Goal: Entertainment & Leisure: Browse casually

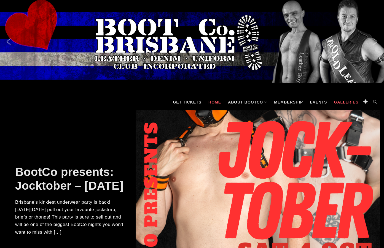
click at [347, 105] on link "Galleries" at bounding box center [346, 102] width 30 height 17
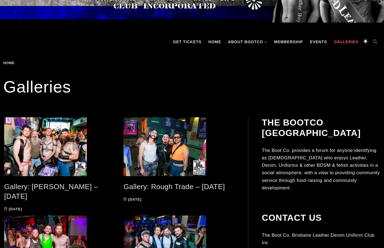
scroll to position [60, 0]
click at [166, 191] on link "Gallery: Rough Trade – [DATE]" at bounding box center [173, 187] width 101 height 8
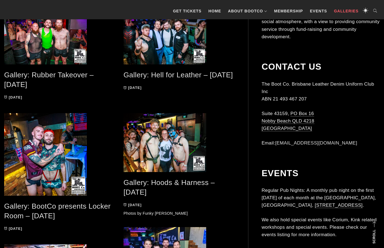
scroll to position [241, 0]
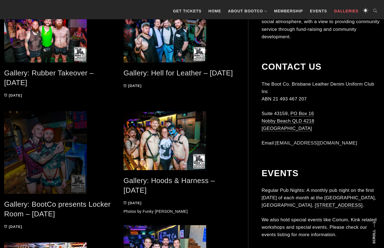
click at [24, 179] on span at bounding box center [59, 152] width 111 height 83
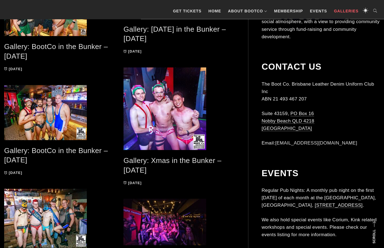
scroll to position [510, 0]
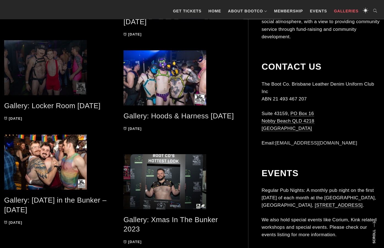
scroll to position [964, 0]
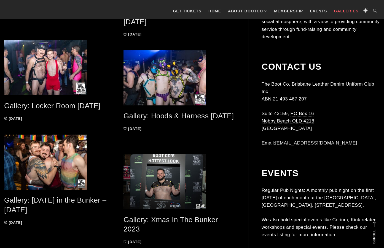
click at [28, 103] on link "Gallery: Locker Room May 2024" at bounding box center [52, 106] width 96 height 8
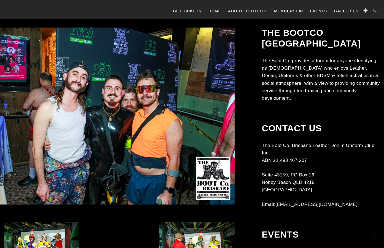
scroll to position [127, 0]
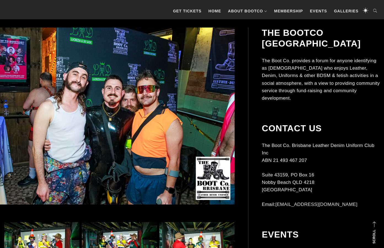
click at [172, 150] on img at bounding box center [111, 116] width 248 height 177
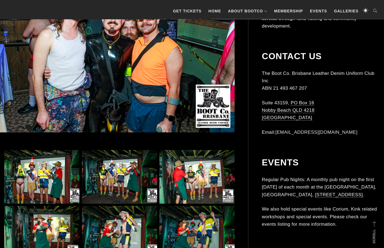
scroll to position [202, 0]
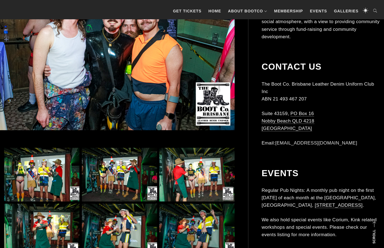
click at [39, 177] on img at bounding box center [41, 175] width 75 height 54
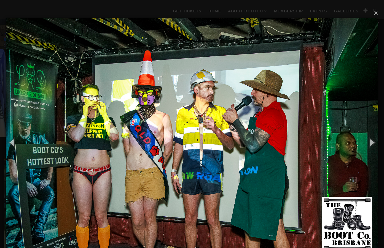
scroll to position [203, 0]
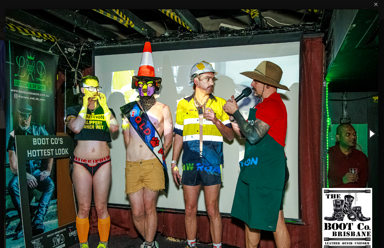
click at [370, 135] on button "button" at bounding box center [371, 133] width 25 height 30
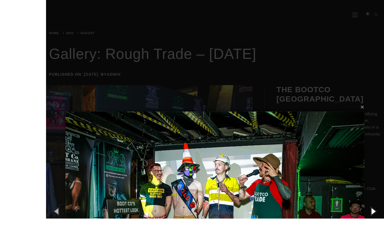
scroll to position [155, 0]
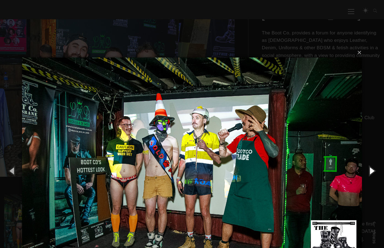
click at [374, 168] on button "button" at bounding box center [371, 171] width 25 height 30
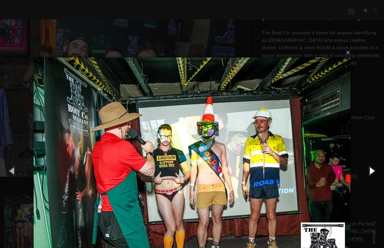
click at [371, 173] on button "button" at bounding box center [371, 171] width 25 height 30
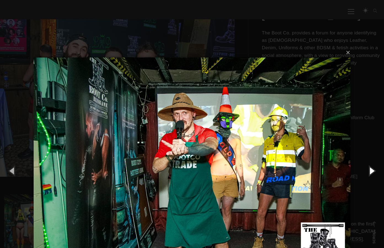
click at [371, 168] on button "button" at bounding box center [371, 171] width 25 height 30
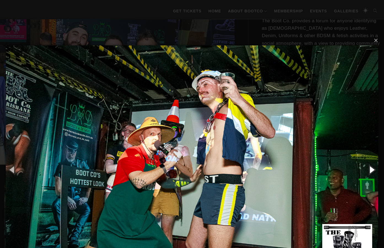
scroll to position [167, 0]
click at [372, 169] on button "button" at bounding box center [371, 170] width 25 height 30
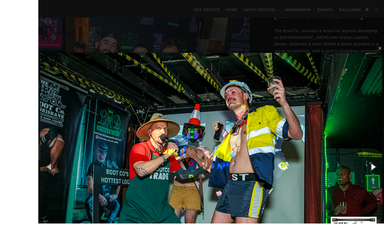
scroll to position [197, 0]
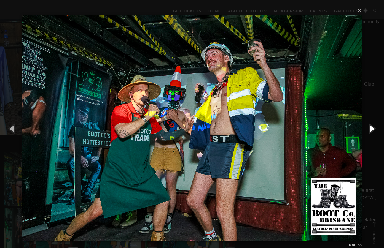
click at [371, 130] on button "button" at bounding box center [371, 128] width 25 height 30
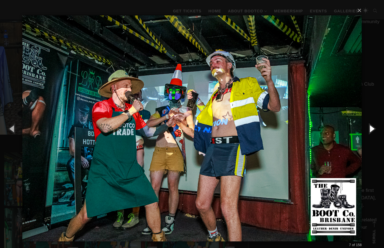
click at [372, 142] on button "button" at bounding box center [371, 128] width 25 height 30
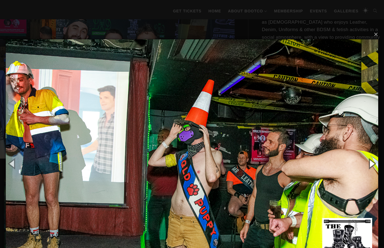
scroll to position [169, 0]
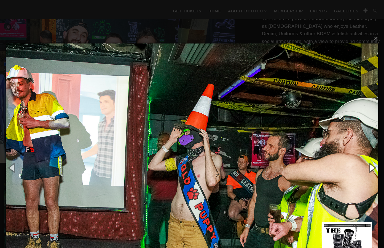
click at [378, 168] on button "button" at bounding box center [371, 168] width 25 height 30
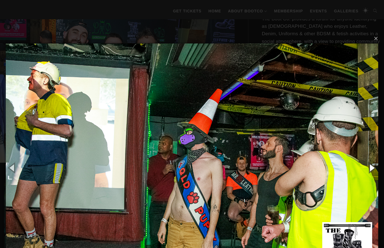
click at [372, 166] on button "button" at bounding box center [371, 168] width 25 height 30
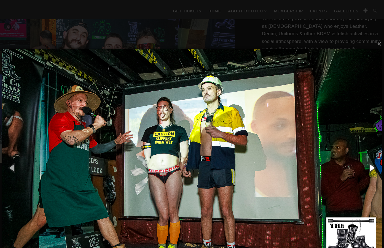
click at [370, 169] on button "button" at bounding box center [371, 168] width 25 height 30
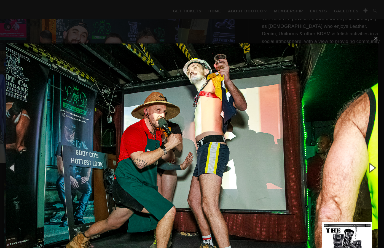
click at [369, 168] on button "button" at bounding box center [371, 168] width 25 height 30
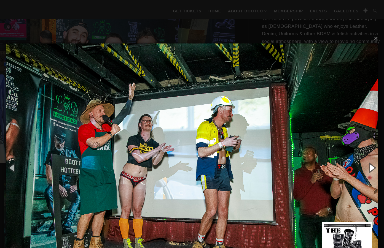
click at [369, 172] on button "button" at bounding box center [371, 168] width 25 height 30
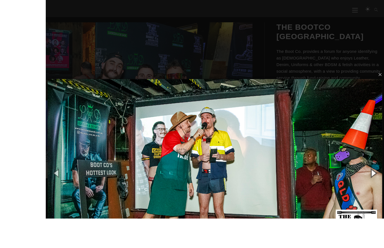
scroll to position [174, 0]
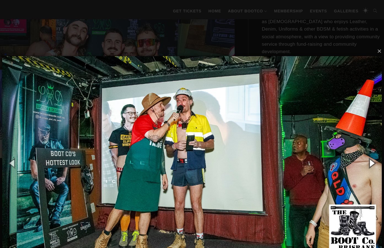
click at [375, 162] on button "button" at bounding box center [371, 163] width 25 height 30
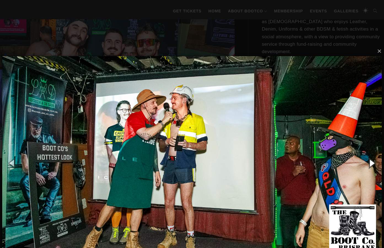
click at [373, 164] on button "button" at bounding box center [371, 163] width 25 height 30
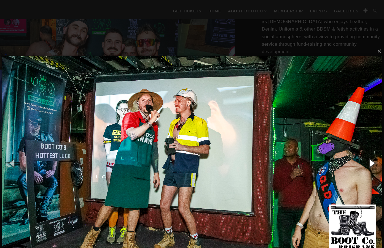
click at [373, 166] on button "button" at bounding box center [371, 163] width 25 height 30
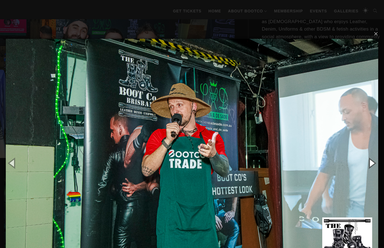
click at [371, 168] on button "button" at bounding box center [371, 163] width 25 height 30
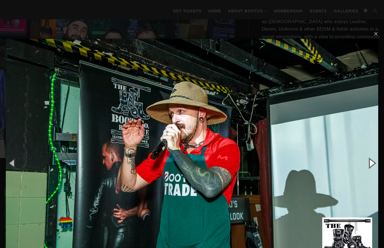
click at [371, 168] on button "button" at bounding box center [371, 163] width 25 height 30
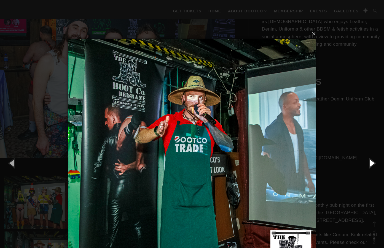
click at [370, 167] on button "button" at bounding box center [371, 163] width 25 height 30
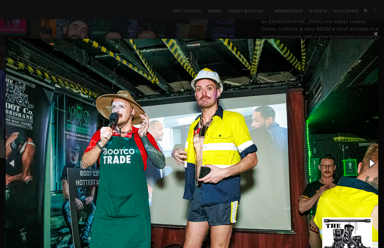
click at [369, 166] on button "button" at bounding box center [371, 163] width 25 height 30
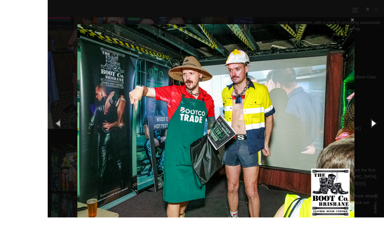
scroll to position [208, 0]
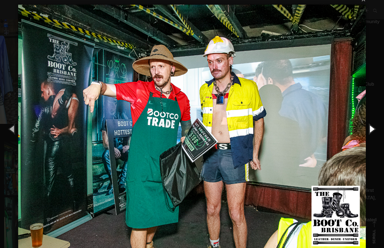
click at [376, 127] on button "button" at bounding box center [371, 129] width 25 height 30
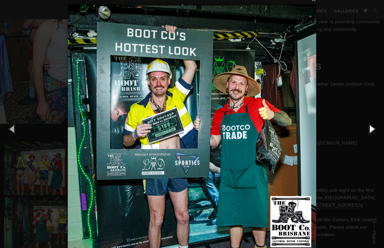
click at [373, 130] on button "button" at bounding box center [371, 129] width 25 height 30
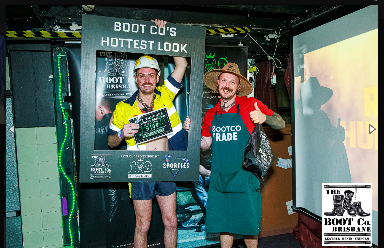
click at [370, 130] on button "button" at bounding box center [371, 129] width 25 height 30
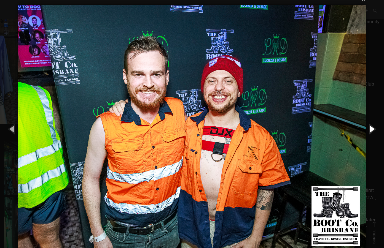
click at [367, 136] on button "button" at bounding box center [371, 129] width 25 height 30
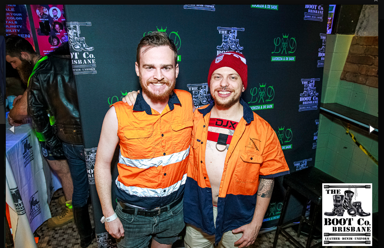
click at [366, 137] on button "button" at bounding box center [371, 129] width 25 height 30
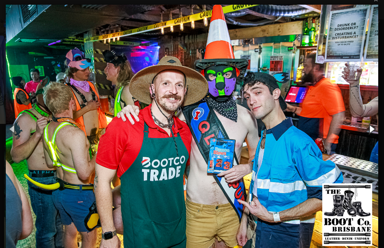
click at [374, 129] on button "button" at bounding box center [371, 129] width 25 height 30
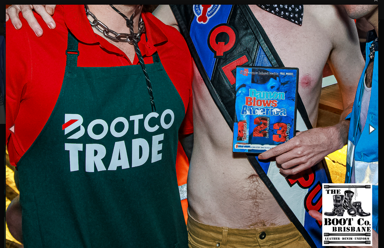
click at [371, 132] on button "button" at bounding box center [371, 129] width 25 height 30
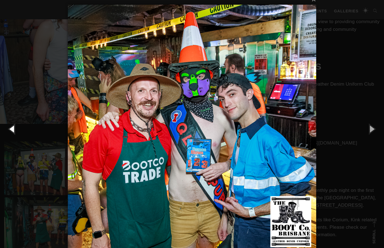
click at [17, 133] on button "button" at bounding box center [12, 129] width 25 height 30
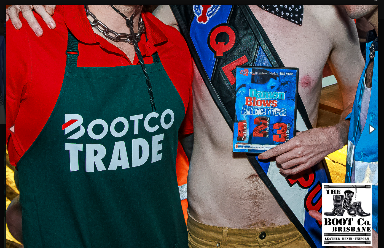
click at [370, 130] on button "button" at bounding box center [371, 129] width 25 height 30
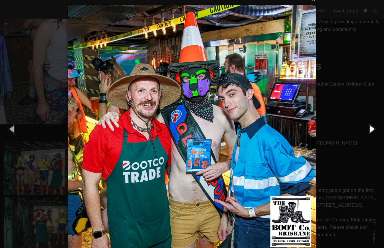
click at [367, 137] on button "button" at bounding box center [371, 129] width 25 height 30
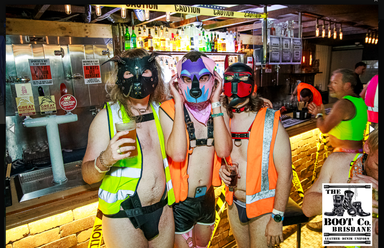
click at [368, 135] on button "button" at bounding box center [371, 129] width 25 height 30
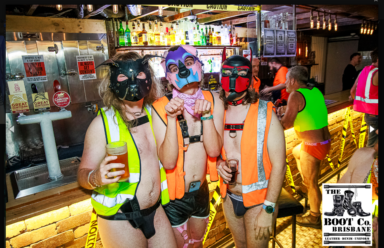
click at [374, 128] on button "button" at bounding box center [371, 129] width 25 height 30
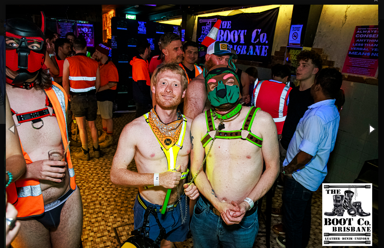
click at [372, 129] on button "button" at bounding box center [371, 129] width 25 height 30
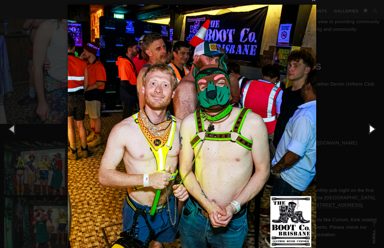
click at [371, 133] on button "button" at bounding box center [371, 129] width 25 height 30
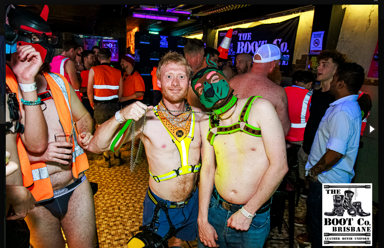
click at [373, 131] on button "button" at bounding box center [371, 129] width 25 height 30
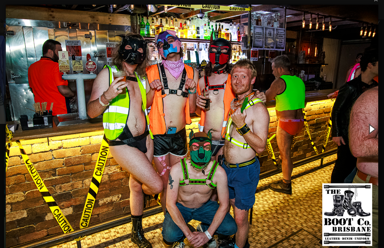
click at [371, 133] on button "button" at bounding box center [371, 129] width 25 height 30
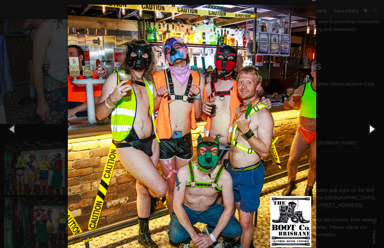
click at [370, 136] on button "button" at bounding box center [371, 129] width 25 height 30
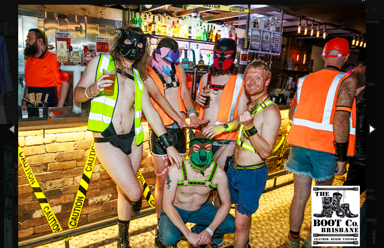
click at [368, 137] on button "button" at bounding box center [371, 129] width 25 height 30
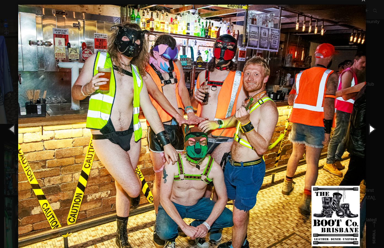
click at [369, 137] on button "button" at bounding box center [371, 129] width 25 height 30
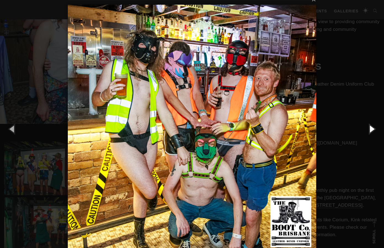
click at [370, 137] on button "button" at bounding box center [371, 129] width 25 height 30
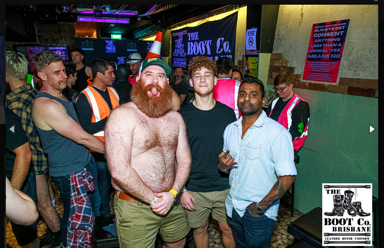
click at [373, 129] on button "button" at bounding box center [371, 129] width 25 height 30
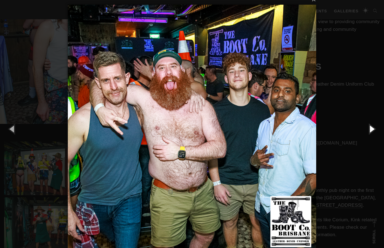
click at [372, 133] on button "button" at bounding box center [371, 129] width 25 height 30
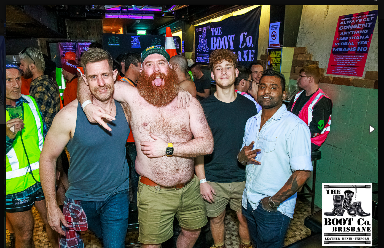
click at [371, 133] on button "button" at bounding box center [371, 129] width 25 height 30
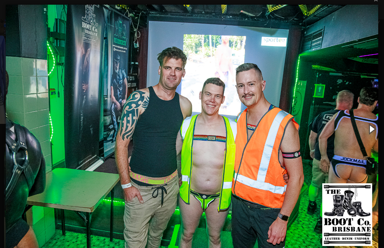
click at [371, 134] on button "button" at bounding box center [371, 129] width 25 height 30
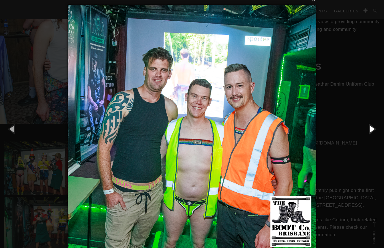
click at [370, 135] on button "button" at bounding box center [371, 129] width 25 height 30
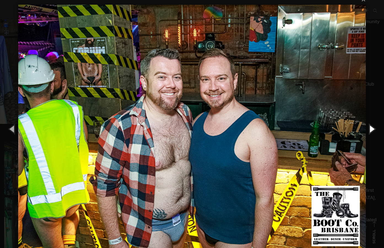
click at [371, 130] on button "button" at bounding box center [371, 129] width 25 height 30
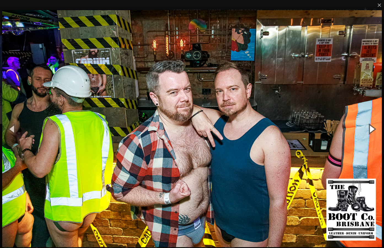
click at [372, 134] on button "button" at bounding box center [371, 129] width 25 height 30
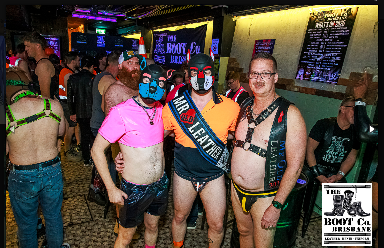
click at [370, 127] on button "button" at bounding box center [371, 129] width 25 height 30
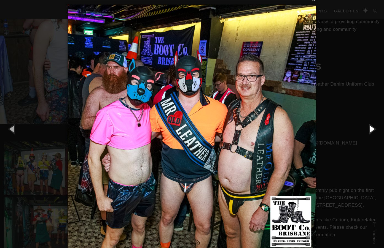
click at [369, 131] on button "button" at bounding box center [371, 129] width 25 height 30
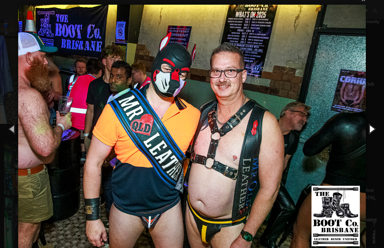
click at [368, 132] on button "button" at bounding box center [371, 129] width 25 height 30
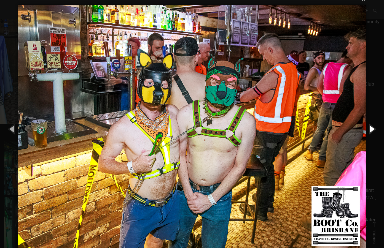
click at [367, 131] on button "button" at bounding box center [371, 129] width 25 height 30
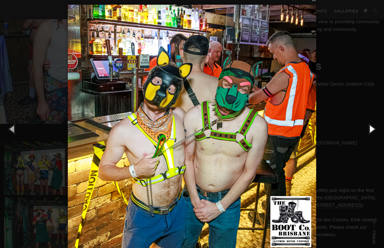
click at [368, 134] on button "button" at bounding box center [371, 129] width 25 height 30
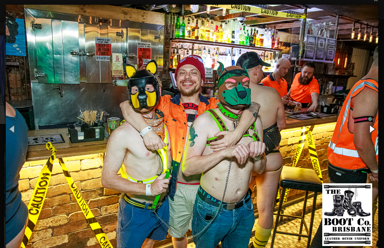
click at [369, 131] on button "button" at bounding box center [371, 129] width 25 height 30
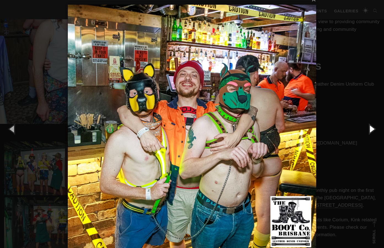
click at [369, 133] on button "button" at bounding box center [371, 129] width 25 height 30
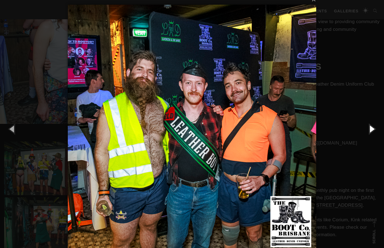
click at [368, 137] on button "button" at bounding box center [371, 129] width 25 height 30
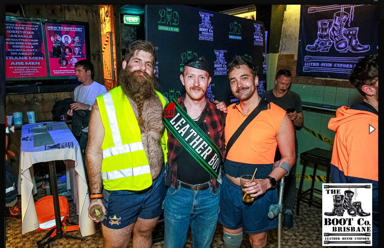
click at [368, 138] on button "button" at bounding box center [371, 129] width 25 height 30
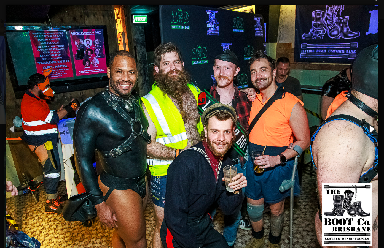
click at [368, 135] on button "button" at bounding box center [371, 129] width 25 height 30
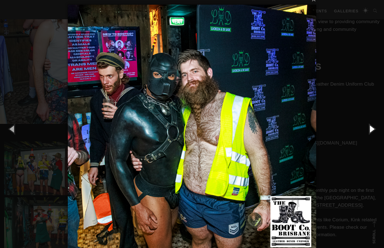
click at [364, 132] on button "button" at bounding box center [371, 129] width 25 height 30
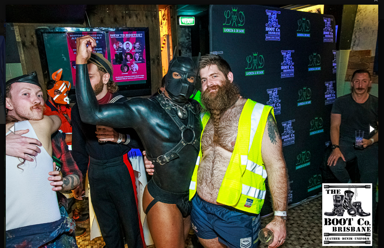
click at [369, 131] on button "button" at bounding box center [371, 129] width 25 height 30
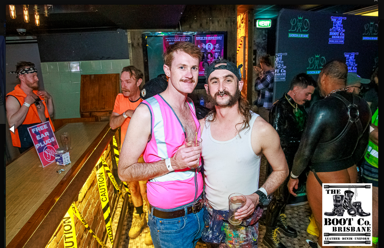
click at [17, 132] on button "button" at bounding box center [12, 129] width 25 height 30
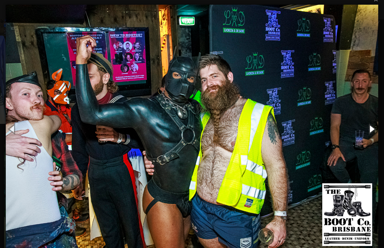
click at [372, 130] on button "button" at bounding box center [371, 129] width 25 height 30
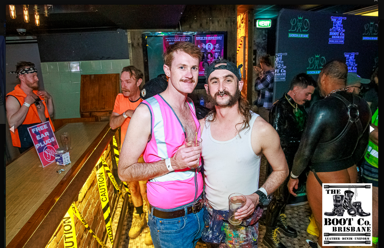
click at [374, 130] on button "button" at bounding box center [371, 129] width 25 height 30
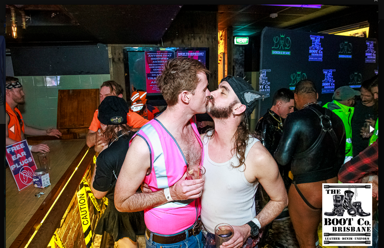
click at [371, 132] on button "button" at bounding box center [371, 129] width 25 height 30
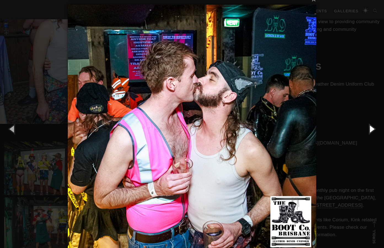
click at [373, 132] on button "button" at bounding box center [371, 129] width 25 height 30
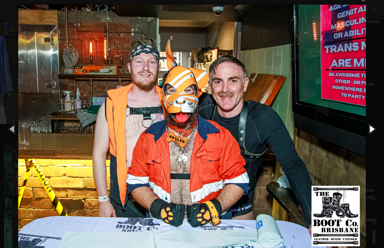
click at [371, 130] on button "button" at bounding box center [371, 129] width 25 height 30
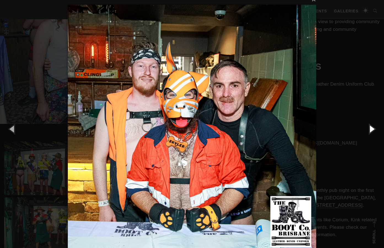
click at [371, 135] on button "button" at bounding box center [371, 129] width 25 height 30
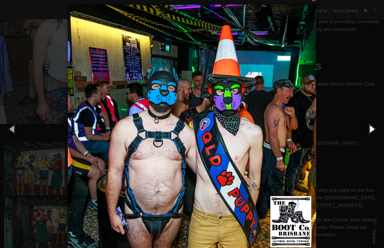
click at [370, 132] on button "button" at bounding box center [371, 129] width 25 height 30
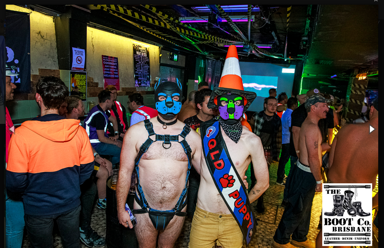
click at [369, 135] on button "button" at bounding box center [371, 129] width 25 height 30
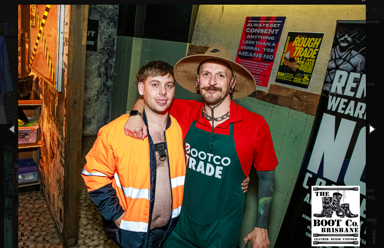
click at [370, 132] on button "button" at bounding box center [371, 129] width 25 height 30
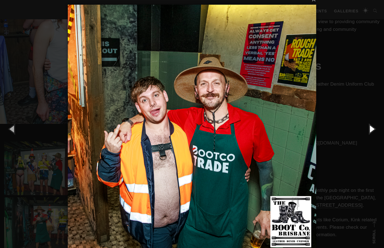
click at [371, 134] on button "button" at bounding box center [371, 129] width 25 height 30
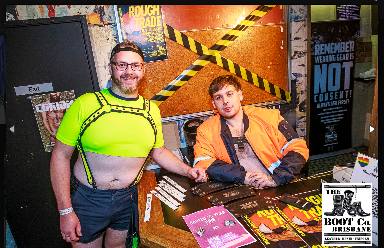
click at [370, 134] on button "button" at bounding box center [371, 129] width 25 height 30
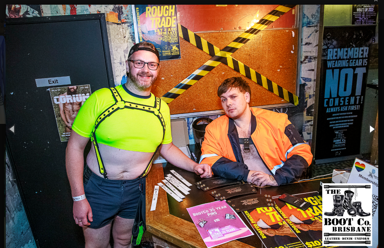
click at [370, 135] on button "button" at bounding box center [371, 129] width 25 height 30
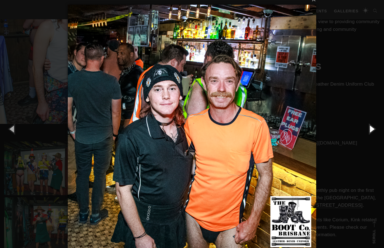
click at [372, 135] on button "button" at bounding box center [371, 129] width 25 height 30
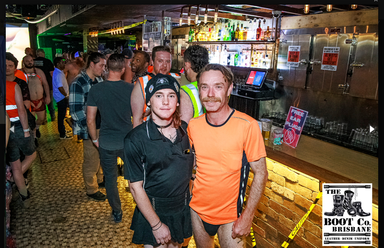
click at [371, 135] on button "button" at bounding box center [371, 129] width 25 height 30
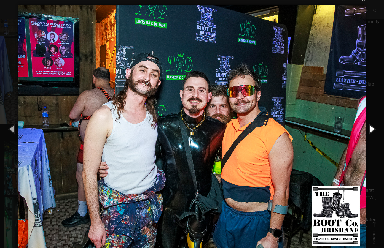
click at [368, 134] on button "button" at bounding box center [371, 129] width 25 height 30
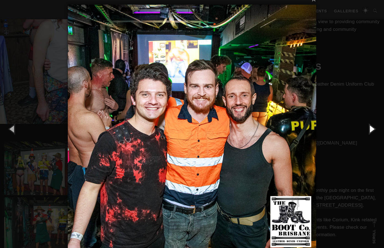
click at [369, 136] on button "button" at bounding box center [371, 129] width 25 height 30
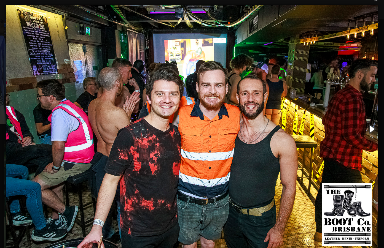
click at [368, 137] on button "button" at bounding box center [371, 129] width 25 height 30
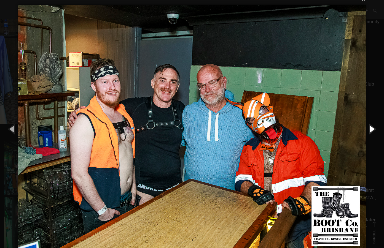
click at [369, 137] on button "button" at bounding box center [371, 129] width 25 height 30
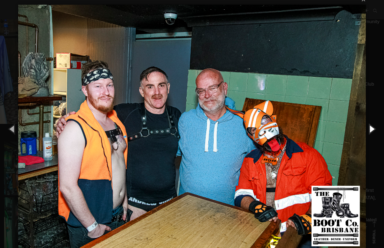
click at [368, 137] on button "button" at bounding box center [371, 129] width 25 height 30
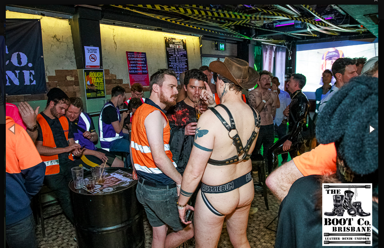
click at [368, 137] on button "button" at bounding box center [371, 129] width 25 height 30
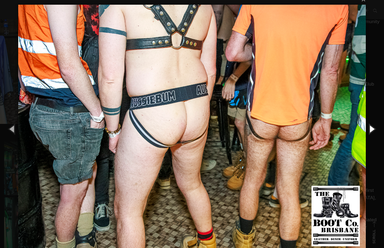
click at [368, 137] on button "button" at bounding box center [371, 129] width 25 height 30
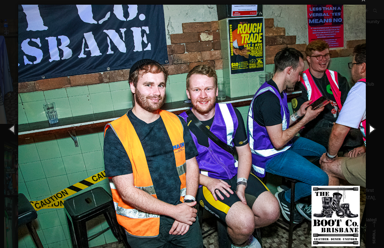
click at [370, 135] on button "button" at bounding box center [371, 129] width 25 height 30
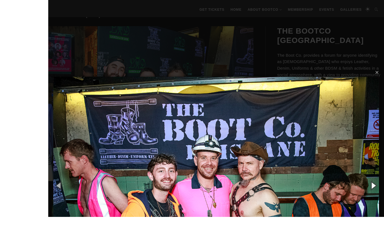
scroll to position [173, 0]
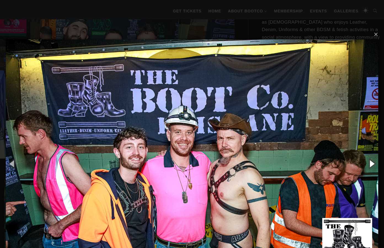
click at [369, 165] on button "button" at bounding box center [371, 163] width 25 height 30
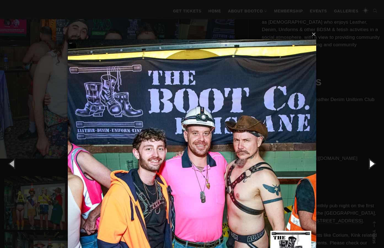
click at [368, 167] on button "button" at bounding box center [371, 163] width 25 height 30
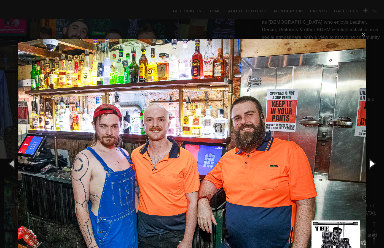
click at [367, 163] on button "button" at bounding box center [371, 163] width 25 height 30
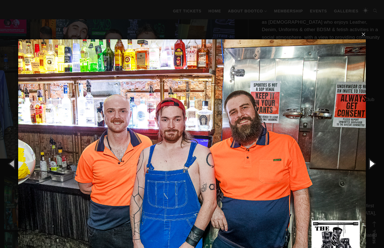
click at [368, 163] on button "button" at bounding box center [371, 163] width 25 height 30
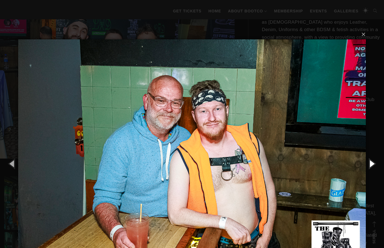
click at [369, 161] on button "button" at bounding box center [371, 163] width 25 height 30
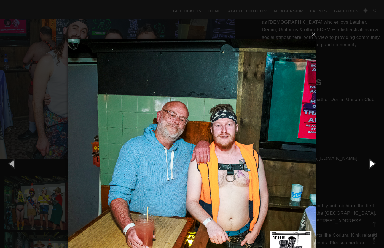
click at [369, 162] on button "button" at bounding box center [371, 163] width 25 height 30
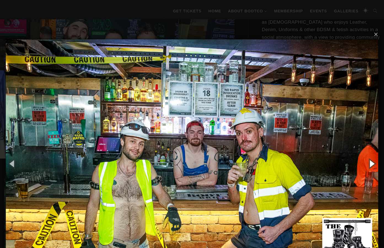
click at [370, 163] on button "button" at bounding box center [371, 163] width 25 height 30
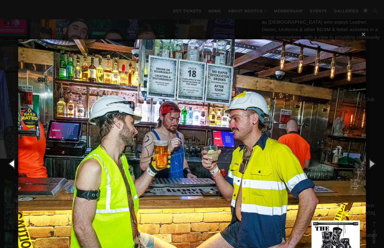
click at [12, 168] on button "button" at bounding box center [12, 163] width 25 height 30
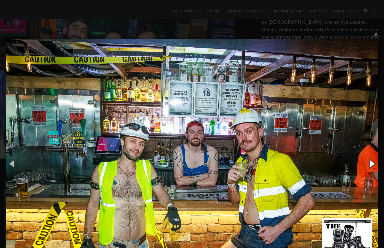
click at [367, 164] on button "button" at bounding box center [371, 163] width 25 height 30
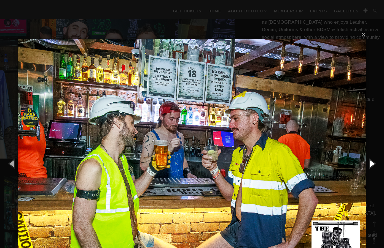
click at [368, 167] on button "button" at bounding box center [371, 163] width 25 height 30
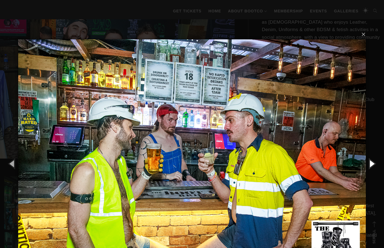
click at [372, 161] on button "button" at bounding box center [371, 163] width 25 height 30
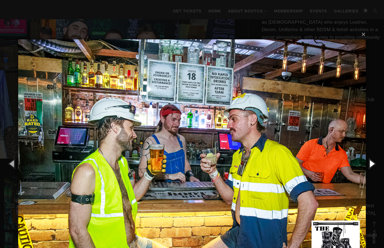
click at [374, 165] on button "button" at bounding box center [371, 163] width 25 height 30
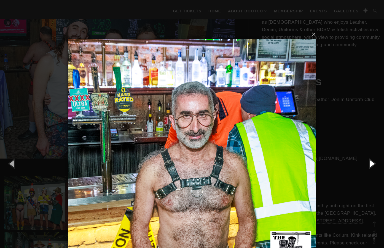
click at [375, 163] on button "button" at bounding box center [371, 163] width 25 height 30
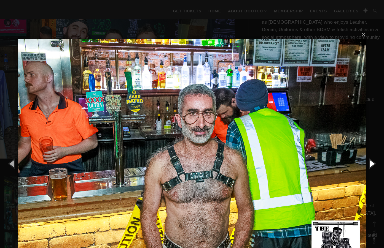
click at [375, 162] on button "button" at bounding box center [371, 163] width 25 height 30
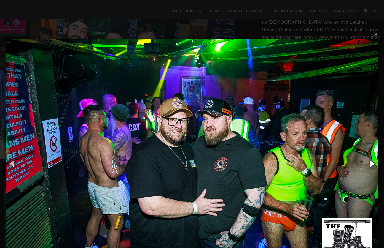
click at [374, 166] on button "button" at bounding box center [371, 163] width 25 height 30
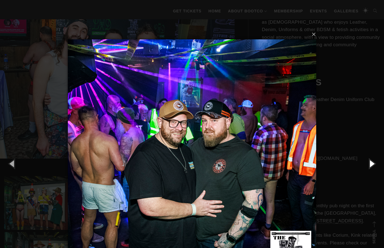
click at [372, 159] on button "button" at bounding box center [371, 163] width 25 height 30
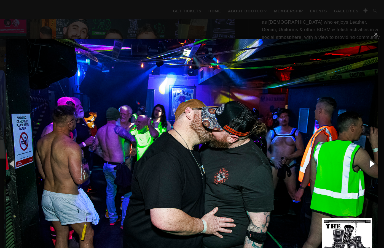
click at [367, 161] on button "button" at bounding box center [371, 163] width 25 height 30
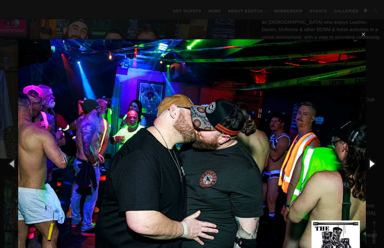
click at [359, 165] on button "button" at bounding box center [371, 163] width 25 height 30
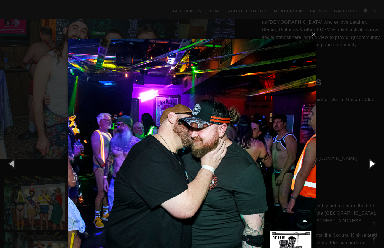
click at [362, 174] on button "button" at bounding box center [371, 163] width 25 height 30
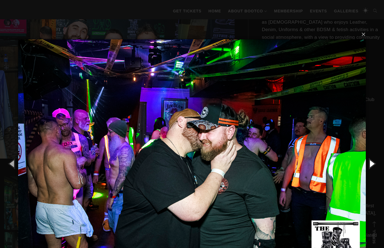
click at [374, 155] on button "button" at bounding box center [371, 163] width 25 height 30
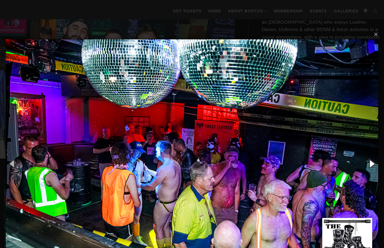
click at [369, 169] on button "button" at bounding box center [371, 163] width 25 height 30
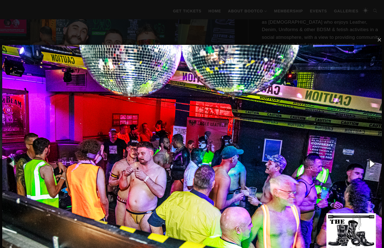
click at [371, 163] on button "button" at bounding box center [371, 163] width 25 height 30
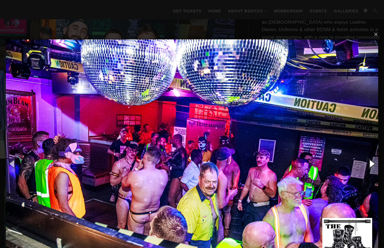
click at [372, 166] on button "button" at bounding box center [371, 163] width 25 height 30
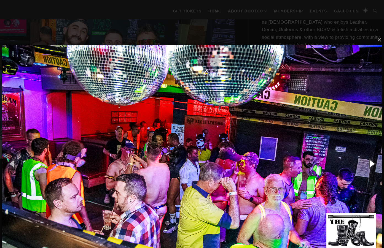
click at [371, 170] on button "button" at bounding box center [371, 163] width 25 height 30
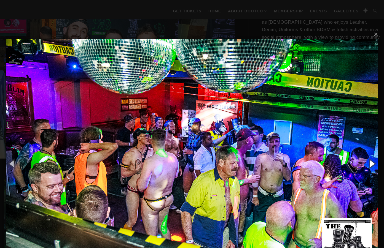
click at [372, 169] on button "button" at bounding box center [371, 163] width 25 height 30
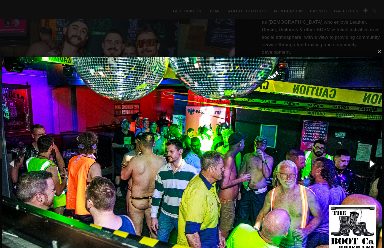
click at [372, 169] on button "button" at bounding box center [371, 163] width 25 height 30
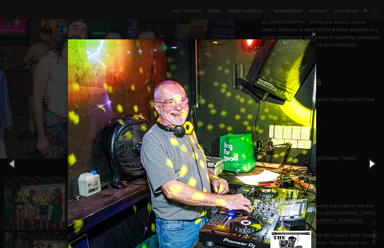
click at [373, 172] on button "button" at bounding box center [371, 163] width 25 height 30
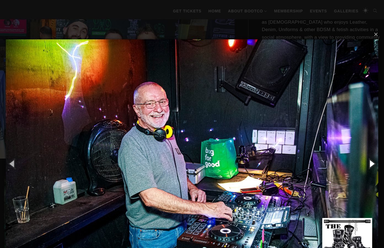
click at [371, 172] on button "button" at bounding box center [371, 163] width 25 height 30
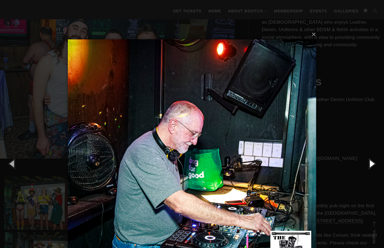
click at [372, 169] on button "button" at bounding box center [371, 163] width 25 height 30
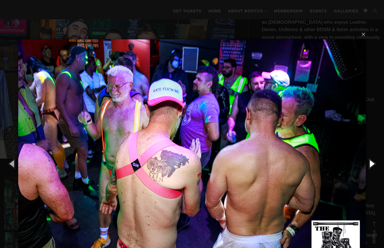
click at [371, 172] on button "button" at bounding box center [371, 163] width 25 height 30
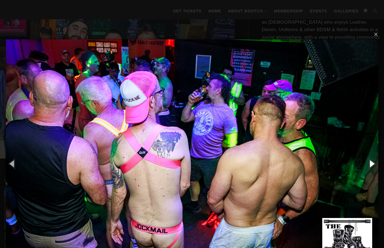
click at [371, 168] on button "button" at bounding box center [371, 163] width 25 height 30
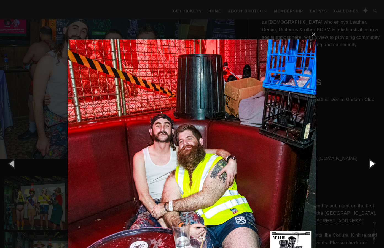
click at [371, 170] on button "button" at bounding box center [371, 163] width 25 height 30
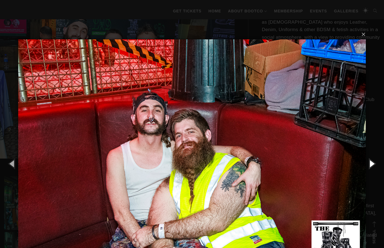
click at [369, 171] on button "button" at bounding box center [371, 163] width 25 height 30
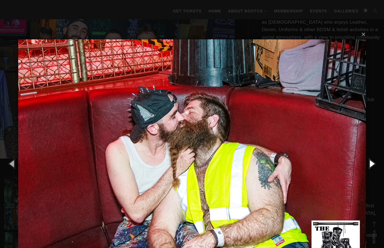
click at [368, 171] on button "button" at bounding box center [371, 163] width 25 height 30
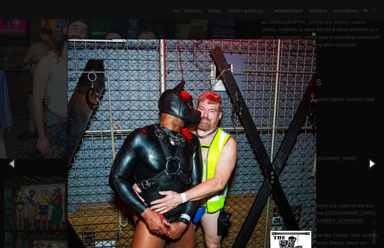
click at [368, 171] on button "button" at bounding box center [371, 163] width 25 height 30
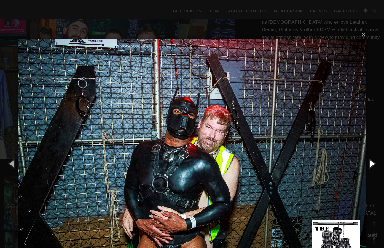
click at [368, 174] on button "button" at bounding box center [371, 163] width 25 height 30
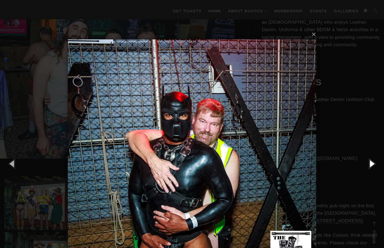
click at [368, 173] on button "button" at bounding box center [371, 163] width 25 height 30
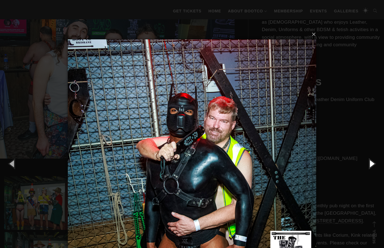
click at [367, 174] on button "button" at bounding box center [371, 163] width 25 height 30
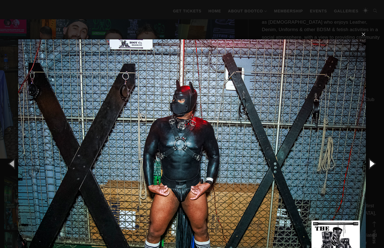
click at [368, 175] on button "button" at bounding box center [371, 163] width 25 height 30
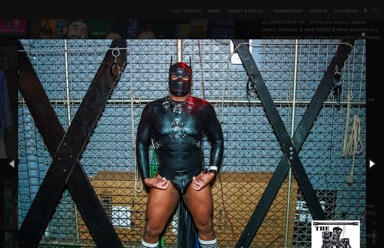
click at [369, 174] on button "button" at bounding box center [371, 163] width 25 height 30
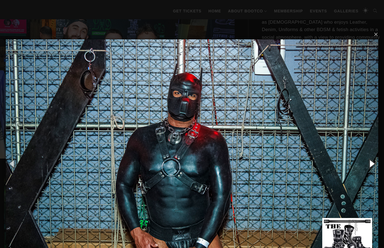
click at [370, 174] on button "button" at bounding box center [371, 163] width 25 height 30
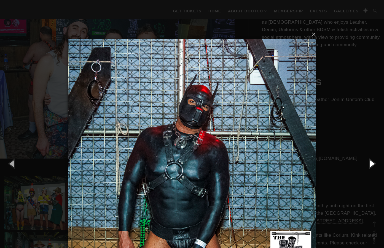
click at [371, 165] on button "button" at bounding box center [371, 163] width 25 height 30
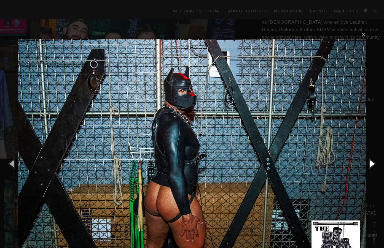
click at [371, 170] on button "button" at bounding box center [371, 163] width 25 height 30
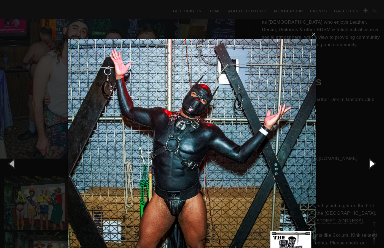
click at [370, 169] on button "button" at bounding box center [371, 163] width 25 height 30
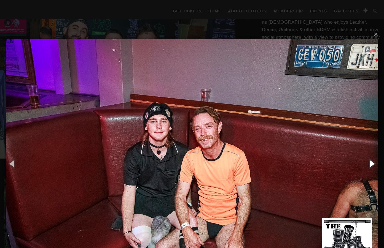
click at [370, 168] on button "button" at bounding box center [371, 163] width 25 height 30
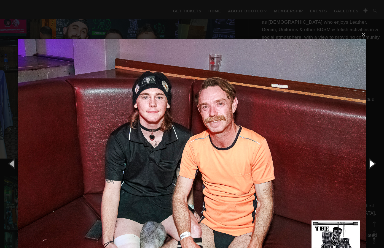
click at [371, 169] on button "button" at bounding box center [371, 163] width 25 height 30
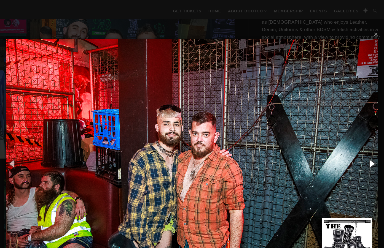
click at [370, 164] on button "button" at bounding box center [371, 163] width 25 height 30
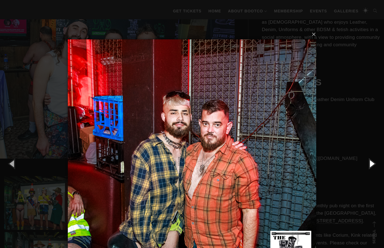
click at [371, 166] on button "button" at bounding box center [371, 163] width 25 height 30
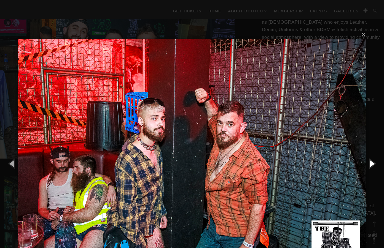
click at [370, 168] on button "button" at bounding box center [371, 163] width 25 height 30
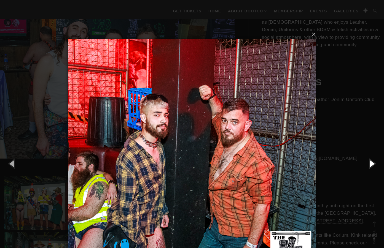
click at [370, 169] on button "button" at bounding box center [371, 163] width 25 height 30
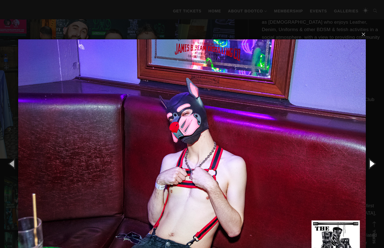
click at [373, 166] on button "button" at bounding box center [371, 163] width 25 height 30
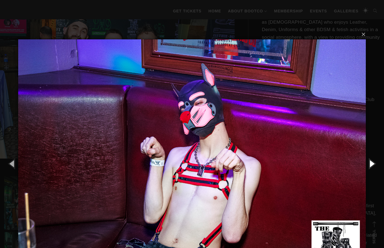
click at [372, 168] on button "button" at bounding box center [371, 163] width 25 height 30
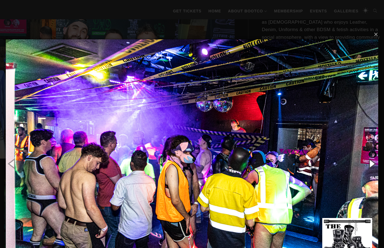
click at [371, 164] on button "button" at bounding box center [371, 163] width 25 height 30
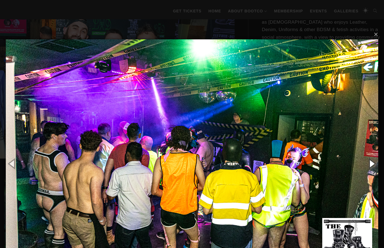
click at [371, 163] on button "button" at bounding box center [371, 163] width 25 height 30
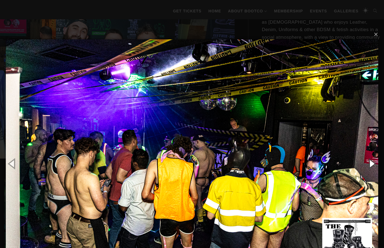
click at [371, 166] on button "button" at bounding box center [371, 163] width 25 height 30
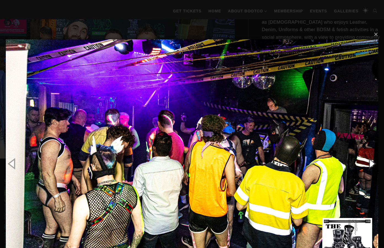
click at [371, 167] on button "button" at bounding box center [371, 163] width 25 height 30
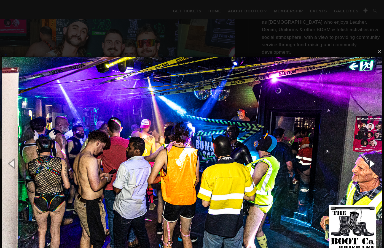
click at [371, 166] on button "button" at bounding box center [371, 163] width 25 height 30
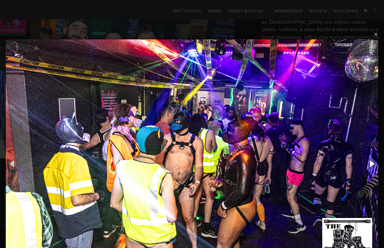
click at [372, 165] on button "button" at bounding box center [371, 163] width 25 height 30
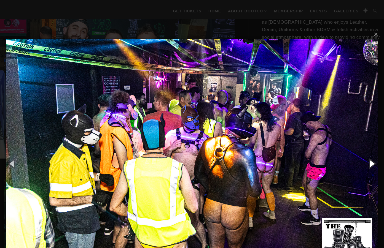
click at [372, 165] on button "button" at bounding box center [371, 163] width 25 height 30
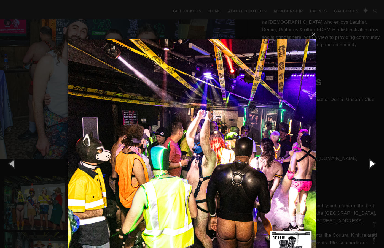
click at [372, 163] on button "button" at bounding box center [371, 163] width 25 height 30
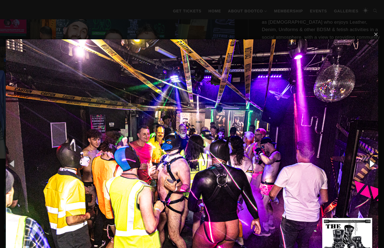
click at [371, 164] on button "button" at bounding box center [371, 163] width 25 height 30
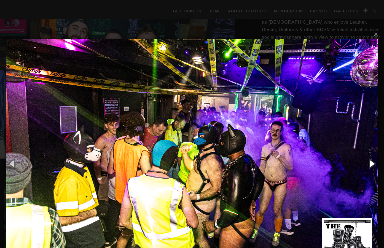
click at [373, 163] on button "button" at bounding box center [371, 163] width 25 height 30
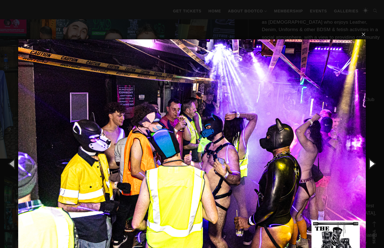
click at [373, 159] on button "button" at bounding box center [371, 163] width 25 height 30
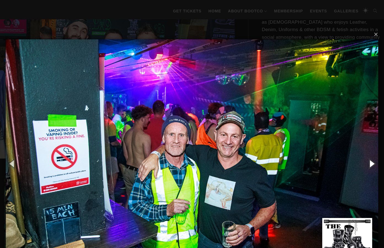
click at [373, 160] on button "button" at bounding box center [371, 163] width 25 height 30
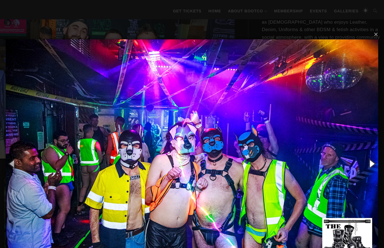
click at [371, 161] on button "button" at bounding box center [371, 163] width 25 height 30
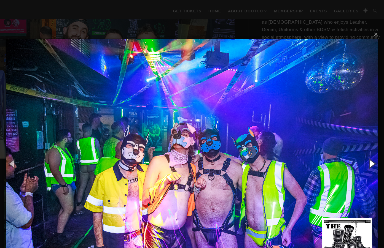
click at [371, 162] on button "button" at bounding box center [371, 163] width 25 height 30
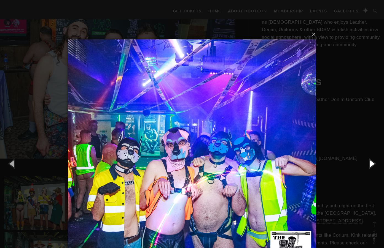
click at [371, 162] on button "button" at bounding box center [371, 163] width 25 height 30
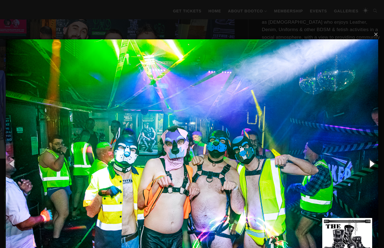
click at [370, 164] on button "button" at bounding box center [371, 163] width 25 height 30
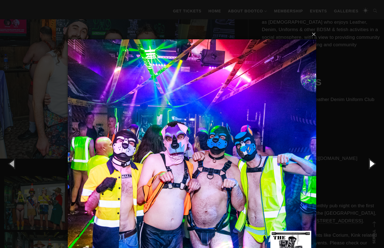
click at [370, 165] on button "button" at bounding box center [371, 163] width 25 height 30
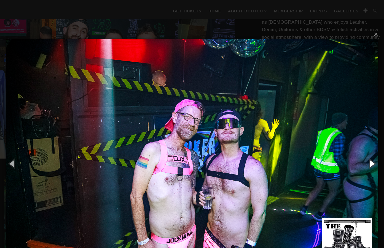
click at [373, 160] on button "button" at bounding box center [371, 163] width 25 height 30
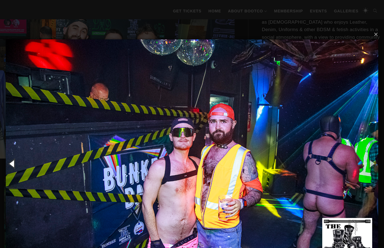
click at [20, 164] on button "button" at bounding box center [12, 163] width 25 height 30
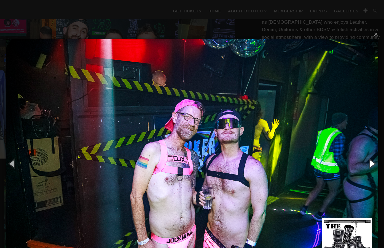
click at [366, 161] on button "button" at bounding box center [371, 163] width 25 height 30
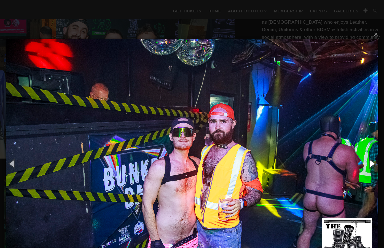
click at [368, 162] on button "button" at bounding box center [371, 163] width 25 height 30
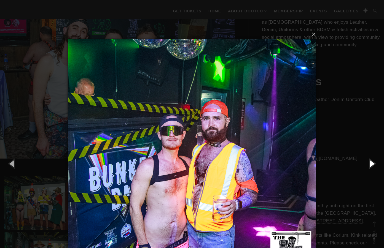
click at [368, 163] on button "button" at bounding box center [371, 163] width 25 height 30
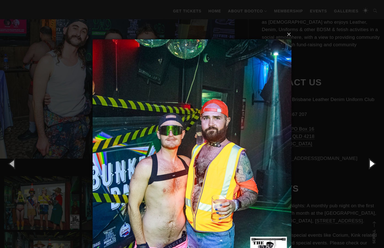
click at [368, 164] on button "button" at bounding box center [371, 163] width 25 height 30
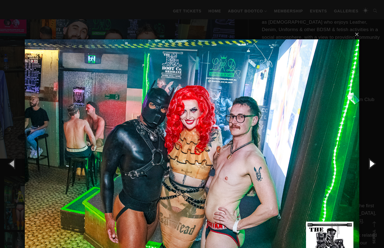
click at [371, 162] on button "button" at bounding box center [371, 163] width 25 height 30
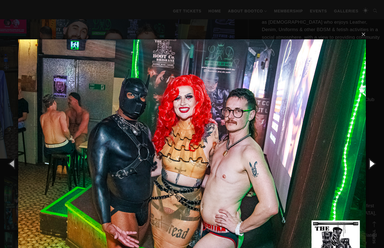
click at [371, 163] on button "button" at bounding box center [371, 163] width 25 height 30
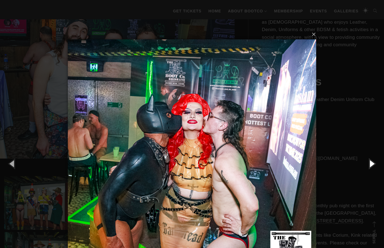
click at [372, 162] on button "button" at bounding box center [371, 163] width 25 height 30
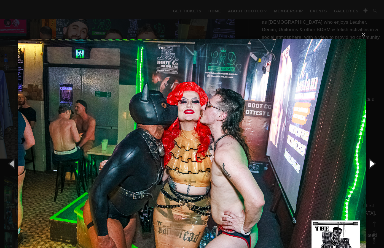
click at [370, 164] on button "button" at bounding box center [371, 163] width 25 height 30
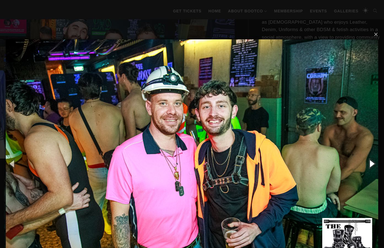
click at [373, 163] on button "button" at bounding box center [371, 163] width 25 height 30
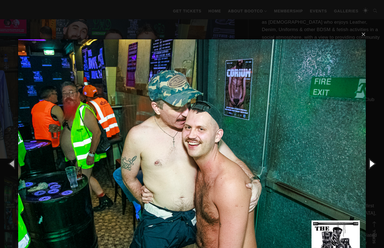
click at [371, 165] on button "button" at bounding box center [371, 163] width 25 height 30
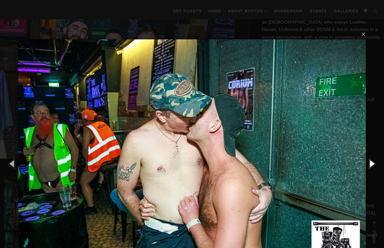
click at [371, 166] on button "button" at bounding box center [371, 163] width 25 height 30
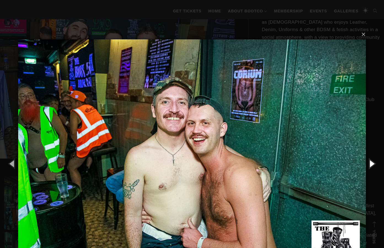
click at [371, 167] on button "button" at bounding box center [371, 163] width 25 height 30
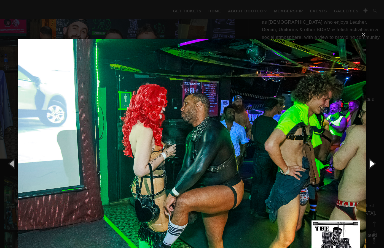
click at [370, 167] on button "button" at bounding box center [371, 163] width 25 height 30
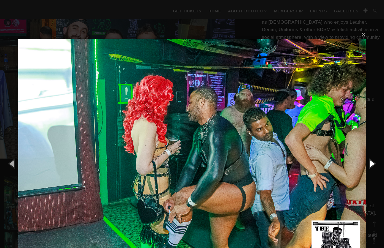
click at [371, 167] on button "button" at bounding box center [371, 163] width 25 height 30
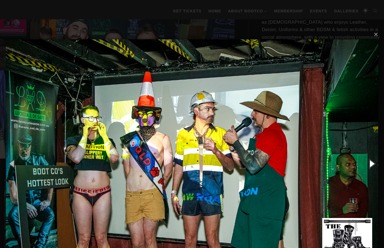
click at [371, 165] on button "button" at bounding box center [371, 163] width 25 height 30
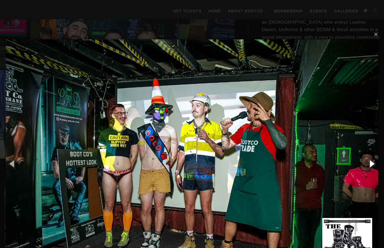
click at [371, 166] on button "button" at bounding box center [371, 163] width 25 height 30
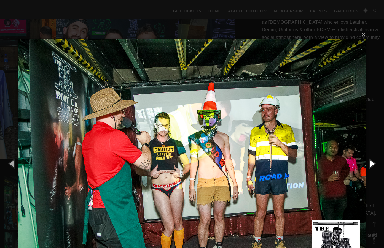
click at [370, 167] on button "button" at bounding box center [371, 163] width 25 height 30
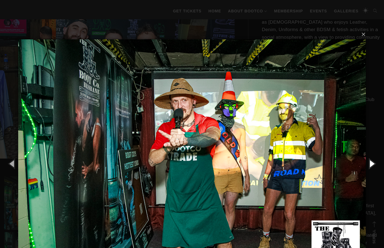
click at [368, 168] on button "button" at bounding box center [371, 163] width 25 height 30
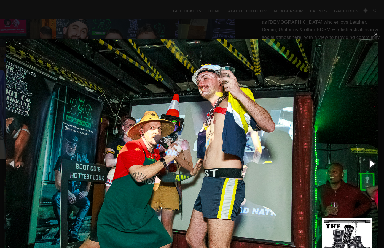
click at [367, 168] on button "button" at bounding box center [371, 163] width 25 height 30
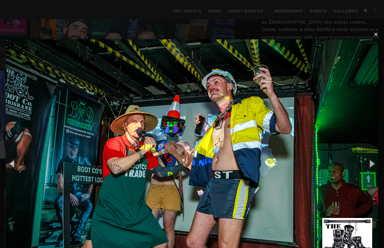
click at [376, 38] on button "×" at bounding box center [193, 34] width 372 height 12
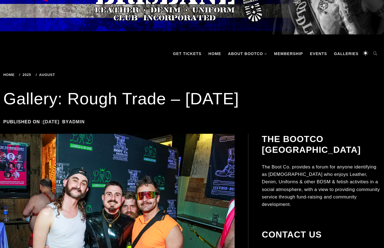
scroll to position [44, 0]
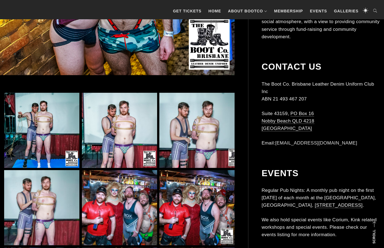
scroll to position [331, 0]
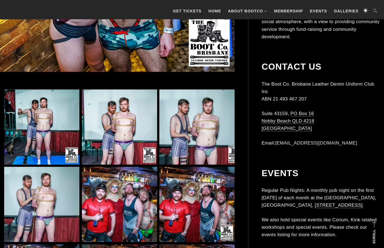
click at [56, 159] on img at bounding box center [41, 126] width 75 height 75
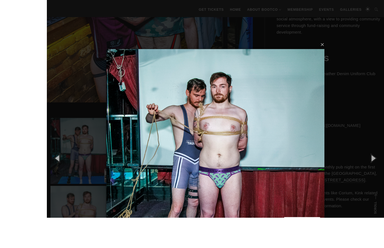
scroll to position [312, 0]
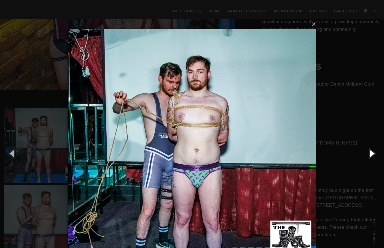
click at [370, 155] on button "button" at bounding box center [371, 153] width 25 height 30
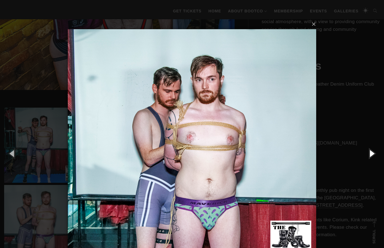
click at [372, 154] on button "button" at bounding box center [371, 153] width 25 height 30
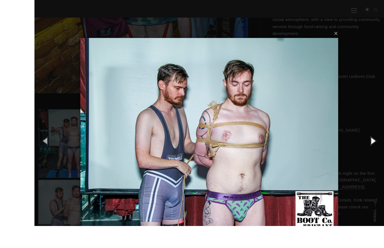
scroll to position [352, 0]
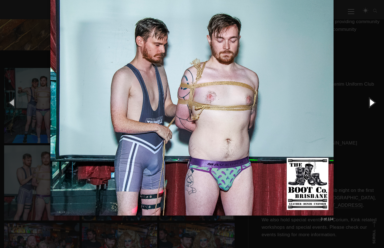
click at [372, 103] on button "button" at bounding box center [371, 102] width 25 height 30
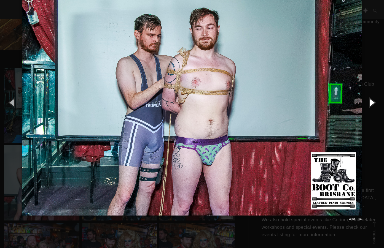
click at [368, 114] on button "button" at bounding box center [371, 102] width 25 height 30
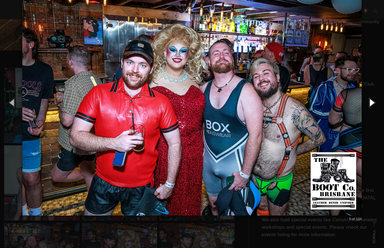
click at [371, 103] on button "button" at bounding box center [371, 102] width 25 height 30
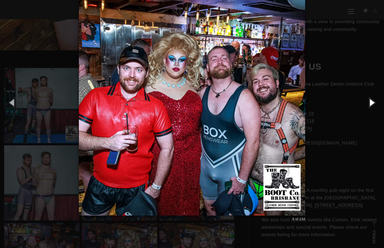
click at [370, 109] on button "button" at bounding box center [371, 102] width 25 height 30
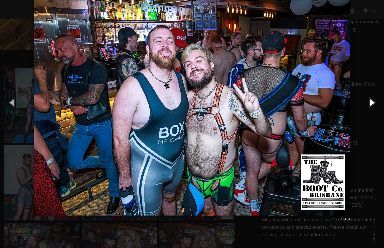
click at [368, 110] on button "button" at bounding box center [371, 102] width 25 height 30
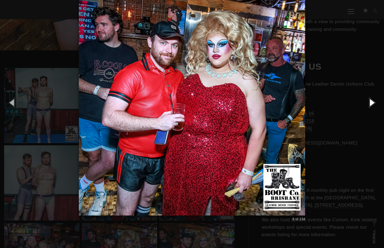
click at [368, 111] on button "button" at bounding box center [371, 102] width 25 height 30
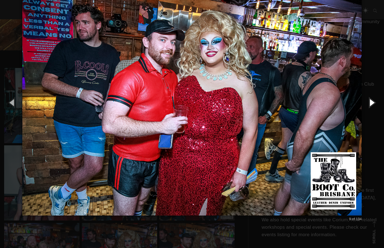
click at [368, 108] on button "button" at bounding box center [371, 102] width 25 height 30
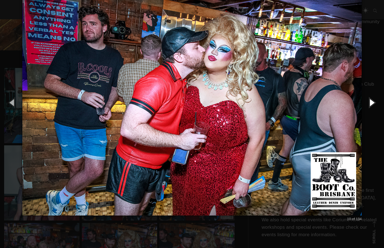
click at [370, 108] on button "button" at bounding box center [371, 102] width 25 height 30
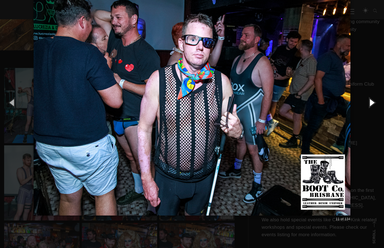
click at [371, 105] on button "button" at bounding box center [371, 102] width 25 height 30
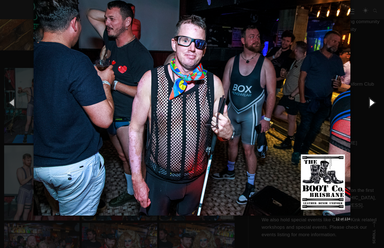
click at [373, 106] on button "button" at bounding box center [371, 102] width 25 height 30
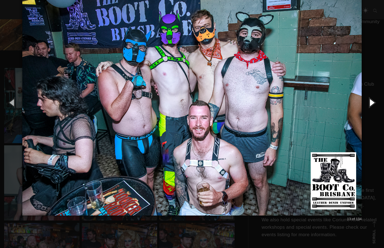
click at [373, 102] on button "button" at bounding box center [371, 102] width 25 height 30
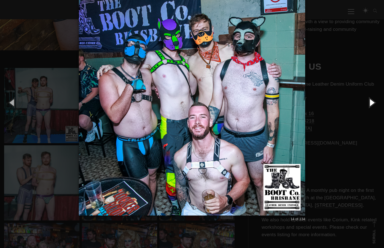
click at [373, 105] on button "button" at bounding box center [371, 102] width 25 height 30
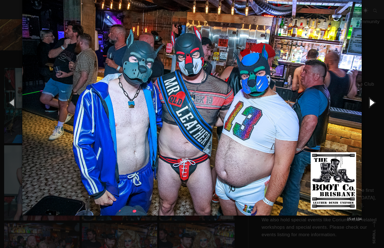
click at [374, 106] on button "button" at bounding box center [371, 102] width 25 height 30
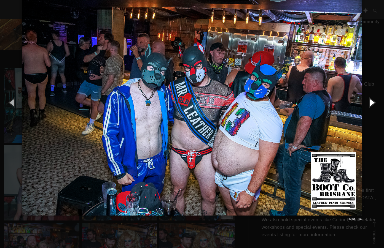
click at [375, 99] on button "button" at bounding box center [371, 102] width 25 height 30
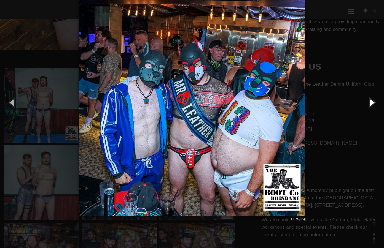
click at [373, 104] on button "button" at bounding box center [371, 102] width 25 height 30
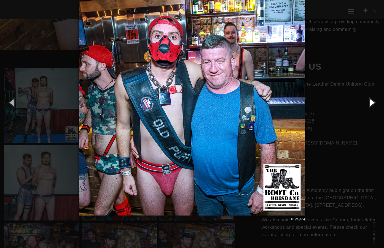
click at [376, 100] on button "button" at bounding box center [371, 102] width 25 height 30
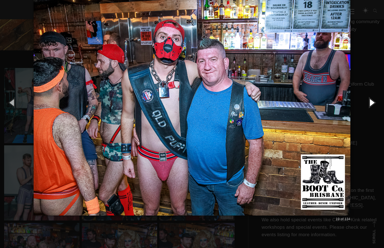
click at [371, 105] on button "button" at bounding box center [371, 102] width 25 height 30
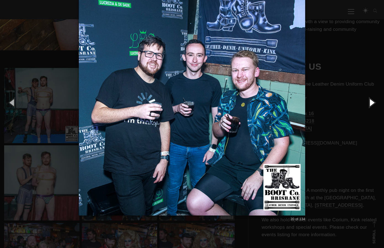
click at [370, 107] on button "button" at bounding box center [371, 102] width 25 height 30
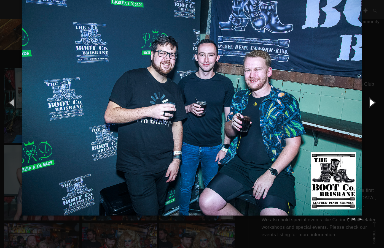
click at [370, 108] on button "button" at bounding box center [371, 102] width 25 height 30
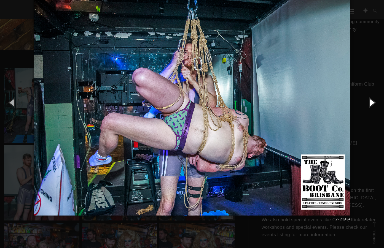
click at [370, 109] on button "button" at bounding box center [371, 102] width 25 height 30
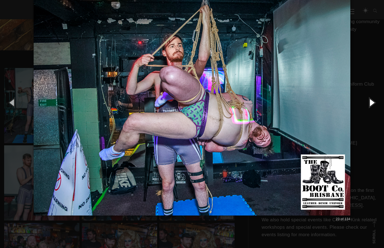
click at [374, 105] on button "button" at bounding box center [371, 102] width 25 height 30
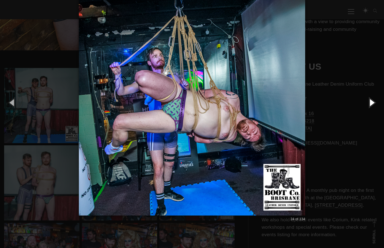
click at [373, 105] on button "button" at bounding box center [371, 102] width 25 height 30
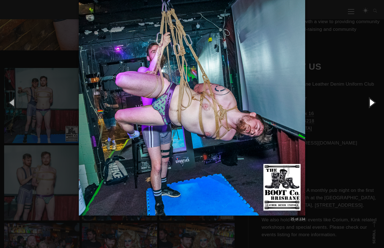
click at [374, 108] on button "button" at bounding box center [371, 102] width 25 height 30
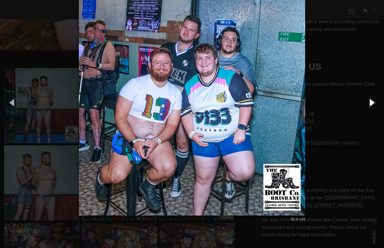
click at [371, 108] on button "button" at bounding box center [371, 102] width 25 height 30
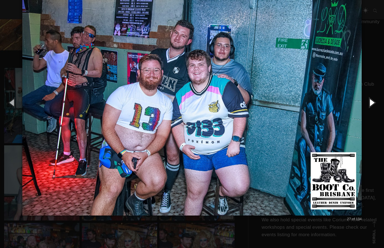
click at [373, 103] on button "button" at bounding box center [371, 102] width 25 height 30
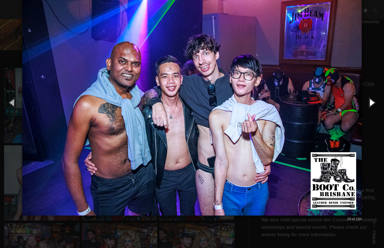
click at [373, 104] on button "button" at bounding box center [371, 102] width 25 height 30
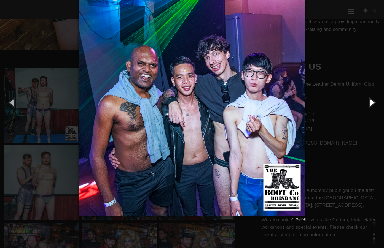
click at [374, 105] on button "button" at bounding box center [371, 102] width 25 height 30
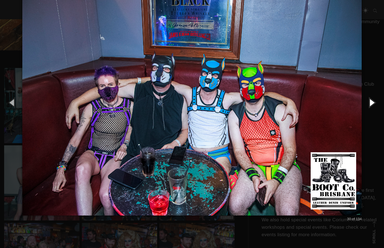
click at [375, 105] on button "button" at bounding box center [371, 102] width 25 height 30
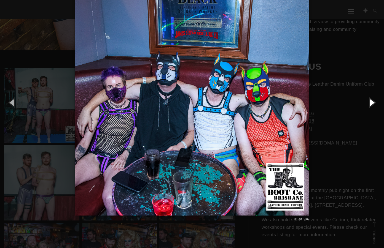
click at [373, 108] on button "button" at bounding box center [371, 102] width 25 height 30
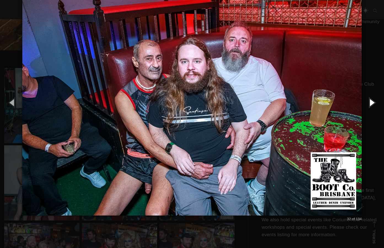
click at [375, 107] on button "button" at bounding box center [371, 102] width 25 height 30
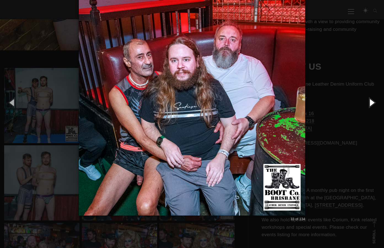
click at [375, 108] on button "button" at bounding box center [371, 102] width 25 height 30
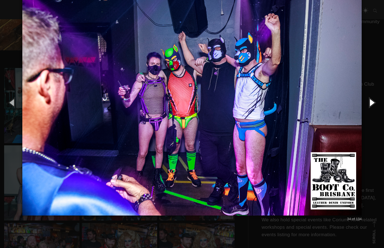
click at [373, 101] on button "button" at bounding box center [371, 102] width 25 height 30
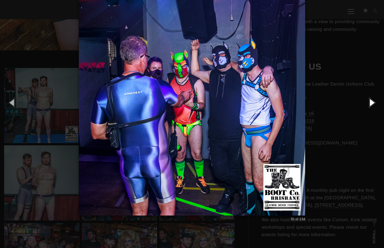
click at [375, 106] on button "button" at bounding box center [371, 102] width 25 height 30
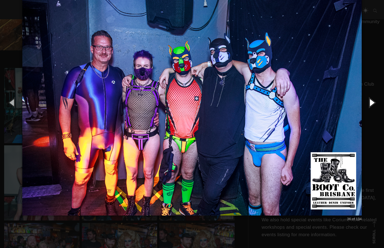
click at [375, 106] on button "button" at bounding box center [371, 102] width 25 height 30
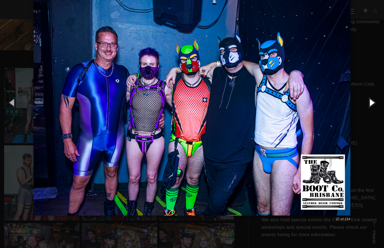
click at [374, 108] on button "button" at bounding box center [371, 102] width 25 height 30
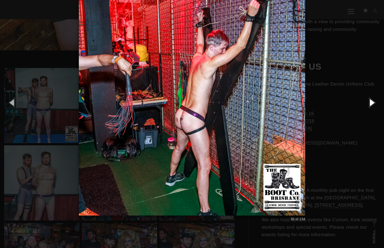
click at [374, 107] on button "button" at bounding box center [371, 102] width 25 height 30
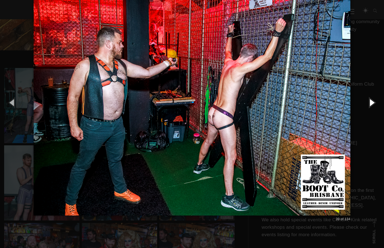
click at [375, 108] on button "button" at bounding box center [371, 102] width 25 height 30
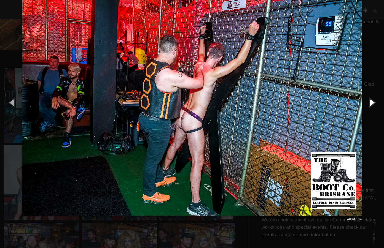
click at [375, 109] on button "button" at bounding box center [371, 102] width 25 height 30
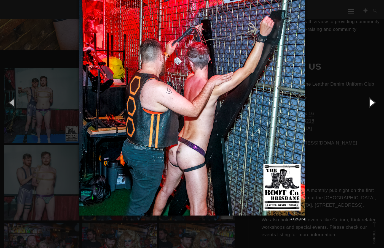
click at [374, 110] on button "button" at bounding box center [371, 102] width 25 height 30
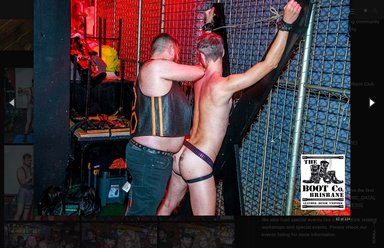
click at [373, 110] on button "button" at bounding box center [371, 102] width 25 height 30
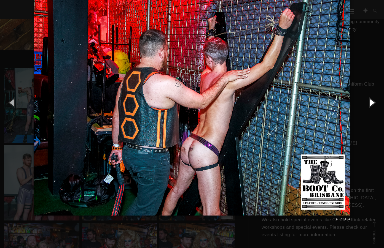
click at [374, 108] on button "button" at bounding box center [371, 102] width 25 height 30
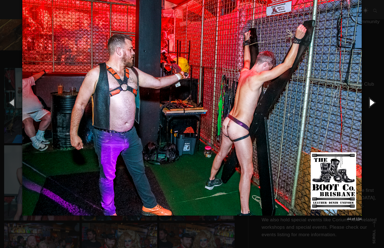
click at [374, 109] on button "button" at bounding box center [371, 102] width 25 height 30
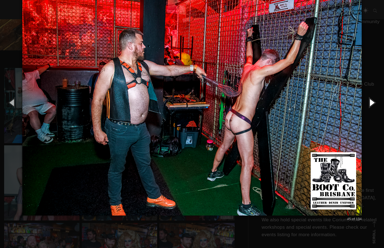
click at [373, 109] on button "button" at bounding box center [371, 102] width 25 height 30
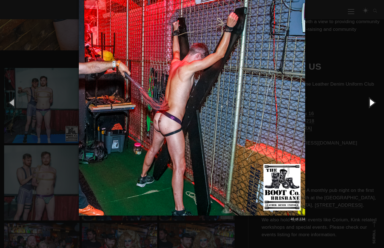
click at [372, 110] on button "button" at bounding box center [371, 102] width 25 height 30
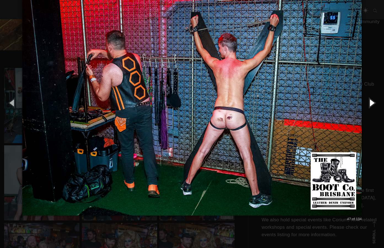
scroll to position [344, 0]
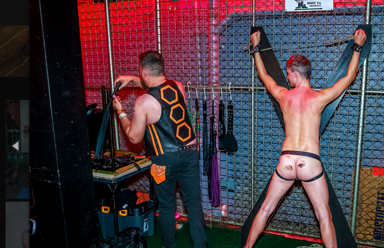
click at [275, 107] on img at bounding box center [191, 111] width 339 height 248
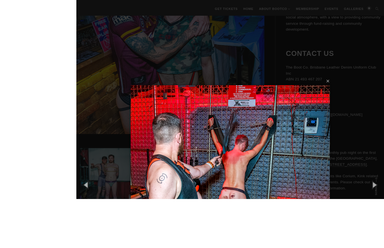
scroll to position [287, 0]
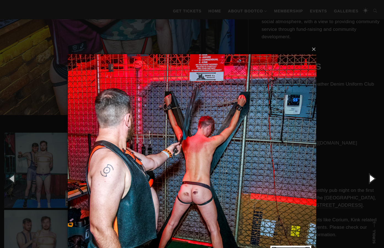
click at [370, 180] on button "button" at bounding box center [371, 178] width 25 height 30
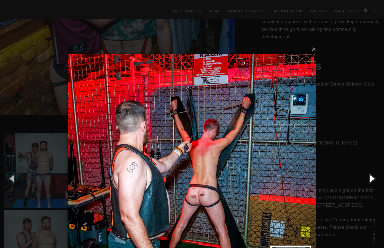
click at [370, 180] on button "button" at bounding box center [371, 178] width 25 height 30
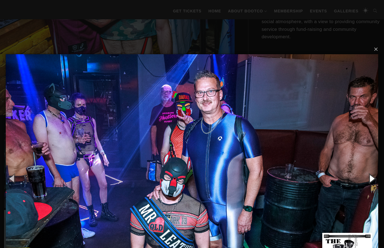
click at [370, 182] on button "button" at bounding box center [371, 178] width 25 height 30
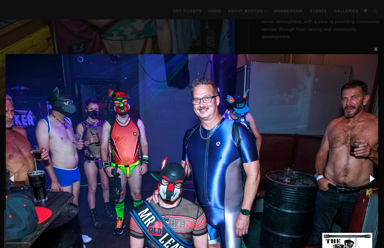
click at [373, 181] on button "button" at bounding box center [371, 178] width 25 height 30
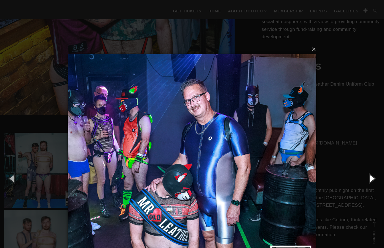
click at [371, 182] on button "button" at bounding box center [371, 178] width 25 height 30
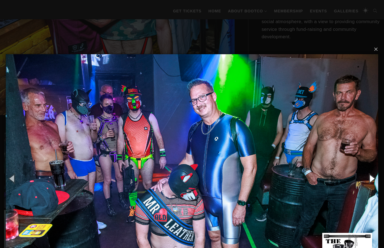
click at [372, 182] on button "button" at bounding box center [371, 178] width 25 height 30
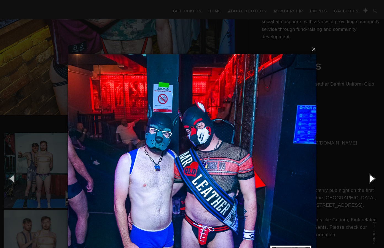
click at [371, 182] on button "button" at bounding box center [371, 178] width 25 height 30
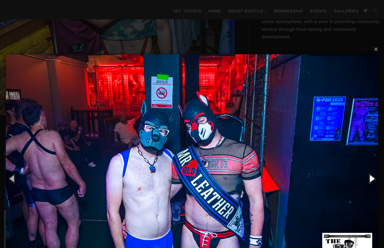
click at [371, 182] on button "button" at bounding box center [371, 178] width 25 height 30
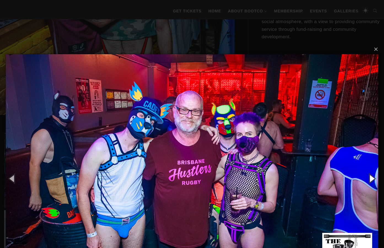
click at [371, 178] on button "button" at bounding box center [371, 178] width 25 height 30
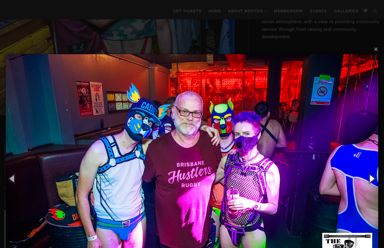
click at [368, 179] on button "button" at bounding box center [371, 178] width 25 height 30
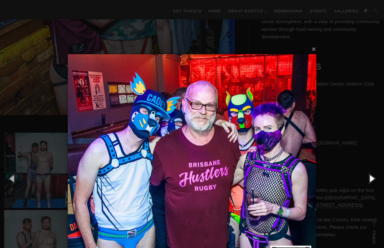
click at [369, 177] on button "button" at bounding box center [371, 178] width 25 height 30
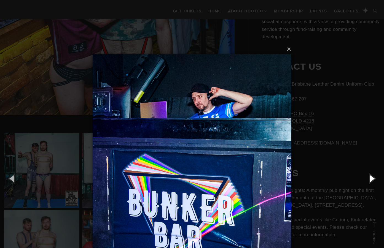
click at [368, 178] on button "button" at bounding box center [371, 178] width 25 height 30
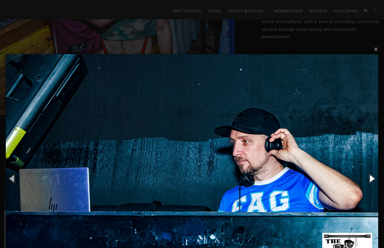
click at [366, 178] on button "button" at bounding box center [371, 178] width 25 height 30
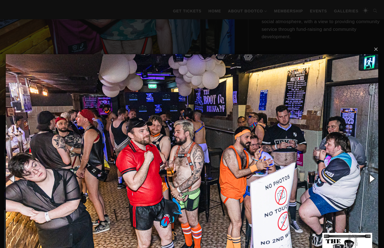
click at [366, 178] on button "button" at bounding box center [371, 178] width 25 height 30
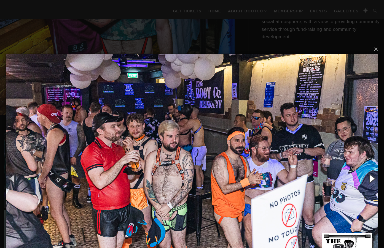
click at [371, 177] on button "button" at bounding box center [371, 178] width 25 height 30
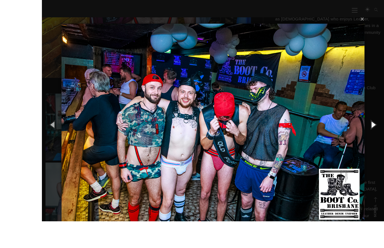
scroll to position [334, 0]
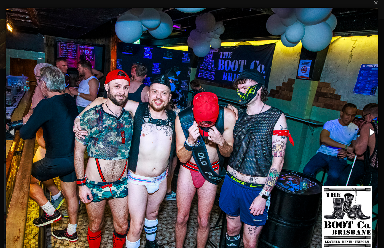
click at [375, 131] on button "button" at bounding box center [371, 132] width 25 height 30
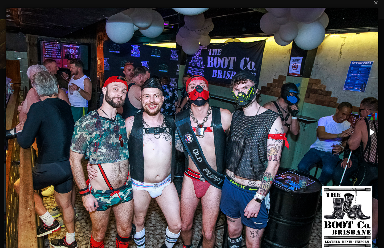
click at [371, 138] on button "button" at bounding box center [371, 132] width 25 height 30
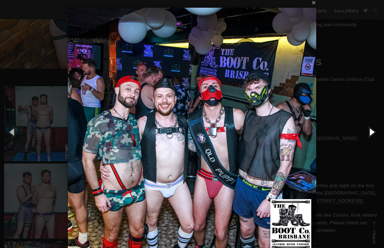
click at [368, 141] on button "button" at bounding box center [371, 132] width 25 height 30
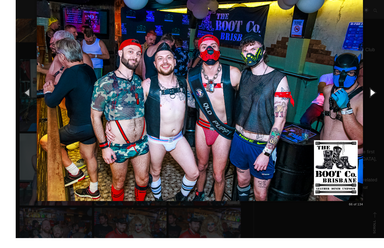
scroll to position [339, 0]
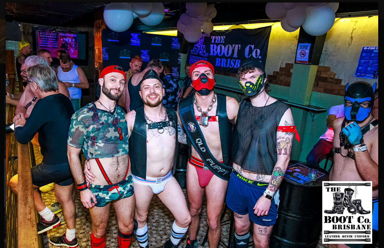
click at [14, 129] on button "button" at bounding box center [12, 127] width 25 height 30
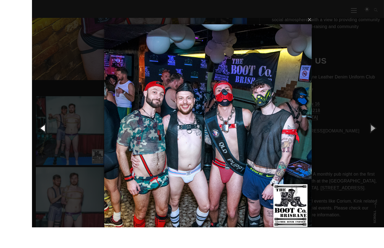
scroll to position [355, 0]
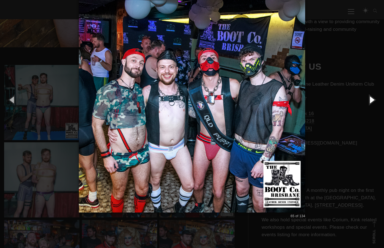
click at [374, 102] on button "button" at bounding box center [371, 100] width 25 height 30
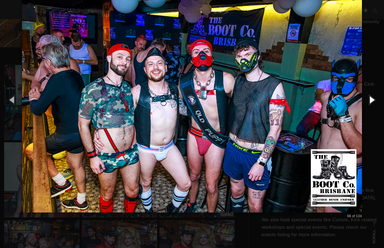
click at [372, 100] on button "button" at bounding box center [371, 100] width 25 height 30
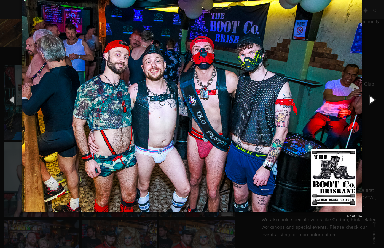
click at [369, 103] on button "button" at bounding box center [371, 100] width 25 height 30
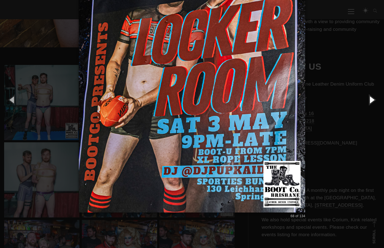
click at [367, 107] on button "button" at bounding box center [371, 100] width 25 height 30
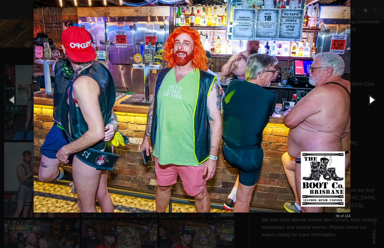
click at [368, 106] on button "button" at bounding box center [371, 100] width 25 height 30
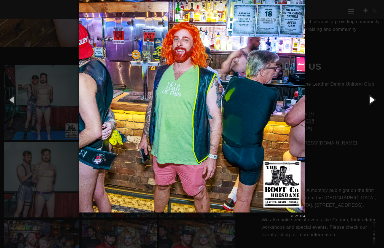
click at [374, 99] on button "button" at bounding box center [371, 100] width 25 height 30
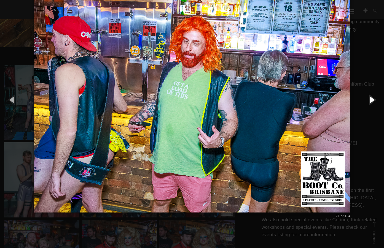
click at [371, 104] on button "button" at bounding box center [371, 100] width 25 height 30
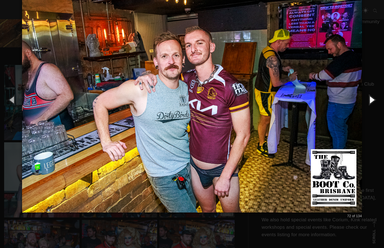
click at [371, 104] on button "button" at bounding box center [371, 100] width 25 height 30
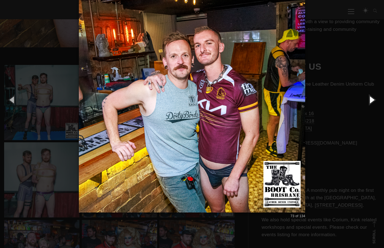
click at [371, 102] on button "button" at bounding box center [371, 100] width 25 height 30
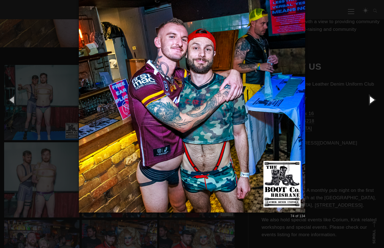
click at [368, 111] on button "button" at bounding box center [371, 100] width 25 height 30
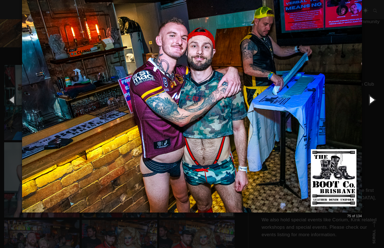
click at [370, 111] on button "button" at bounding box center [371, 100] width 25 height 30
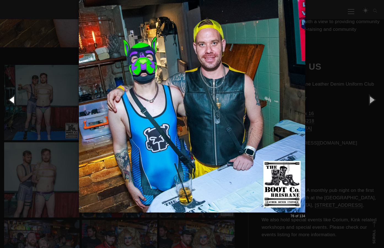
click at [20, 105] on button "button" at bounding box center [12, 100] width 25 height 30
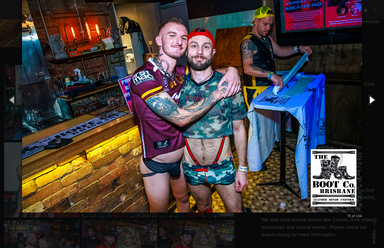
click at [372, 103] on button "button" at bounding box center [371, 100] width 25 height 30
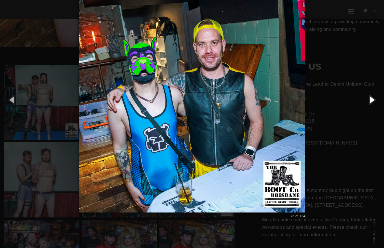
click at [371, 100] on button "button" at bounding box center [371, 100] width 25 height 30
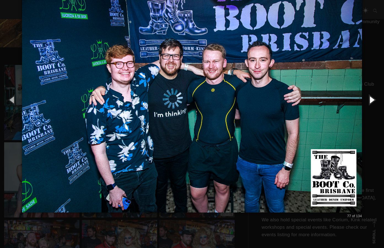
click at [372, 102] on button "button" at bounding box center [371, 100] width 25 height 30
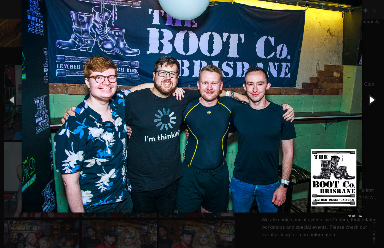
click at [374, 105] on button "button" at bounding box center [371, 100] width 25 height 30
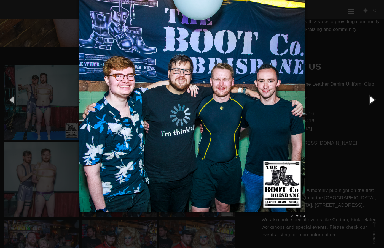
click at [373, 105] on button "button" at bounding box center [371, 100] width 25 height 30
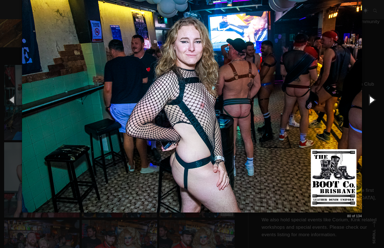
click at [373, 108] on button "button" at bounding box center [371, 100] width 25 height 30
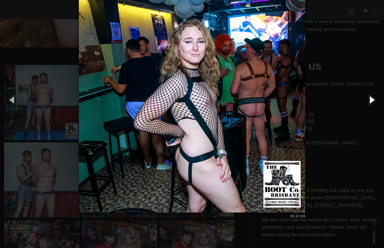
click at [369, 111] on button "button" at bounding box center [371, 100] width 25 height 30
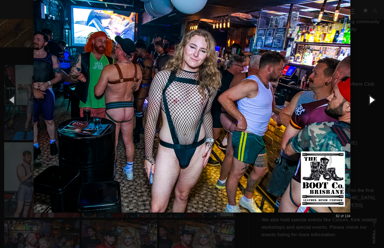
click at [374, 108] on button "button" at bounding box center [371, 100] width 25 height 30
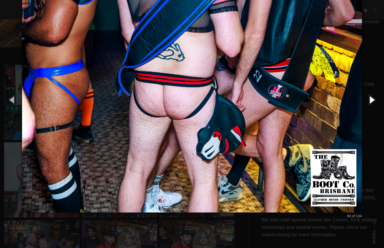
click at [372, 112] on button "button" at bounding box center [371, 100] width 25 height 30
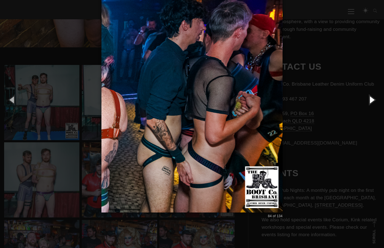
click at [373, 105] on button "button" at bounding box center [371, 100] width 25 height 30
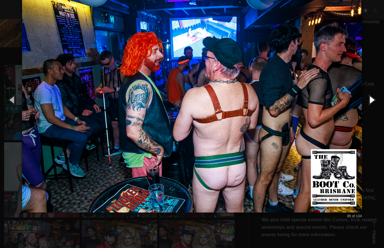
click at [376, 100] on button "button" at bounding box center [371, 100] width 25 height 30
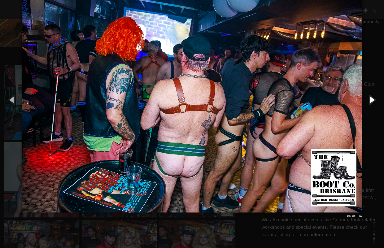
click at [374, 108] on button "button" at bounding box center [371, 100] width 25 height 30
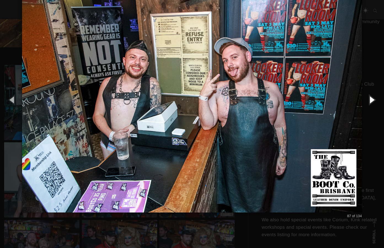
click at [371, 109] on button "button" at bounding box center [371, 100] width 25 height 30
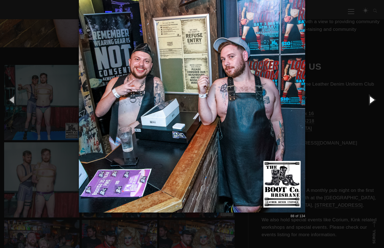
click at [372, 109] on button "button" at bounding box center [371, 100] width 25 height 30
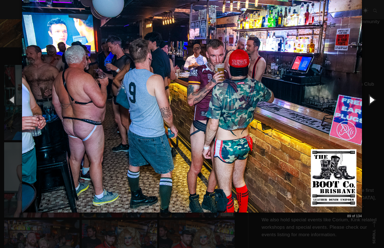
click at [373, 110] on button "button" at bounding box center [371, 100] width 25 height 30
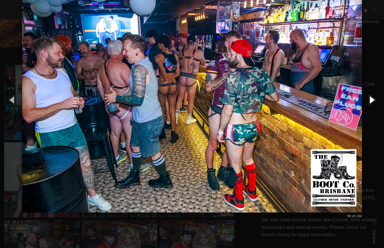
click at [372, 109] on button "button" at bounding box center [371, 100] width 25 height 30
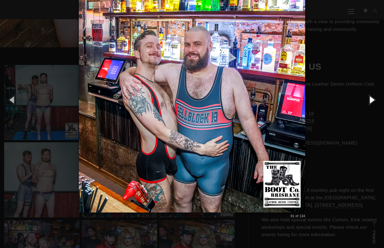
click at [371, 103] on button "button" at bounding box center [371, 100] width 25 height 30
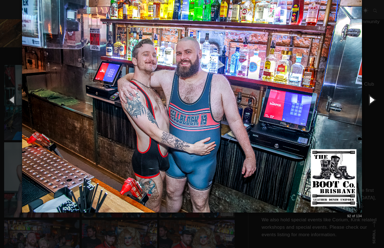
click at [371, 103] on button "button" at bounding box center [371, 100] width 25 height 30
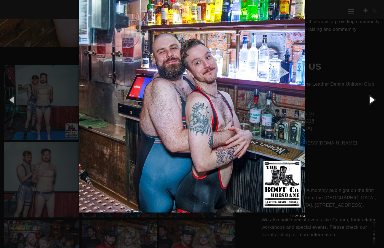
click at [367, 104] on button "button" at bounding box center [371, 100] width 25 height 30
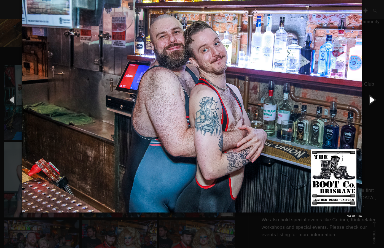
click at [369, 106] on button "button" at bounding box center [371, 100] width 25 height 30
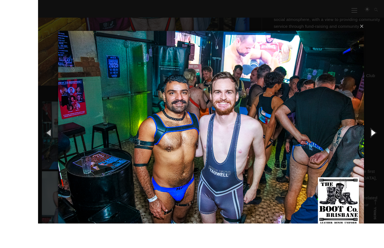
scroll to position [364, 0]
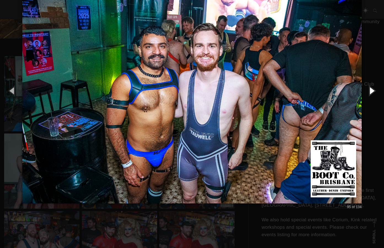
click at [375, 93] on button "button" at bounding box center [371, 90] width 25 height 30
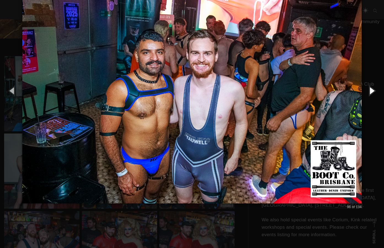
click at [368, 93] on button "button" at bounding box center [371, 90] width 25 height 30
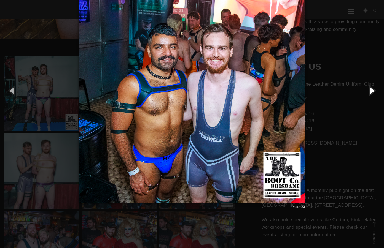
click at [368, 93] on button "button" at bounding box center [371, 90] width 25 height 30
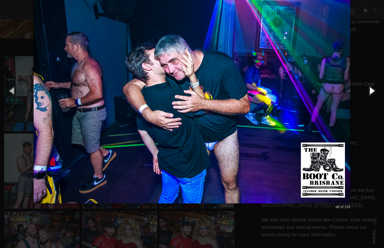
click at [367, 93] on button "button" at bounding box center [371, 90] width 25 height 30
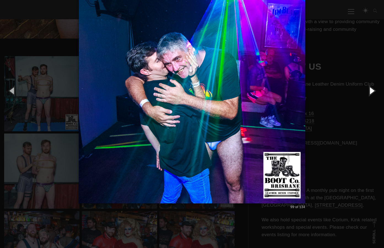
click at [368, 94] on button "button" at bounding box center [371, 90] width 25 height 30
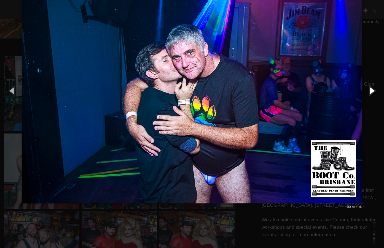
click at [368, 95] on button "button" at bounding box center [371, 90] width 25 height 30
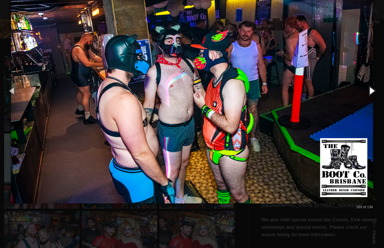
click at [367, 96] on button "button" at bounding box center [371, 90] width 25 height 30
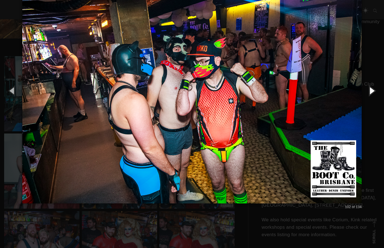
click at [367, 95] on button "button" at bounding box center [371, 90] width 25 height 30
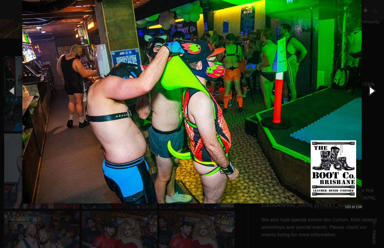
click at [368, 96] on button "button" at bounding box center [371, 90] width 25 height 30
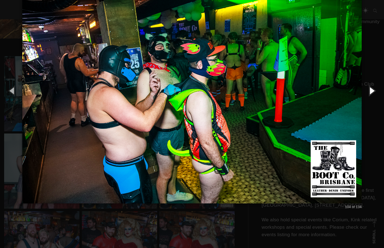
click at [366, 96] on button "button" at bounding box center [371, 90] width 25 height 30
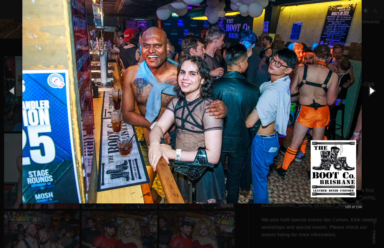
click at [367, 96] on button "button" at bounding box center [371, 90] width 25 height 30
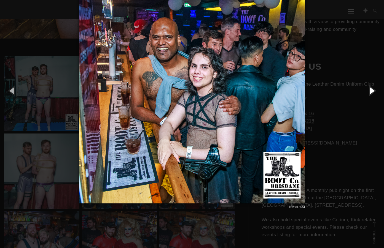
click at [368, 96] on button "button" at bounding box center [371, 90] width 25 height 30
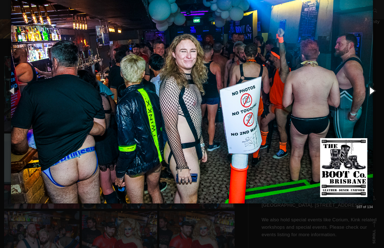
click at [369, 95] on button "button" at bounding box center [371, 90] width 25 height 30
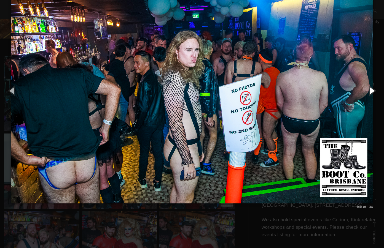
click at [370, 94] on button "button" at bounding box center [371, 90] width 25 height 30
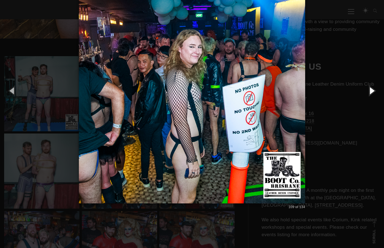
click at [369, 95] on button "button" at bounding box center [371, 90] width 25 height 30
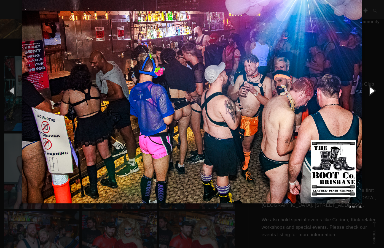
click at [373, 93] on button "button" at bounding box center [371, 90] width 25 height 30
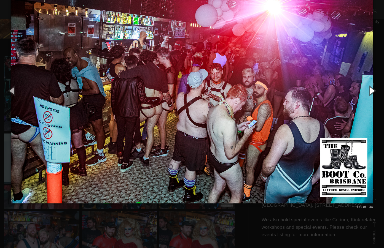
click at [372, 94] on button "button" at bounding box center [371, 90] width 25 height 30
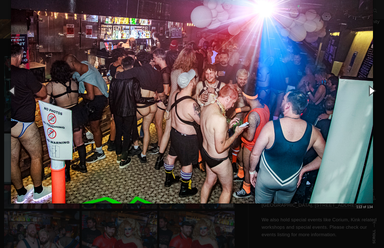
click at [371, 94] on button "button" at bounding box center [371, 90] width 25 height 30
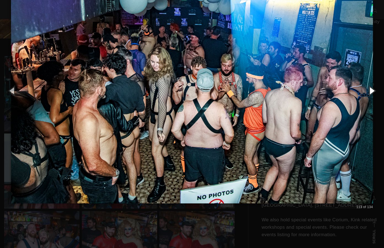
click at [373, 94] on button "button" at bounding box center [371, 90] width 25 height 30
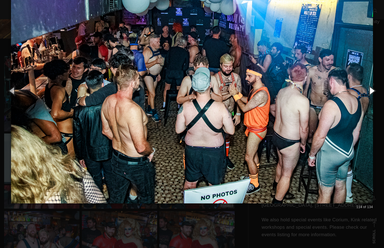
click at [372, 95] on button "button" at bounding box center [371, 90] width 25 height 30
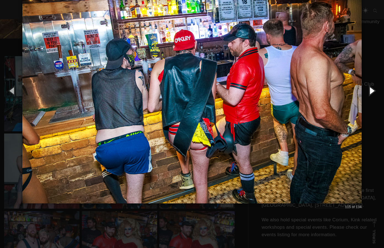
click at [371, 93] on button "button" at bounding box center [371, 90] width 25 height 30
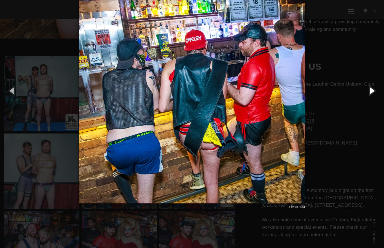
click at [373, 91] on button "button" at bounding box center [371, 90] width 25 height 30
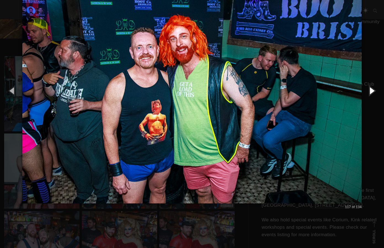
click at [373, 94] on button "button" at bounding box center [371, 90] width 25 height 30
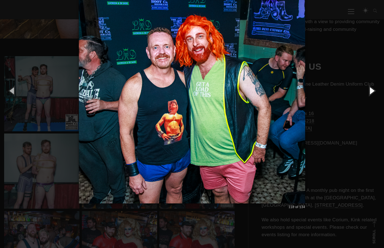
click at [371, 95] on button "button" at bounding box center [371, 90] width 25 height 30
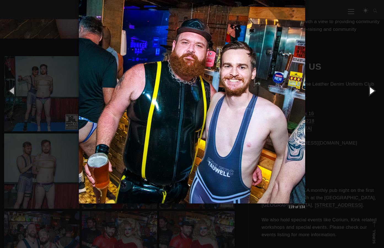
click at [372, 95] on button "button" at bounding box center [371, 90] width 25 height 30
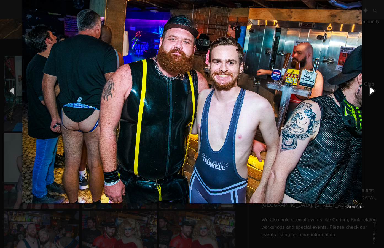
click at [371, 97] on button "button" at bounding box center [371, 90] width 25 height 30
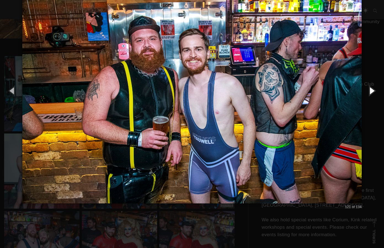
click at [370, 97] on button "button" at bounding box center [371, 90] width 25 height 30
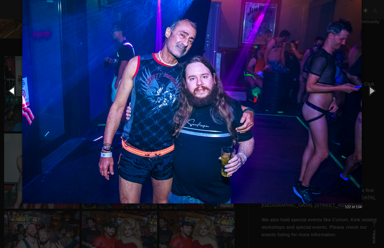
click at [18, 92] on button "button" at bounding box center [12, 90] width 25 height 30
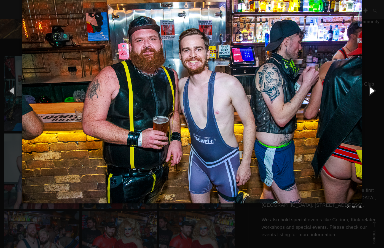
click at [366, 98] on button "button" at bounding box center [371, 90] width 25 height 30
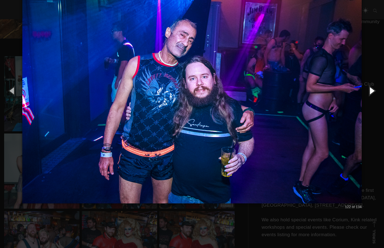
click at [367, 96] on button "button" at bounding box center [371, 90] width 25 height 30
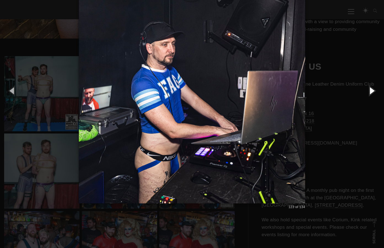
click at [370, 96] on button "button" at bounding box center [371, 90] width 25 height 30
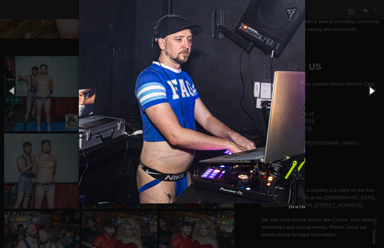
click at [368, 99] on button "button" at bounding box center [371, 90] width 25 height 30
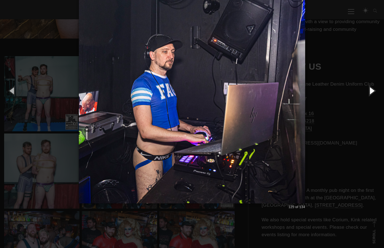
click at [369, 99] on button "button" at bounding box center [371, 90] width 25 height 30
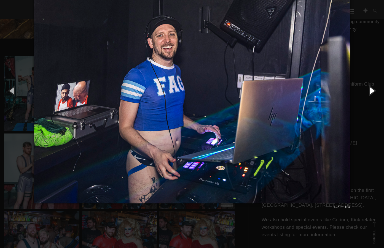
click at [368, 101] on button "button" at bounding box center [371, 90] width 25 height 30
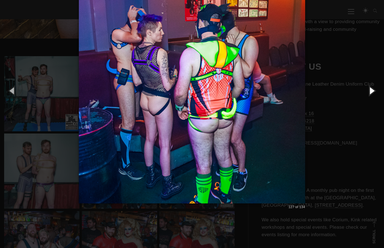
click at [368, 100] on button "button" at bounding box center [371, 90] width 25 height 30
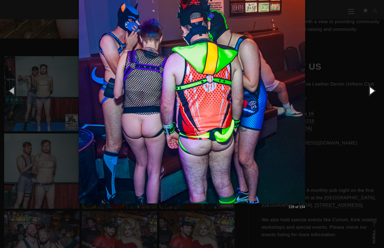
click at [369, 99] on button "button" at bounding box center [371, 90] width 25 height 30
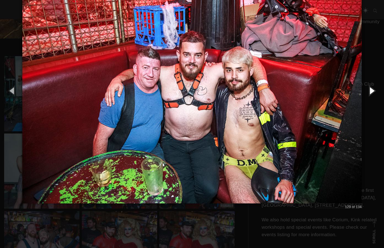
click at [369, 99] on button "button" at bounding box center [371, 90] width 25 height 30
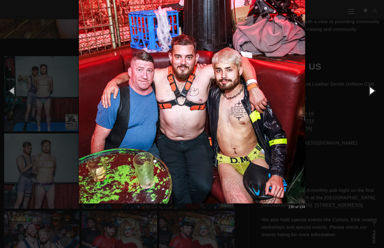
click at [370, 97] on button "button" at bounding box center [371, 90] width 25 height 30
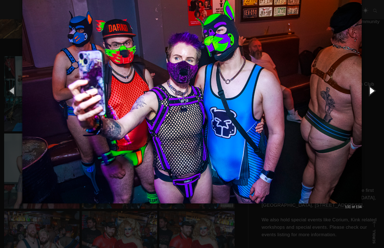
click at [370, 99] on button "button" at bounding box center [371, 90] width 25 height 30
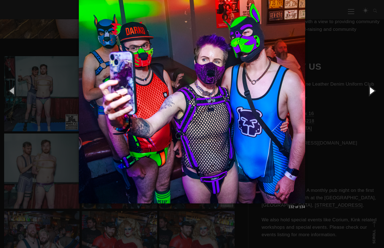
click at [370, 97] on button "button" at bounding box center [371, 90] width 25 height 30
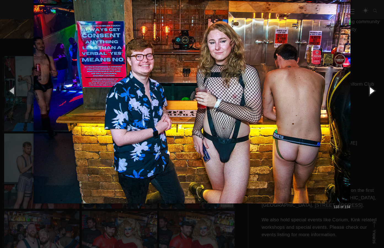
click at [371, 99] on button "button" at bounding box center [371, 90] width 25 height 30
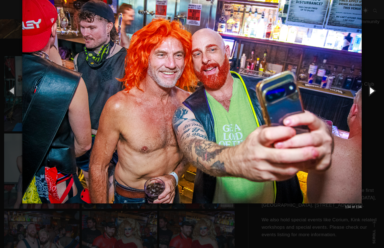
click at [371, 99] on button "button" at bounding box center [371, 90] width 25 height 30
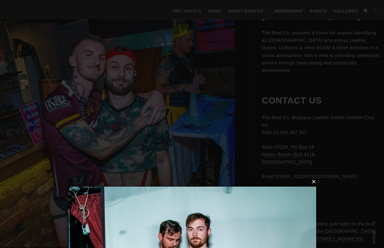
click at [316, 180] on button "×" at bounding box center [193, 182] width 248 height 12
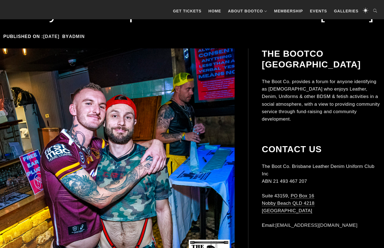
scroll to position [105, 0]
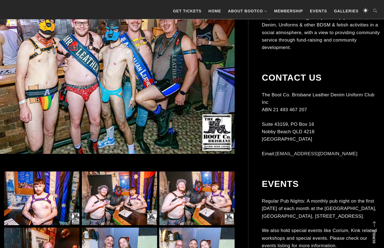
scroll to position [179, 0]
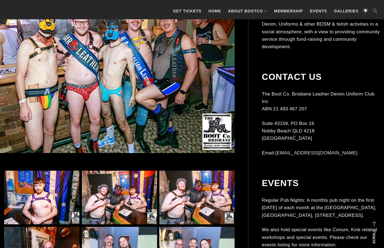
click at [37, 197] on img at bounding box center [41, 198] width 75 height 54
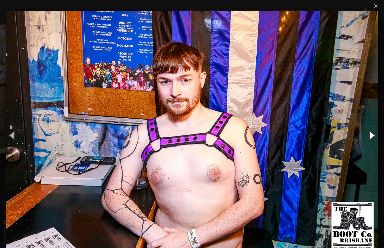
click at [371, 136] on button "button" at bounding box center [371, 135] width 25 height 30
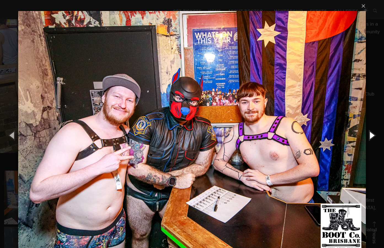
click at [371, 134] on button "button" at bounding box center [371, 135] width 25 height 30
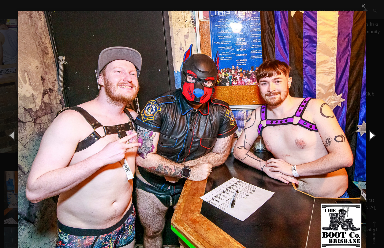
click at [370, 135] on button "button" at bounding box center [371, 135] width 25 height 30
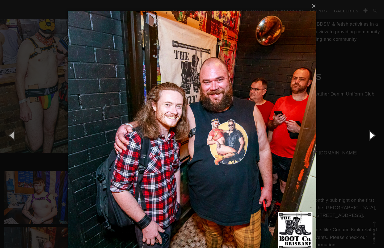
click at [374, 136] on button "button" at bounding box center [371, 135] width 25 height 30
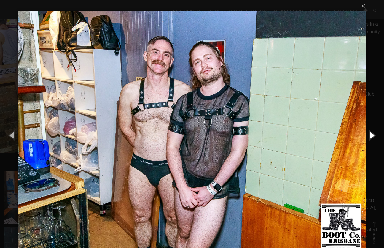
click at [373, 135] on button "button" at bounding box center [371, 135] width 25 height 30
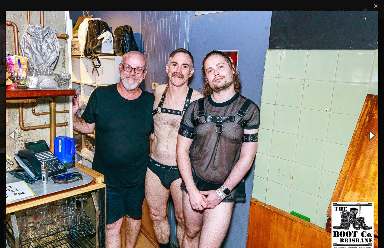
click at [375, 134] on button "button" at bounding box center [371, 135] width 25 height 30
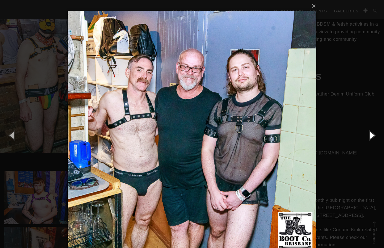
click at [375, 134] on button "button" at bounding box center [371, 135] width 25 height 30
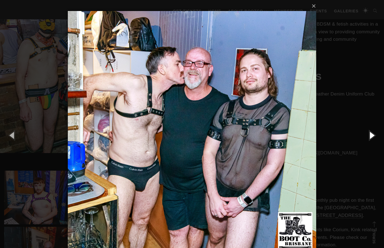
click at [375, 135] on button "button" at bounding box center [371, 135] width 25 height 30
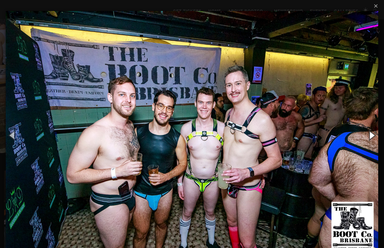
click at [375, 133] on button "button" at bounding box center [371, 135] width 25 height 30
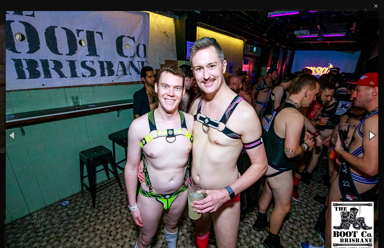
click at [375, 132] on button "button" at bounding box center [371, 135] width 25 height 30
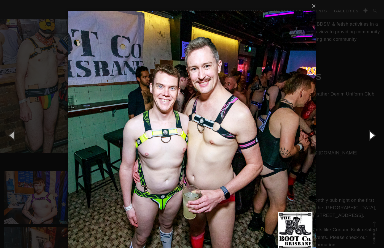
click at [374, 132] on button "button" at bounding box center [371, 135] width 25 height 30
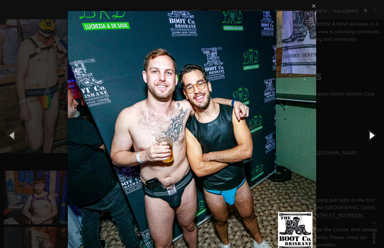
click at [374, 132] on button "button" at bounding box center [371, 135] width 25 height 30
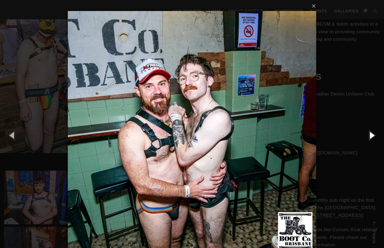
click at [375, 130] on button "button" at bounding box center [371, 135] width 25 height 30
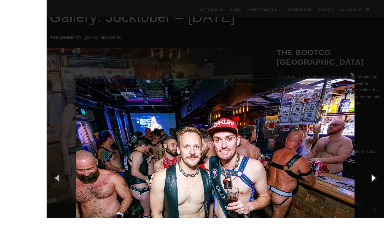
scroll to position [149, 0]
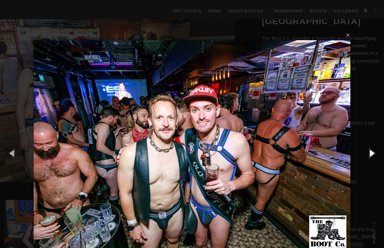
click at [369, 148] on button "button" at bounding box center [371, 153] width 25 height 30
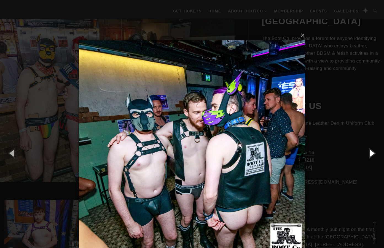
click at [371, 149] on button "button" at bounding box center [371, 153] width 25 height 30
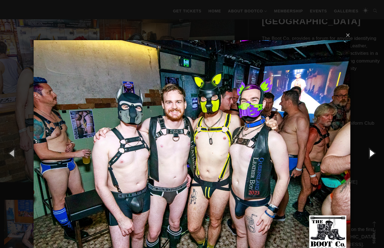
click at [374, 147] on button "button" at bounding box center [371, 153] width 25 height 30
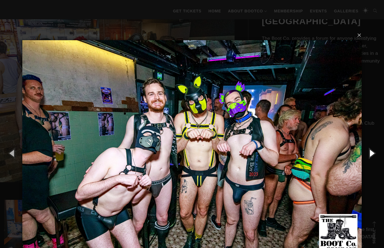
click at [371, 151] on button "button" at bounding box center [371, 153] width 25 height 30
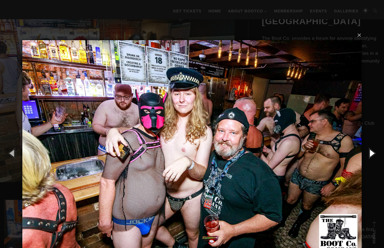
click at [371, 152] on button "button" at bounding box center [371, 153] width 25 height 30
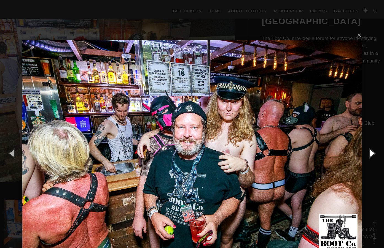
click at [371, 153] on button "button" at bounding box center [371, 153] width 25 height 30
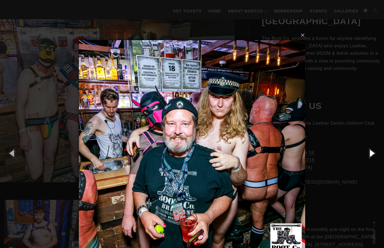
click at [371, 153] on button "button" at bounding box center [371, 153] width 25 height 30
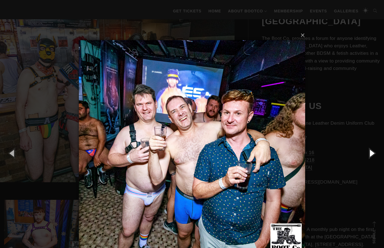
click at [371, 153] on button "button" at bounding box center [371, 153] width 25 height 30
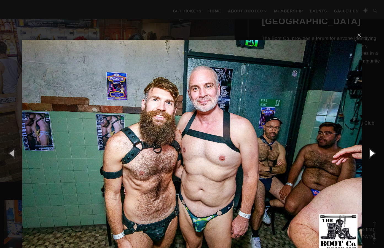
click at [371, 150] on button "button" at bounding box center [371, 153] width 25 height 30
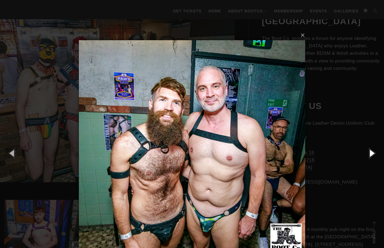
click at [371, 150] on button "button" at bounding box center [371, 153] width 25 height 30
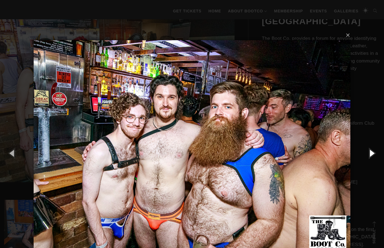
click at [372, 147] on button "button" at bounding box center [371, 153] width 25 height 30
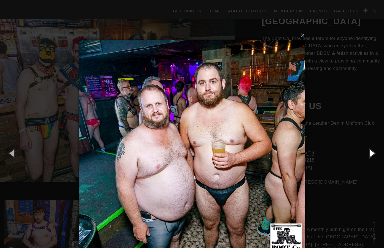
click at [372, 145] on button "button" at bounding box center [371, 153] width 25 height 30
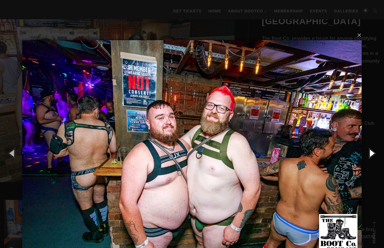
click at [372, 145] on button "button" at bounding box center [371, 153] width 25 height 30
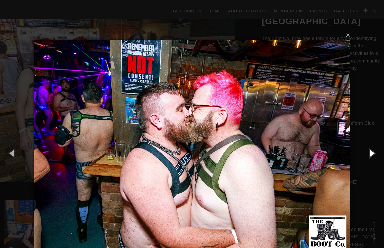
click at [371, 150] on button "button" at bounding box center [371, 153] width 25 height 30
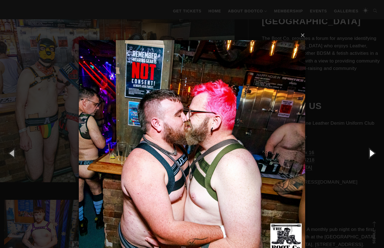
click at [371, 150] on button "button" at bounding box center [371, 153] width 25 height 30
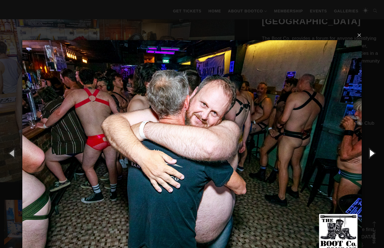
click at [372, 150] on button "button" at bounding box center [371, 153] width 25 height 30
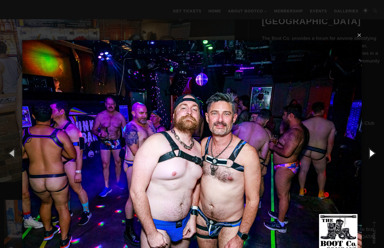
click at [371, 149] on button "button" at bounding box center [371, 153] width 25 height 30
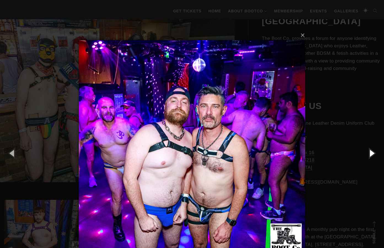
click at [371, 149] on button "button" at bounding box center [371, 153] width 25 height 30
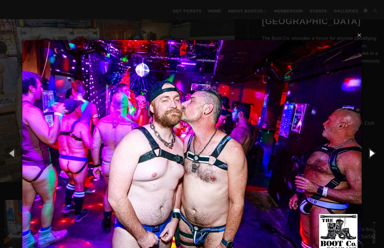
click at [370, 150] on button "button" at bounding box center [371, 153] width 25 height 30
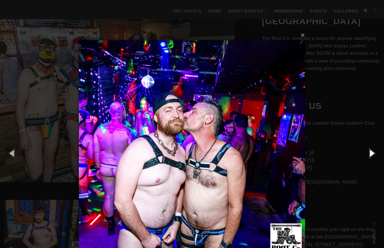
click at [369, 151] on button "button" at bounding box center [371, 153] width 25 height 30
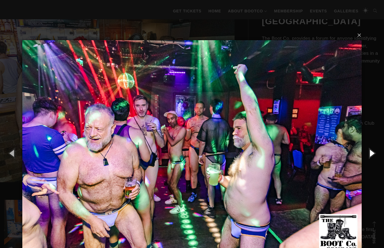
click at [371, 149] on button "button" at bounding box center [371, 153] width 25 height 30
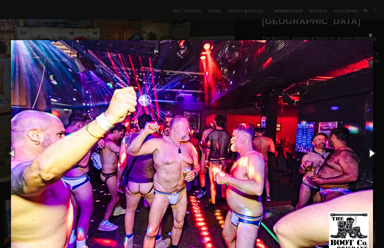
click at [371, 149] on button "button" at bounding box center [371, 153] width 25 height 30
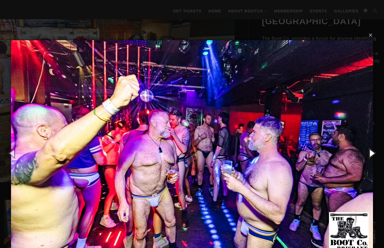
click at [372, 148] on button "button" at bounding box center [371, 153] width 25 height 30
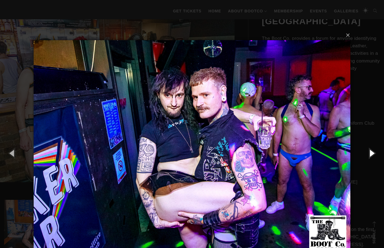
click at [371, 147] on button "button" at bounding box center [371, 153] width 25 height 30
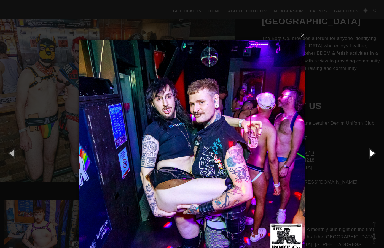
click at [371, 148] on button "button" at bounding box center [371, 153] width 25 height 30
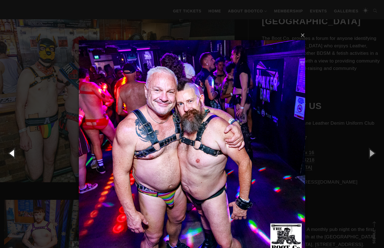
click at [18, 155] on button "button" at bounding box center [12, 153] width 25 height 30
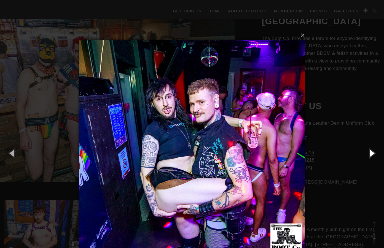
click at [363, 148] on button "button" at bounding box center [371, 153] width 25 height 30
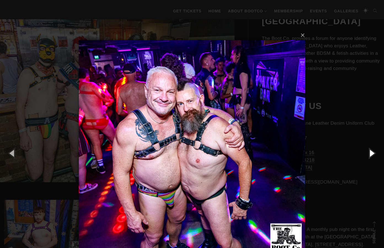
click at [363, 149] on button "button" at bounding box center [371, 153] width 25 height 30
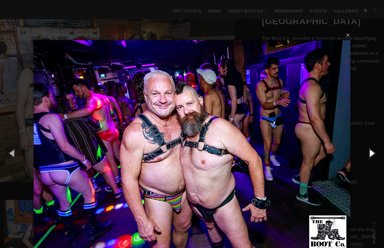
click at [364, 150] on button "button" at bounding box center [371, 153] width 25 height 30
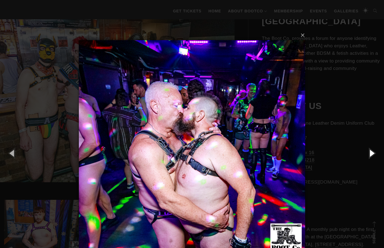
click at [365, 148] on button "button" at bounding box center [371, 153] width 25 height 30
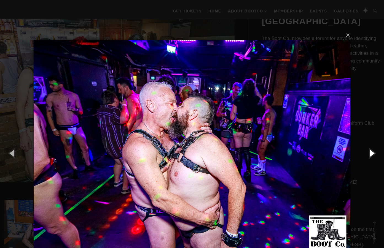
click at [365, 149] on button "button" at bounding box center [371, 153] width 25 height 30
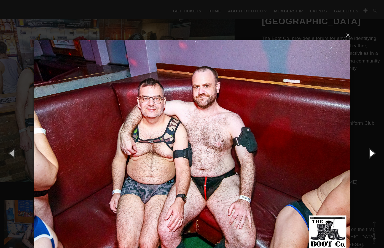
click at [366, 146] on button "button" at bounding box center [371, 153] width 25 height 30
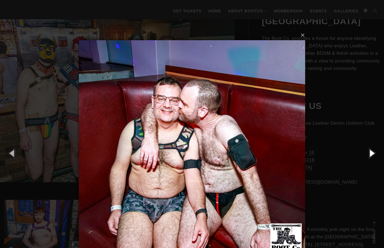
click at [367, 146] on button "button" at bounding box center [371, 153] width 25 height 30
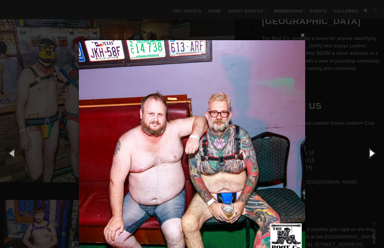
click at [366, 147] on button "button" at bounding box center [371, 153] width 25 height 30
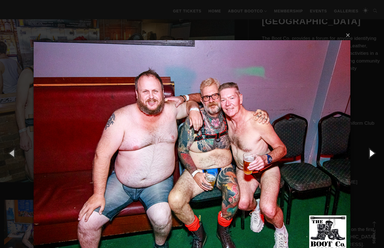
click at [366, 147] on button "button" at bounding box center [371, 153] width 25 height 30
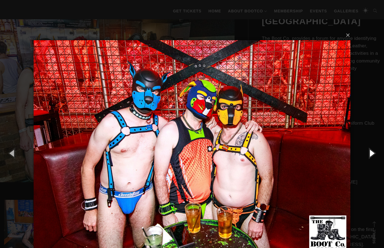
click at [367, 145] on button "button" at bounding box center [371, 153] width 25 height 30
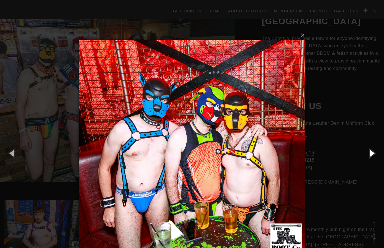
click at [369, 150] on button "button" at bounding box center [371, 153] width 25 height 30
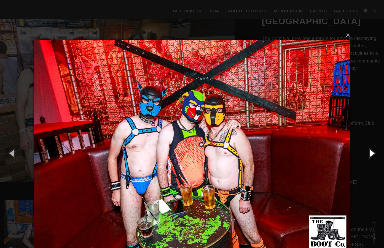
click at [369, 148] on button "button" at bounding box center [371, 153] width 25 height 30
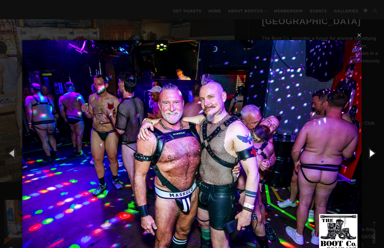
click at [369, 149] on button "button" at bounding box center [371, 153] width 25 height 30
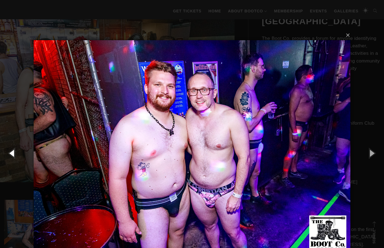
click at [15, 148] on button "button" at bounding box center [12, 153] width 25 height 30
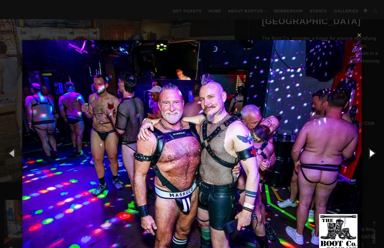
click at [368, 148] on button "button" at bounding box center [371, 153] width 25 height 30
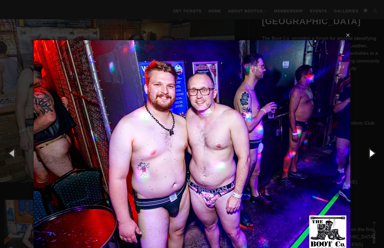
click at [369, 147] on button "button" at bounding box center [371, 153] width 25 height 30
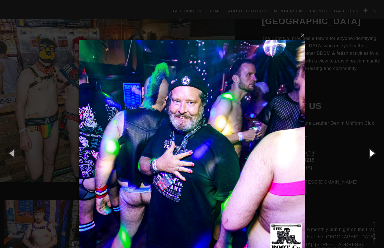
click at [370, 147] on button "button" at bounding box center [371, 153] width 25 height 30
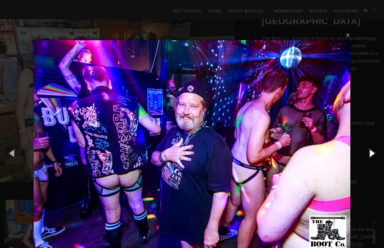
click at [370, 148] on button "button" at bounding box center [371, 153] width 25 height 30
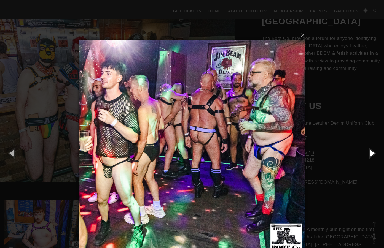
click at [368, 151] on button "button" at bounding box center [371, 153] width 25 height 30
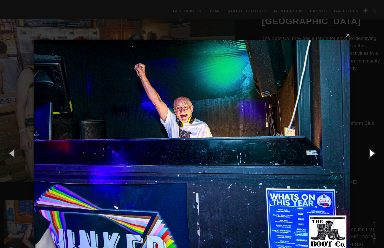
click at [368, 151] on button "button" at bounding box center [371, 153] width 25 height 30
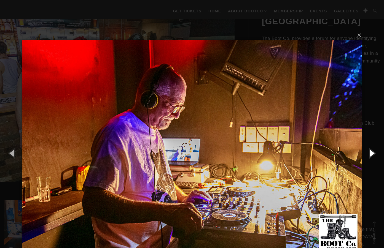
click at [368, 152] on button "button" at bounding box center [371, 153] width 25 height 30
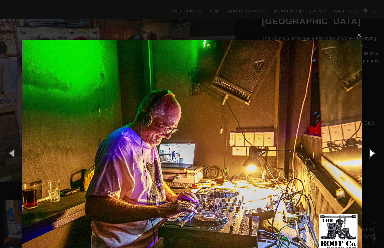
click at [367, 155] on button "button" at bounding box center [371, 153] width 25 height 30
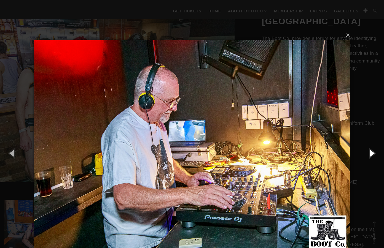
click at [369, 153] on button "button" at bounding box center [371, 153] width 25 height 30
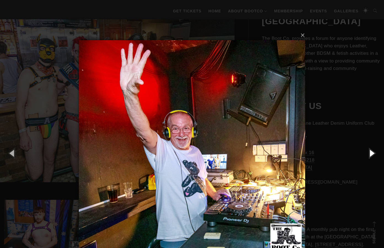
click at [369, 152] on button "button" at bounding box center [371, 153] width 25 height 30
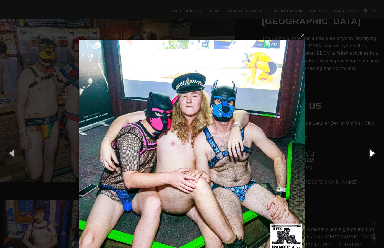
click at [368, 153] on button "button" at bounding box center [371, 153] width 25 height 30
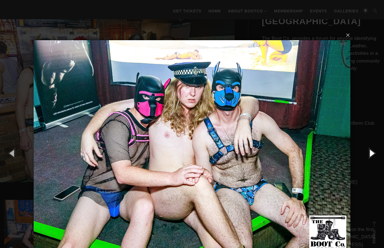
click at [368, 154] on button "button" at bounding box center [371, 153] width 25 height 30
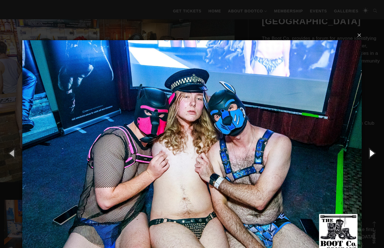
click at [368, 155] on button "button" at bounding box center [371, 153] width 25 height 30
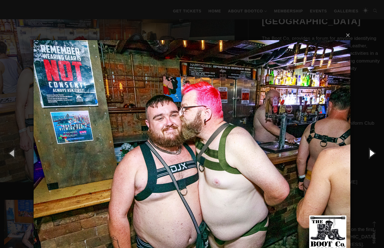
click at [368, 154] on button "button" at bounding box center [371, 153] width 25 height 30
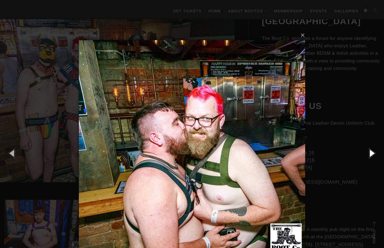
click at [369, 154] on button "button" at bounding box center [371, 153] width 25 height 30
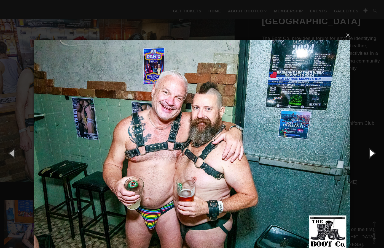
click at [369, 153] on button "button" at bounding box center [371, 153] width 25 height 30
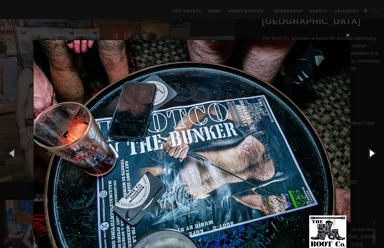
click at [368, 154] on button "button" at bounding box center [371, 153] width 25 height 30
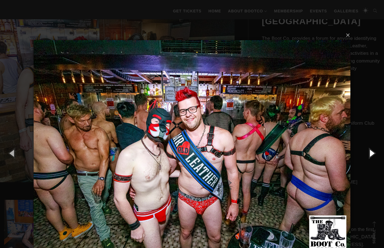
click at [369, 153] on button "button" at bounding box center [371, 153] width 25 height 30
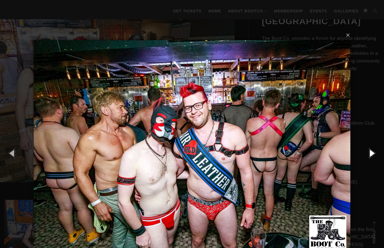
click at [368, 154] on button "button" at bounding box center [371, 153] width 25 height 30
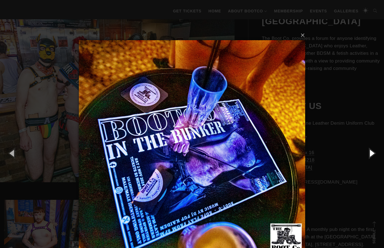
click at [368, 155] on button "button" at bounding box center [371, 153] width 25 height 30
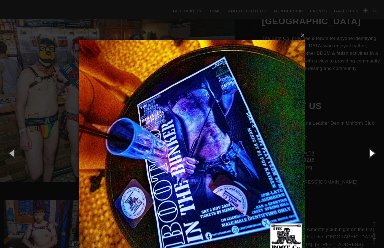
click at [368, 154] on button "button" at bounding box center [371, 153] width 25 height 30
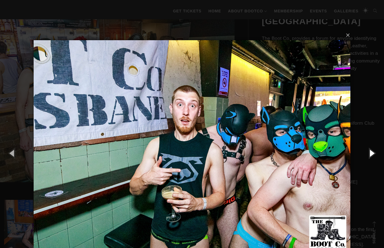
click at [371, 154] on button "button" at bounding box center [371, 153] width 25 height 30
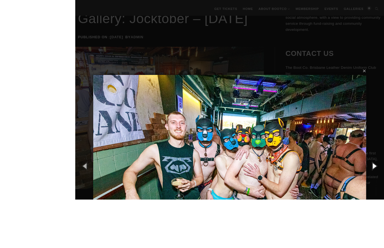
scroll to position [194, 0]
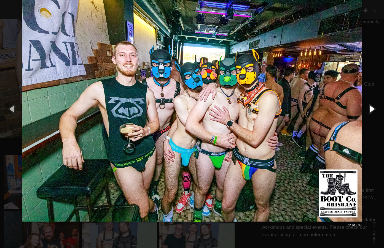
click at [373, 108] on button "button" at bounding box center [371, 109] width 25 height 30
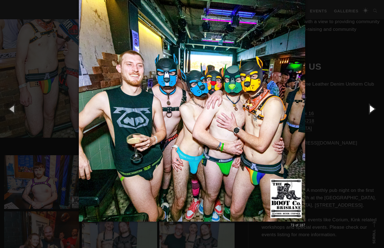
click at [370, 109] on button "button" at bounding box center [371, 109] width 25 height 30
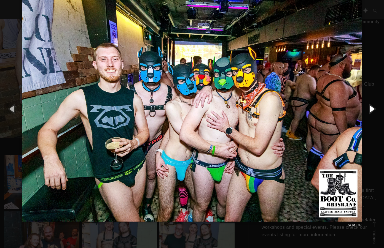
click at [368, 115] on button "button" at bounding box center [371, 109] width 25 height 30
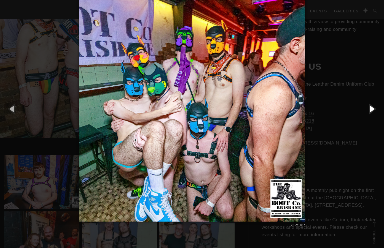
click at [367, 116] on button "button" at bounding box center [371, 109] width 25 height 30
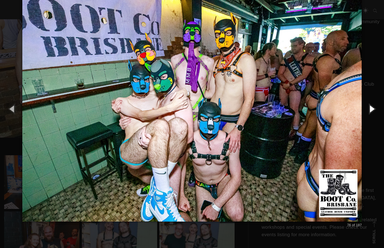
click at [369, 116] on button "button" at bounding box center [371, 109] width 25 height 30
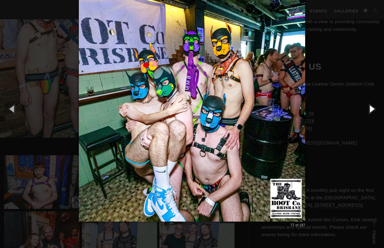
click at [367, 117] on button "button" at bounding box center [371, 109] width 25 height 30
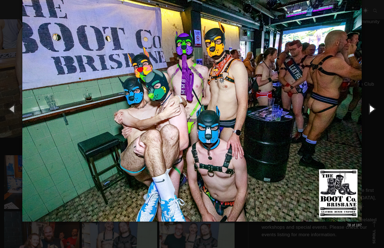
click at [369, 118] on button "button" at bounding box center [371, 109] width 25 height 30
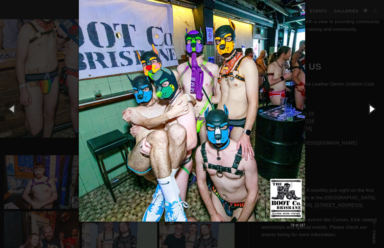
click at [369, 120] on button "button" at bounding box center [371, 109] width 25 height 30
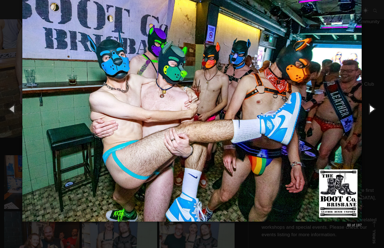
click at [368, 122] on button "button" at bounding box center [371, 109] width 25 height 30
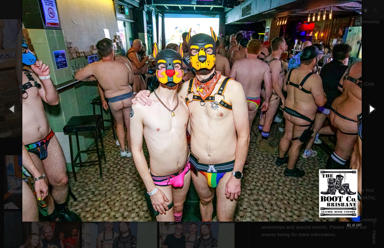
click at [369, 123] on button "button" at bounding box center [371, 109] width 25 height 30
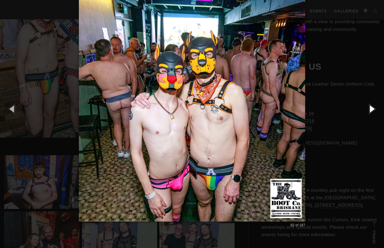
click at [368, 122] on button "button" at bounding box center [371, 109] width 25 height 30
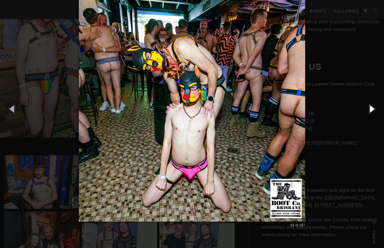
click at [369, 122] on button "button" at bounding box center [371, 109] width 25 height 30
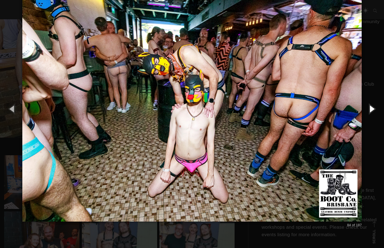
click at [368, 122] on button "button" at bounding box center [371, 109] width 25 height 30
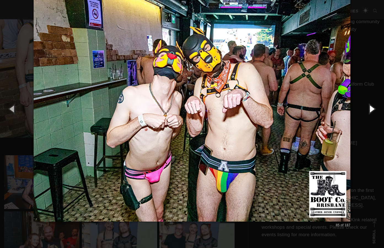
click at [368, 121] on button "button" at bounding box center [371, 109] width 25 height 30
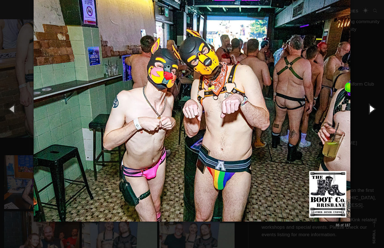
click at [368, 121] on button "button" at bounding box center [371, 109] width 25 height 30
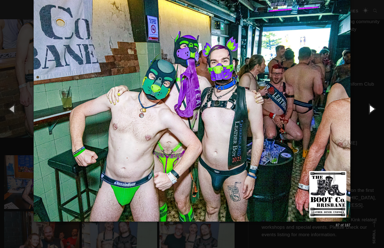
click at [369, 121] on button "button" at bounding box center [371, 109] width 25 height 30
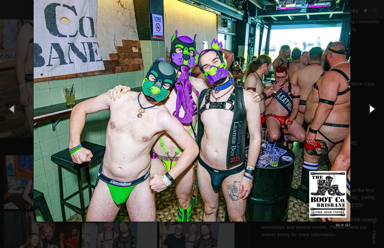
click at [369, 121] on button "button" at bounding box center [371, 109] width 25 height 30
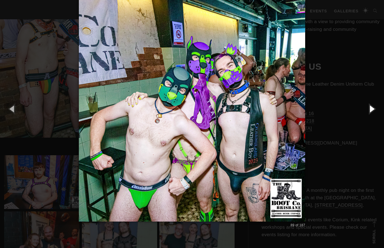
click at [369, 122] on button "button" at bounding box center [371, 109] width 25 height 30
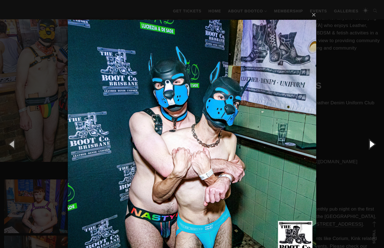
scroll to position [172, 0]
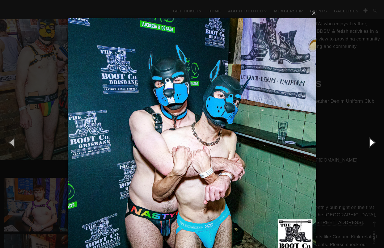
click at [373, 145] on button "button" at bounding box center [371, 142] width 25 height 30
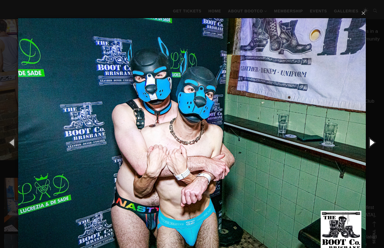
click at [371, 147] on button "button" at bounding box center [371, 142] width 25 height 30
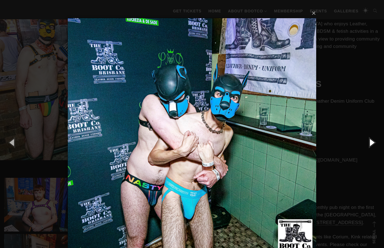
click at [369, 149] on button "button" at bounding box center [371, 142] width 25 height 30
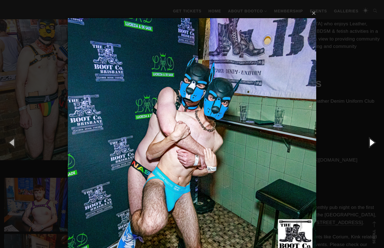
click at [366, 151] on button "button" at bounding box center [371, 142] width 25 height 30
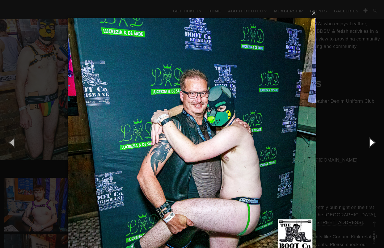
click at [366, 152] on button "button" at bounding box center [371, 142] width 25 height 30
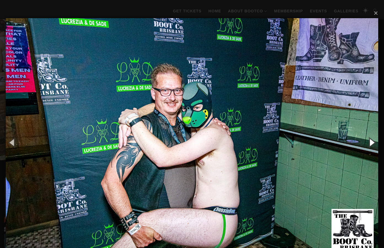
click at [368, 150] on button "button" at bounding box center [371, 142] width 25 height 30
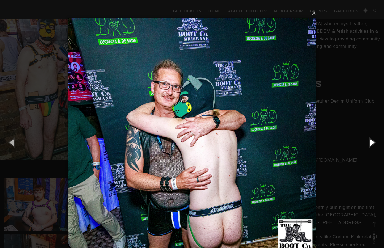
click at [369, 149] on button "button" at bounding box center [371, 142] width 25 height 30
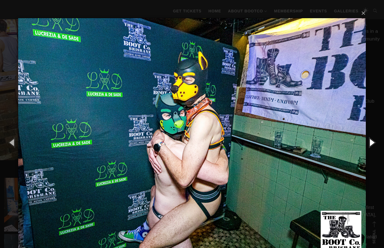
click at [369, 149] on button "button" at bounding box center [371, 142] width 25 height 30
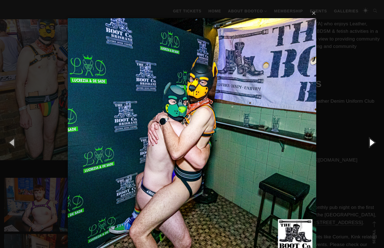
click at [369, 149] on button "button" at bounding box center [371, 142] width 25 height 30
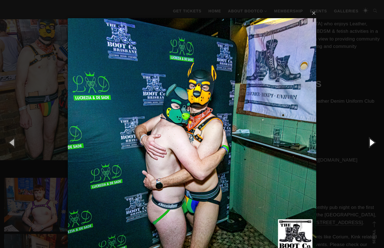
click at [371, 148] on button "button" at bounding box center [371, 142] width 25 height 30
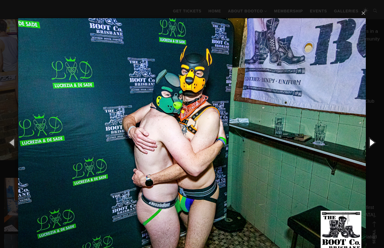
click at [370, 149] on button "button" at bounding box center [371, 142] width 25 height 30
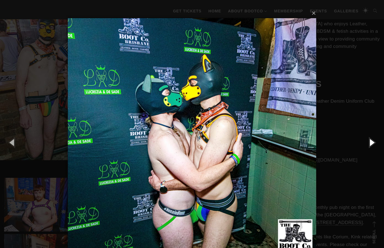
click at [370, 149] on button "button" at bounding box center [371, 142] width 25 height 30
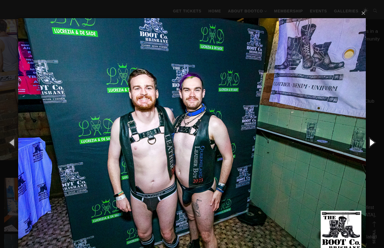
click at [373, 144] on button "button" at bounding box center [371, 142] width 25 height 30
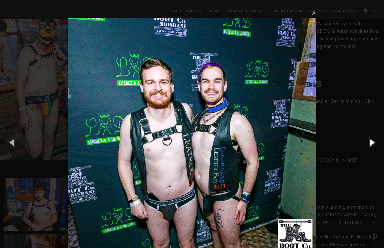
click at [371, 148] on button "button" at bounding box center [371, 142] width 25 height 30
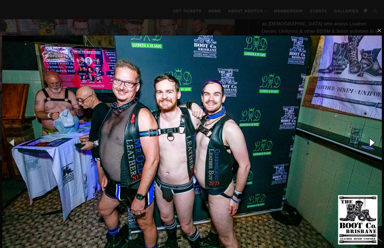
click at [371, 147] on button "button" at bounding box center [371, 142] width 25 height 30
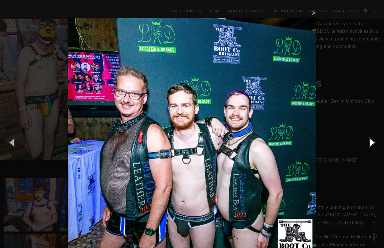
click at [374, 145] on button "button" at bounding box center [371, 142] width 25 height 30
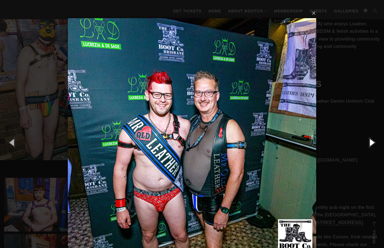
click at [373, 146] on button "button" at bounding box center [371, 142] width 25 height 30
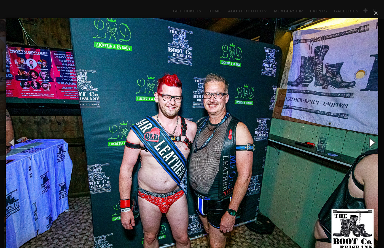
click at [373, 147] on button "button" at bounding box center [371, 142] width 25 height 30
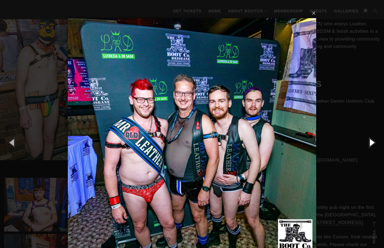
click at [374, 146] on button "button" at bounding box center [371, 142] width 25 height 30
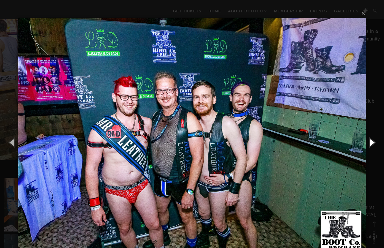
click at [374, 147] on button "button" at bounding box center [371, 142] width 25 height 30
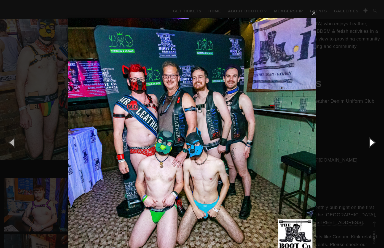
click at [371, 150] on button "button" at bounding box center [371, 142] width 25 height 30
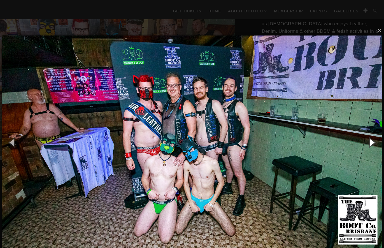
click at [371, 151] on button "button" at bounding box center [371, 142] width 25 height 30
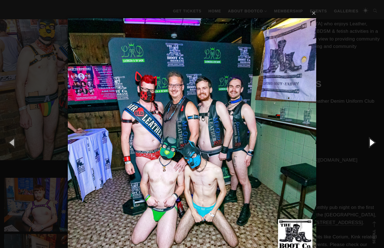
click at [371, 151] on button "button" at bounding box center [371, 142] width 25 height 30
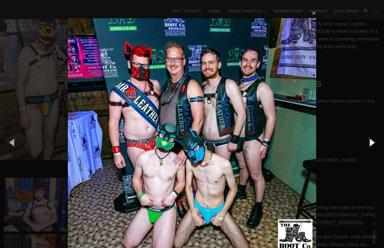
click at [372, 151] on button "button" at bounding box center [371, 142] width 25 height 30
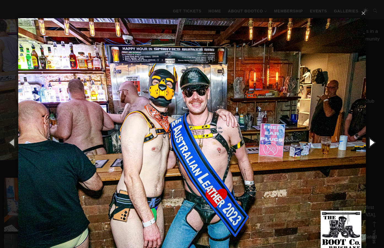
click at [373, 150] on button "button" at bounding box center [371, 142] width 25 height 30
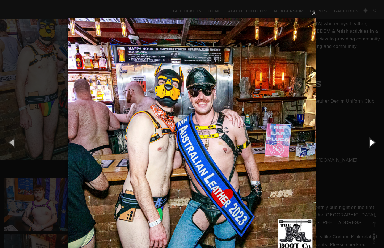
click at [371, 151] on button "button" at bounding box center [371, 142] width 25 height 30
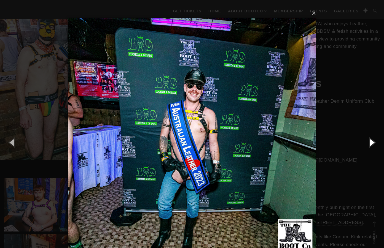
click at [371, 151] on button "button" at bounding box center [371, 142] width 25 height 30
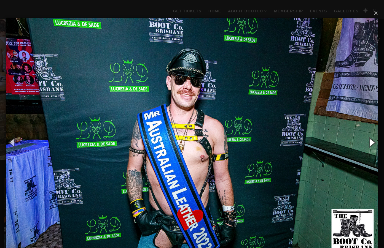
click at [373, 150] on button "button" at bounding box center [371, 142] width 25 height 30
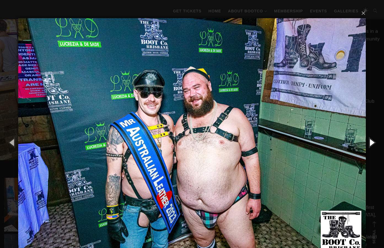
click at [371, 151] on button "button" at bounding box center [371, 142] width 25 height 30
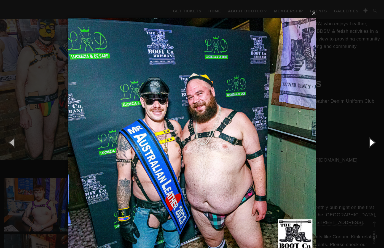
click at [371, 151] on button "button" at bounding box center [371, 142] width 25 height 30
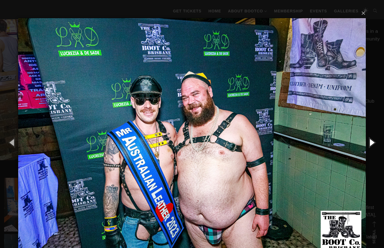
click at [371, 151] on button "button" at bounding box center [371, 142] width 25 height 30
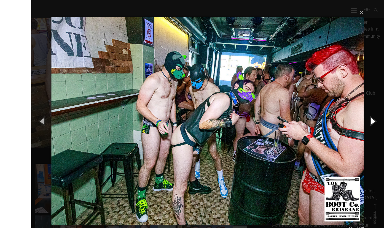
scroll to position [182, 0]
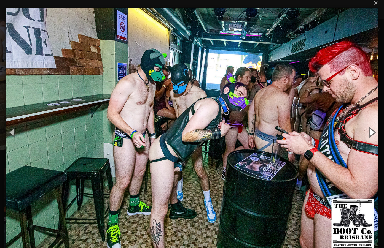
click at [375, 137] on button "button" at bounding box center [371, 132] width 25 height 30
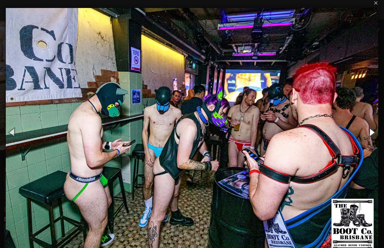
click at [371, 137] on button "button" at bounding box center [371, 132] width 25 height 30
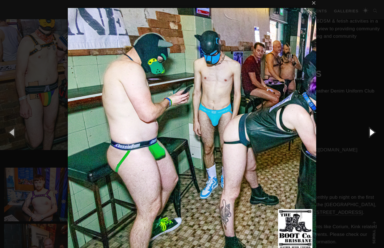
click at [370, 140] on button "button" at bounding box center [371, 132] width 25 height 30
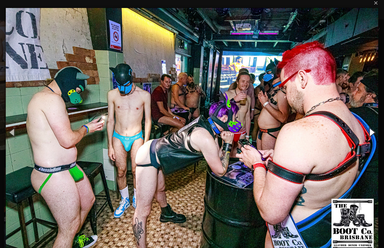
click at [370, 143] on button "button" at bounding box center [371, 132] width 25 height 30
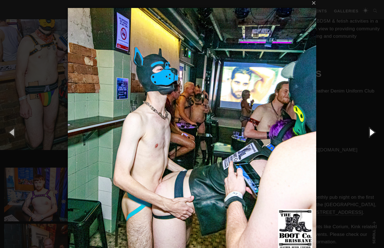
click at [372, 142] on button "button" at bounding box center [371, 132] width 25 height 30
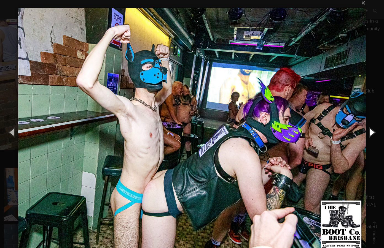
click at [373, 146] on button "button" at bounding box center [371, 132] width 25 height 30
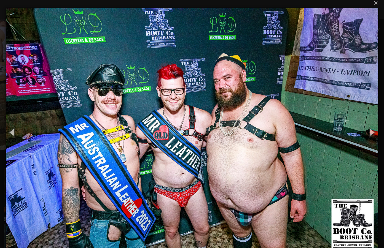
click at [373, 149] on img at bounding box center [192, 132] width 372 height 270
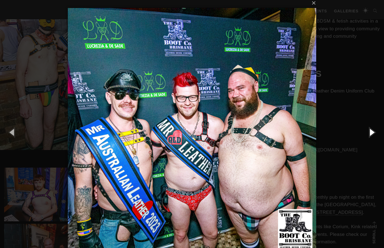
click at [374, 143] on button "button" at bounding box center [371, 132] width 25 height 30
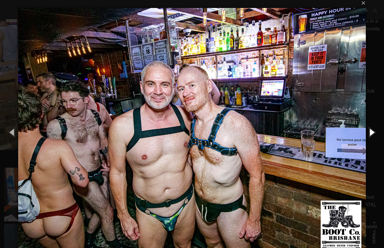
click at [374, 136] on button "button" at bounding box center [371, 132] width 25 height 30
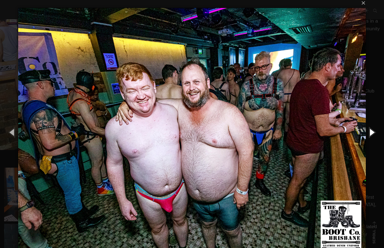
click at [373, 135] on button "button" at bounding box center [371, 132] width 25 height 30
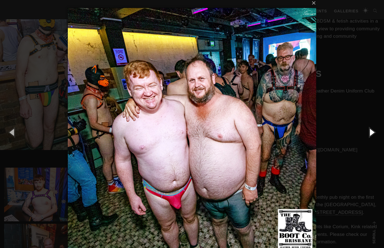
click at [372, 136] on button "button" at bounding box center [371, 132] width 25 height 30
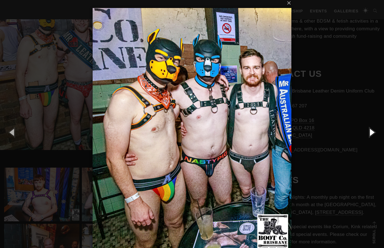
click at [372, 138] on button "button" at bounding box center [371, 132] width 25 height 30
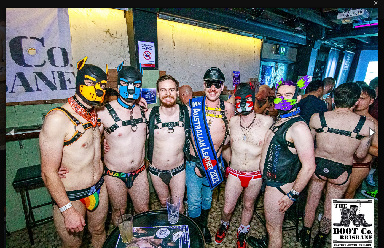
click at [374, 138] on button "button" at bounding box center [371, 132] width 25 height 30
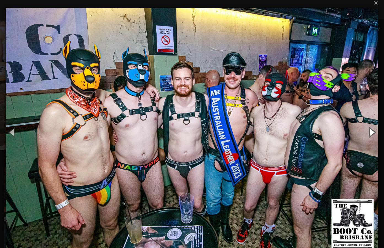
click at [373, 140] on button "button" at bounding box center [371, 132] width 25 height 30
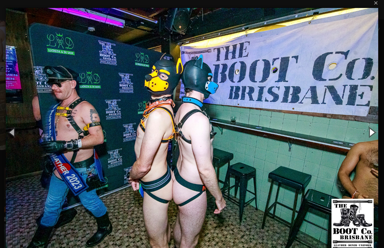
click at [373, 142] on button "button" at bounding box center [371, 132] width 25 height 30
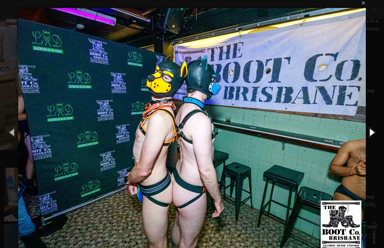
click at [371, 142] on button "button" at bounding box center [371, 132] width 25 height 30
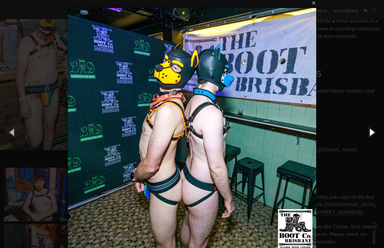
click at [372, 142] on button "button" at bounding box center [371, 132] width 25 height 30
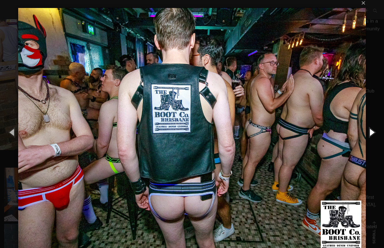
click at [372, 143] on button "button" at bounding box center [371, 132] width 25 height 30
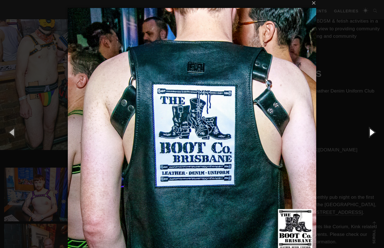
click at [370, 142] on button "button" at bounding box center [371, 132] width 25 height 30
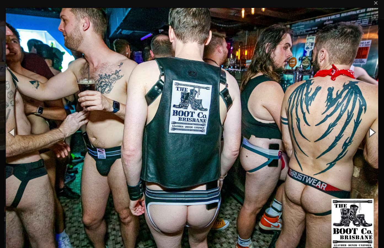
click at [372, 142] on button "button" at bounding box center [371, 132] width 25 height 30
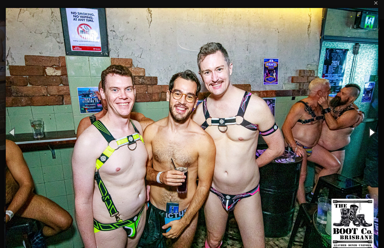
click at [369, 142] on button "button" at bounding box center [371, 132] width 25 height 30
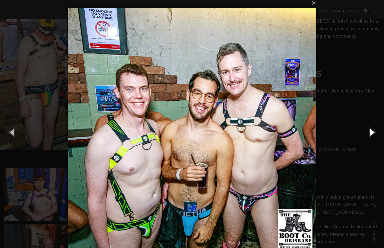
click at [369, 143] on button "button" at bounding box center [371, 132] width 25 height 30
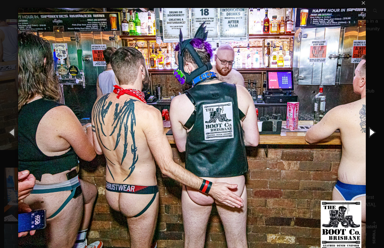
click at [370, 143] on button "button" at bounding box center [371, 132] width 25 height 30
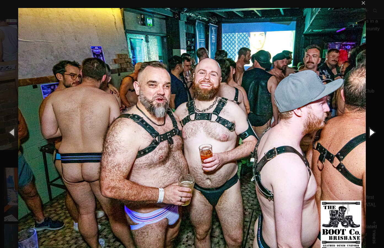
click at [373, 143] on button "button" at bounding box center [371, 132] width 25 height 30
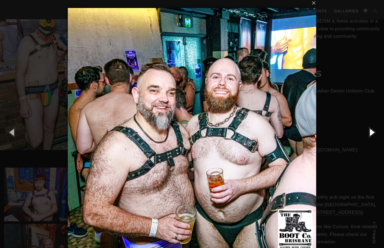
click at [370, 143] on button "button" at bounding box center [371, 132] width 25 height 30
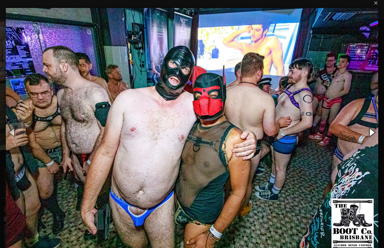
click at [370, 143] on button "button" at bounding box center [371, 132] width 25 height 30
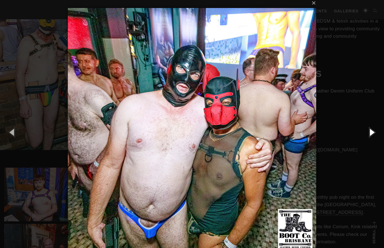
click at [371, 144] on button "button" at bounding box center [371, 132] width 25 height 30
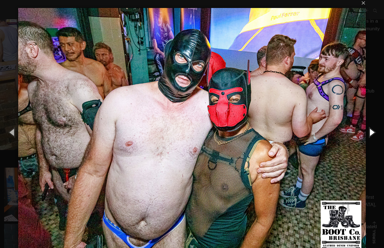
click at [371, 143] on button "button" at bounding box center [371, 132] width 25 height 30
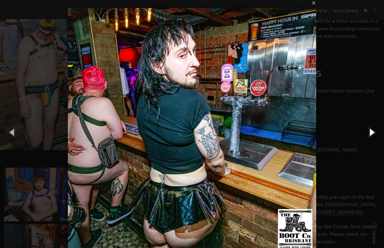
click at [371, 144] on button "button" at bounding box center [371, 132] width 25 height 30
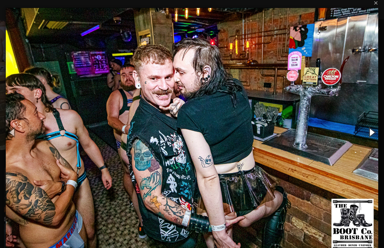
click at [371, 144] on button "button" at bounding box center [371, 132] width 25 height 30
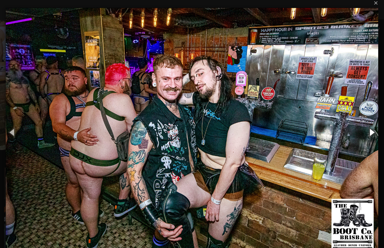
click at [376, 143] on button "button" at bounding box center [371, 132] width 25 height 30
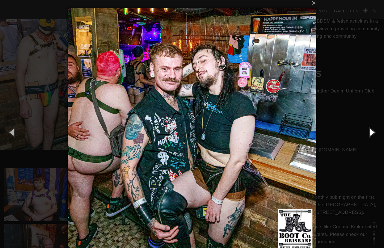
click at [373, 145] on button "button" at bounding box center [371, 132] width 25 height 30
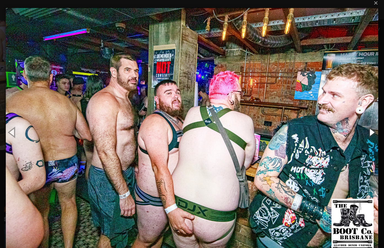
click at [375, 142] on button "button" at bounding box center [371, 132] width 25 height 30
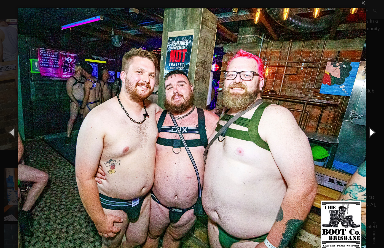
click at [374, 142] on button "button" at bounding box center [371, 132] width 25 height 30
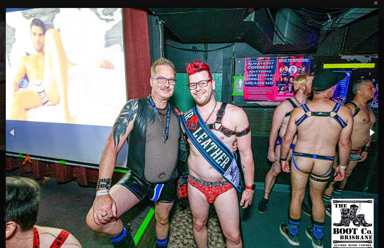
click at [373, 144] on button "button" at bounding box center [371, 132] width 25 height 30
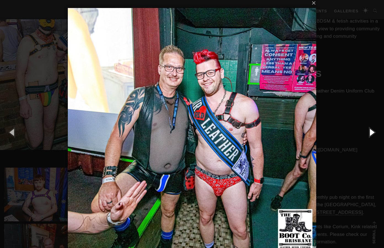
click at [374, 143] on button "button" at bounding box center [371, 132] width 25 height 30
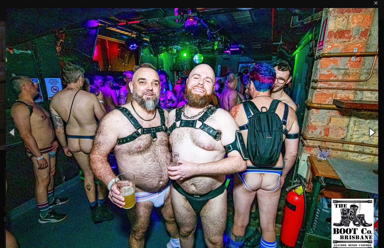
click at [374, 142] on button "button" at bounding box center [371, 132] width 25 height 30
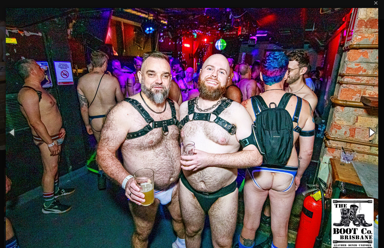
click at [374, 142] on button "button" at bounding box center [371, 132] width 25 height 30
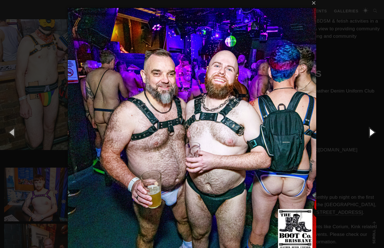
click at [375, 139] on button "button" at bounding box center [371, 132] width 25 height 30
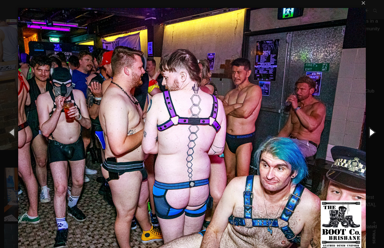
click at [375, 142] on button "button" at bounding box center [371, 132] width 25 height 30
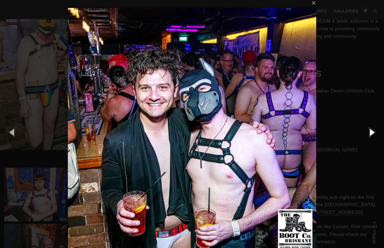
click at [375, 144] on button "button" at bounding box center [371, 132] width 25 height 30
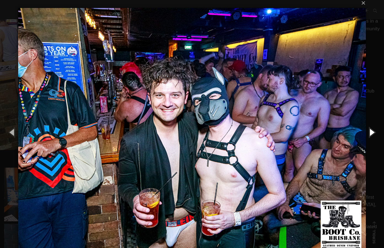
click at [377, 140] on button "button" at bounding box center [371, 132] width 25 height 30
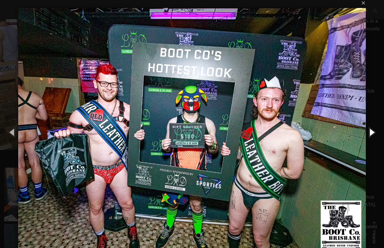
click at [379, 140] on button "button" at bounding box center [371, 132] width 25 height 30
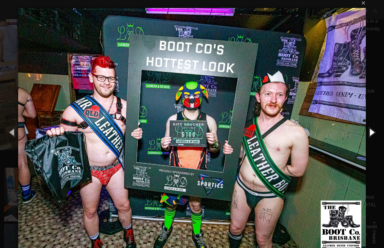
click at [376, 142] on button "button" at bounding box center [371, 132] width 25 height 30
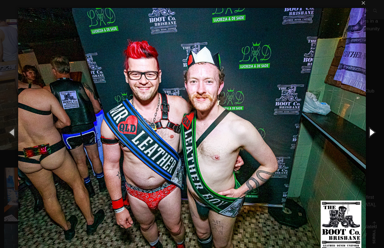
click at [379, 140] on button "button" at bounding box center [371, 132] width 25 height 30
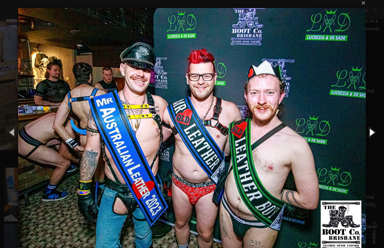
click at [380, 142] on button "button" at bounding box center [371, 132] width 25 height 30
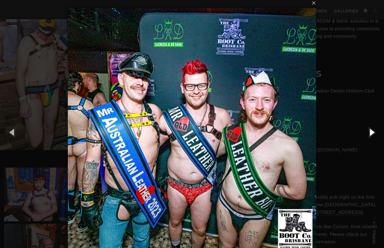
click at [377, 142] on button "button" at bounding box center [371, 132] width 25 height 30
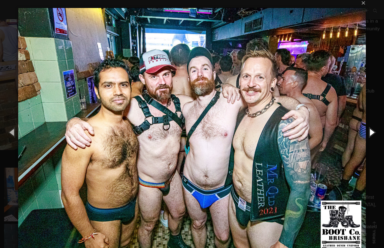
click at [376, 143] on button "button" at bounding box center [371, 132] width 25 height 30
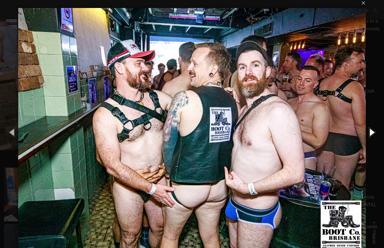
click at [379, 141] on button "button" at bounding box center [371, 132] width 25 height 30
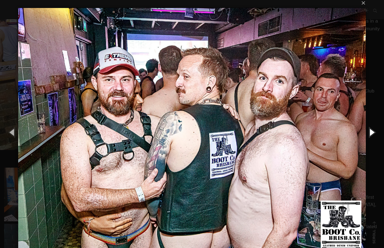
click at [379, 140] on button "button" at bounding box center [371, 132] width 25 height 30
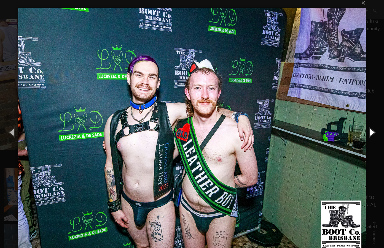
click at [379, 140] on button "button" at bounding box center [371, 132] width 25 height 30
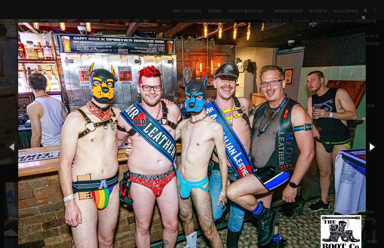
scroll to position [167, 0]
click at [374, 148] on button "button" at bounding box center [371, 147] width 25 height 30
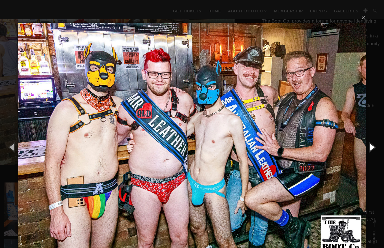
click at [374, 149] on button "button" at bounding box center [371, 147] width 25 height 30
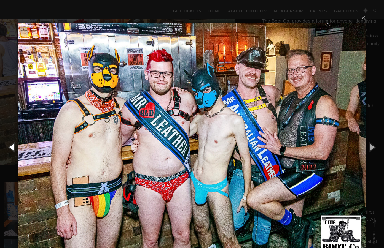
click at [17, 149] on button "button" at bounding box center [12, 147] width 25 height 30
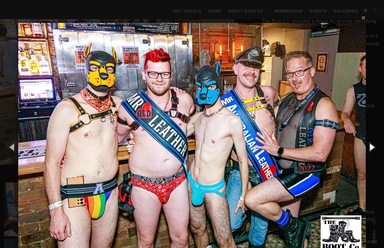
click at [366, 154] on button "button" at bounding box center [371, 147] width 25 height 30
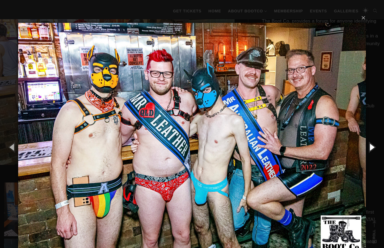
click at [367, 154] on button "button" at bounding box center [371, 147] width 25 height 30
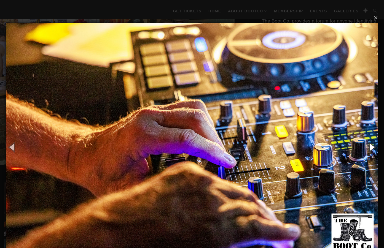
click at [368, 152] on button "button" at bounding box center [371, 147] width 25 height 30
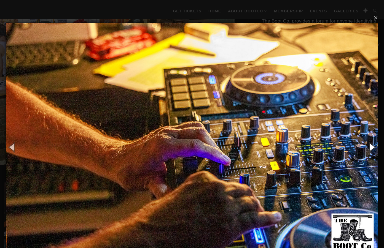
click at [369, 153] on button "button" at bounding box center [371, 147] width 25 height 30
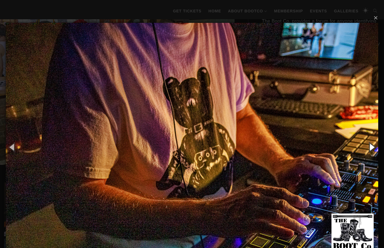
click at [369, 155] on button "button" at bounding box center [371, 147] width 25 height 30
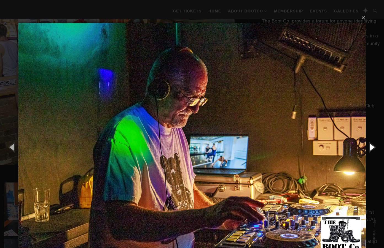
click at [368, 157] on button "button" at bounding box center [371, 147] width 25 height 30
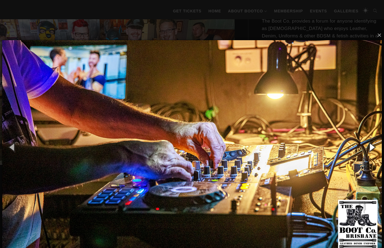
click at [368, 157] on button "button" at bounding box center [371, 147] width 25 height 30
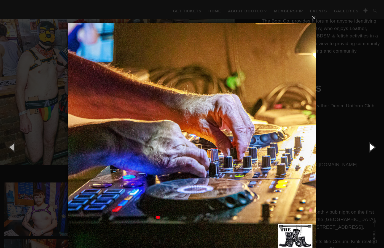
click at [368, 155] on button "button" at bounding box center [371, 147] width 25 height 30
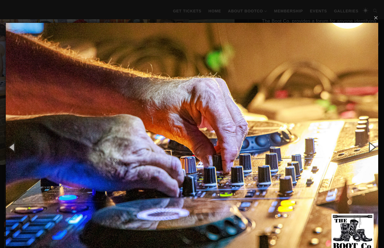
click at [371, 151] on button "button" at bounding box center [371, 147] width 25 height 30
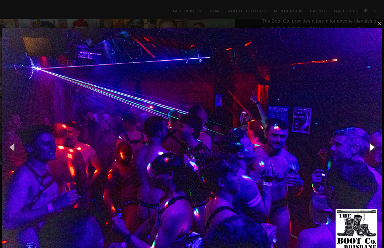
click at [369, 150] on button "button" at bounding box center [371, 147] width 25 height 30
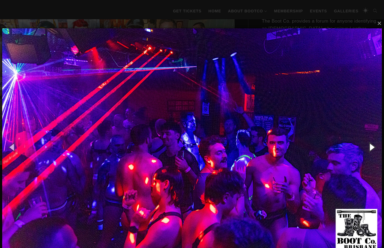
click at [365, 150] on button "button" at bounding box center [371, 147] width 25 height 30
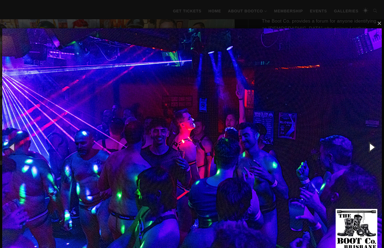
click at [359, 154] on button "button" at bounding box center [371, 147] width 25 height 30
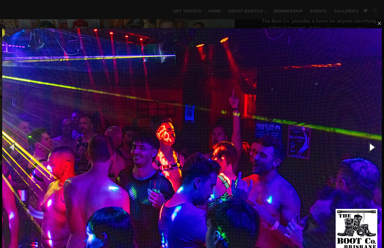
click at [368, 148] on button "button" at bounding box center [371, 147] width 25 height 30
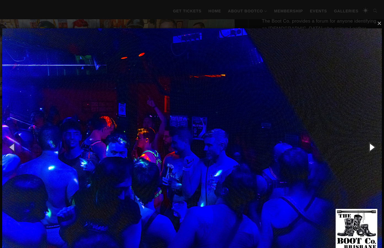
click at [364, 146] on button "button" at bounding box center [371, 147] width 25 height 30
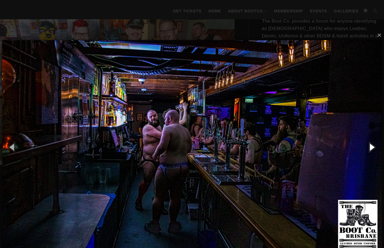
click at [370, 152] on button "button" at bounding box center [371, 147] width 25 height 30
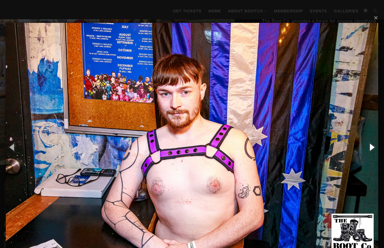
click at [375, 153] on button "button" at bounding box center [371, 147] width 25 height 30
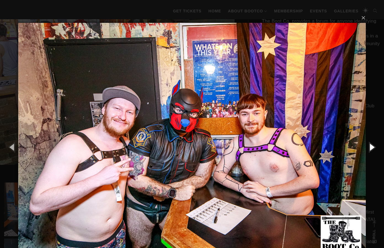
click at [375, 160] on button "button" at bounding box center [371, 147] width 25 height 30
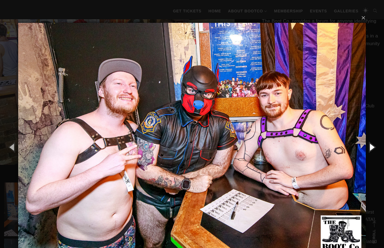
click at [375, 160] on button "button" at bounding box center [371, 147] width 25 height 30
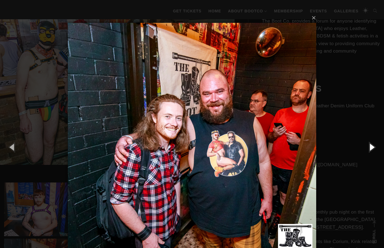
click at [377, 160] on button "button" at bounding box center [371, 147] width 25 height 30
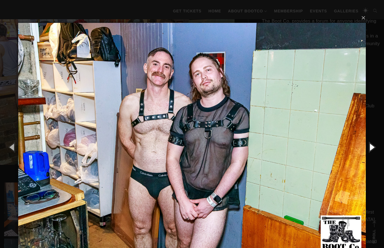
click at [376, 160] on button "button" at bounding box center [371, 147] width 25 height 30
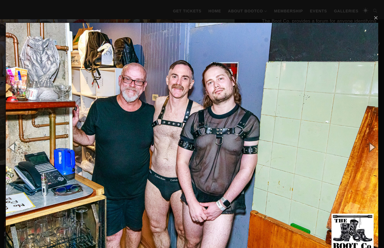
click at [374, 162] on img at bounding box center [192, 147] width 372 height 270
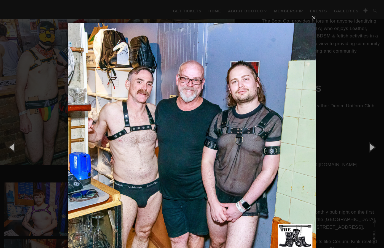
click at [375, 162] on button "button" at bounding box center [371, 147] width 25 height 30
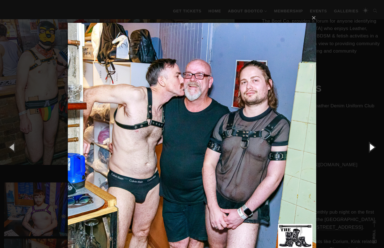
click at [375, 162] on button "button" at bounding box center [371, 147] width 25 height 30
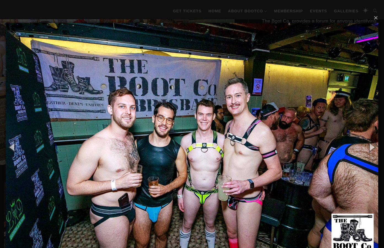
click at [375, 162] on img at bounding box center [192, 147] width 372 height 270
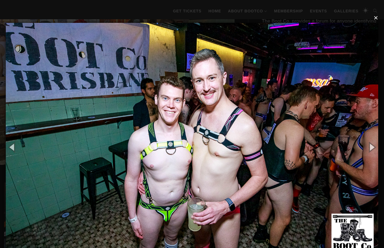
click at [377, 19] on button "×" at bounding box center [193, 18] width 372 height 12
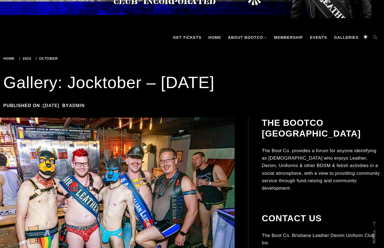
scroll to position [0, 0]
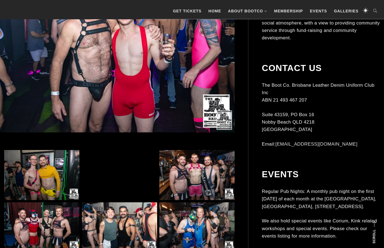
scroll to position [187, 0]
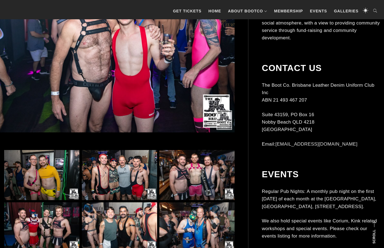
click at [23, 178] on img at bounding box center [41, 175] width 75 height 50
click at [44, 171] on img at bounding box center [41, 175] width 75 height 50
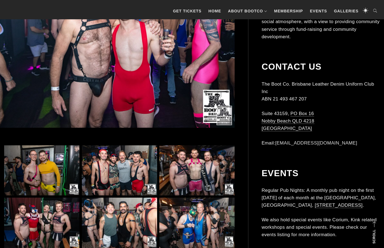
click at [45, 175] on img at bounding box center [41, 170] width 75 height 50
click at [46, 172] on img at bounding box center [41, 170] width 75 height 50
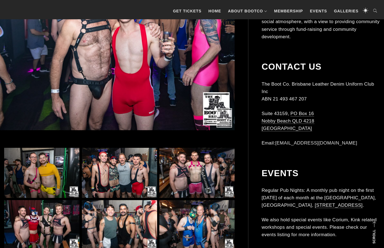
scroll to position [181, 0]
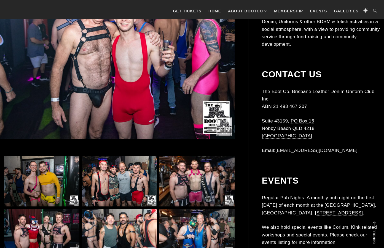
click at [49, 180] on img at bounding box center [41, 181] width 75 height 50
click at [136, 180] on img at bounding box center [119, 181] width 75 height 50
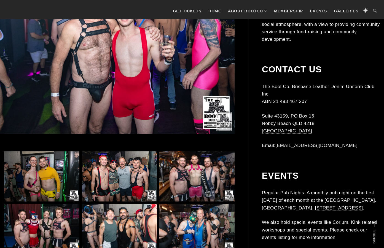
scroll to position [186, 0]
click at [215, 180] on img at bounding box center [196, 176] width 75 height 50
click at [149, 184] on img at bounding box center [119, 176] width 75 height 50
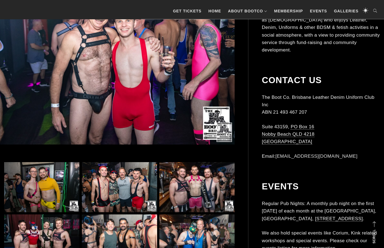
click at [180, 132] on img at bounding box center [111, 62] width 248 height 165
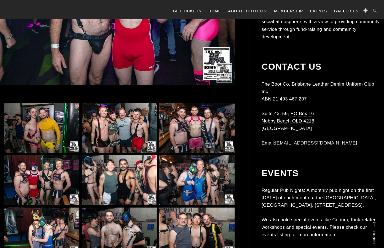
scroll to position [237, 0]
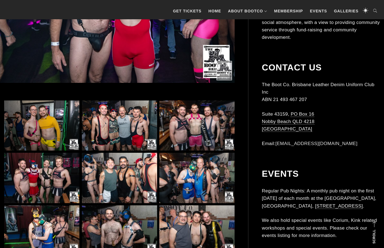
click at [72, 184] on img at bounding box center [41, 178] width 75 height 50
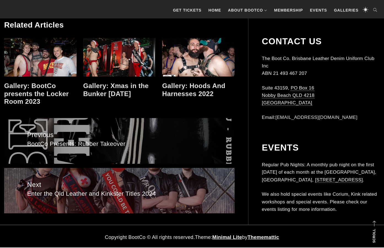
scroll to position [1184, 0]
